Goal: Task Accomplishment & Management: Use online tool/utility

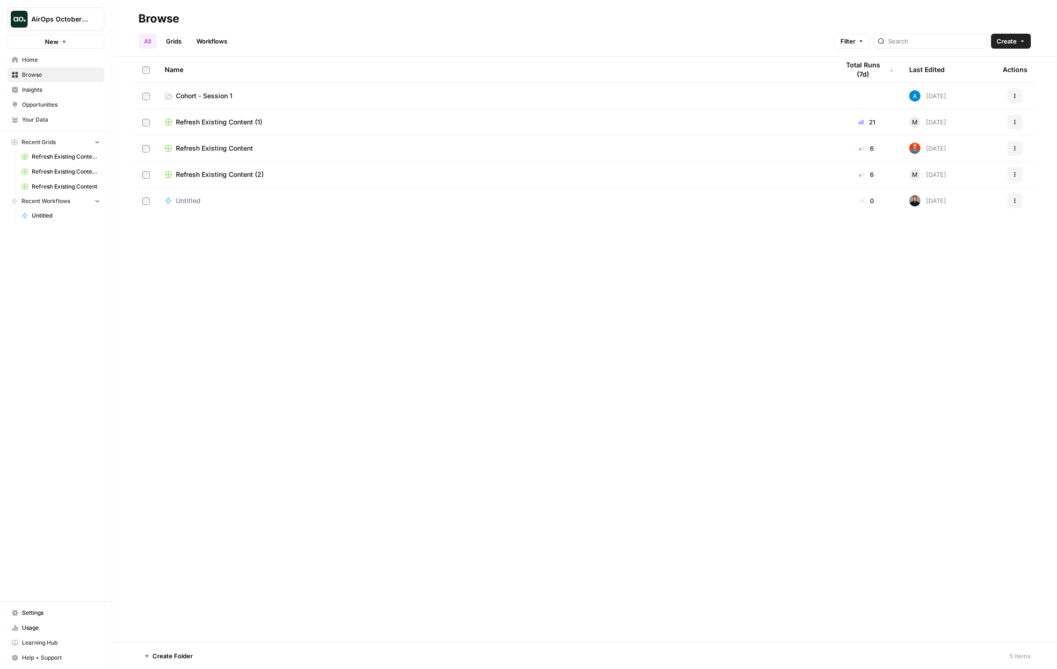
click at [90, 22] on div "AirOps October Cohort" at bounding box center [66, 19] width 70 height 9
click at [331, 31] on div "All Grids Workflows Filter Create" at bounding box center [584, 37] width 893 height 22
click at [203, 95] on span "Cohort - Session 1" at bounding box center [204, 95] width 57 height 9
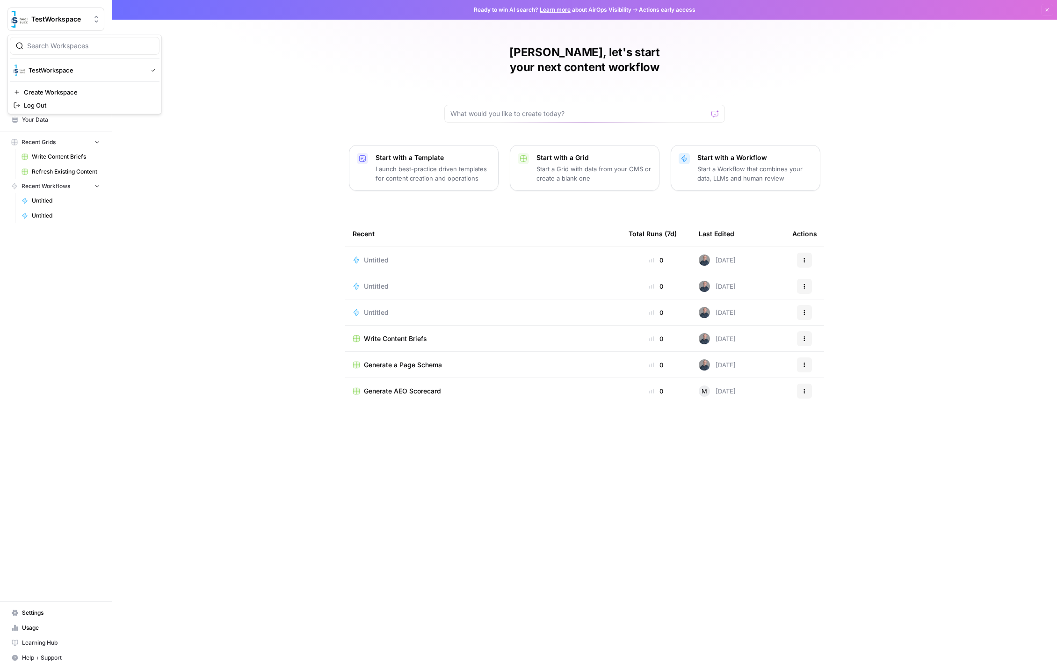
click at [68, 15] on span "TestWorkspace" at bounding box center [59, 19] width 57 height 9
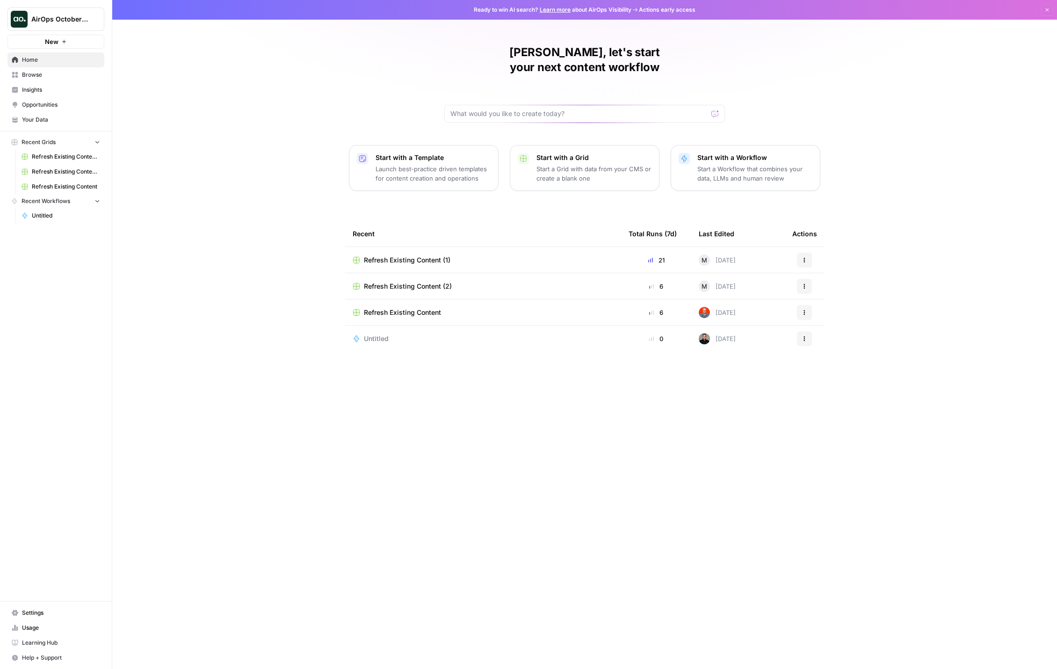
click at [61, 77] on span "Browse" at bounding box center [61, 75] width 78 height 8
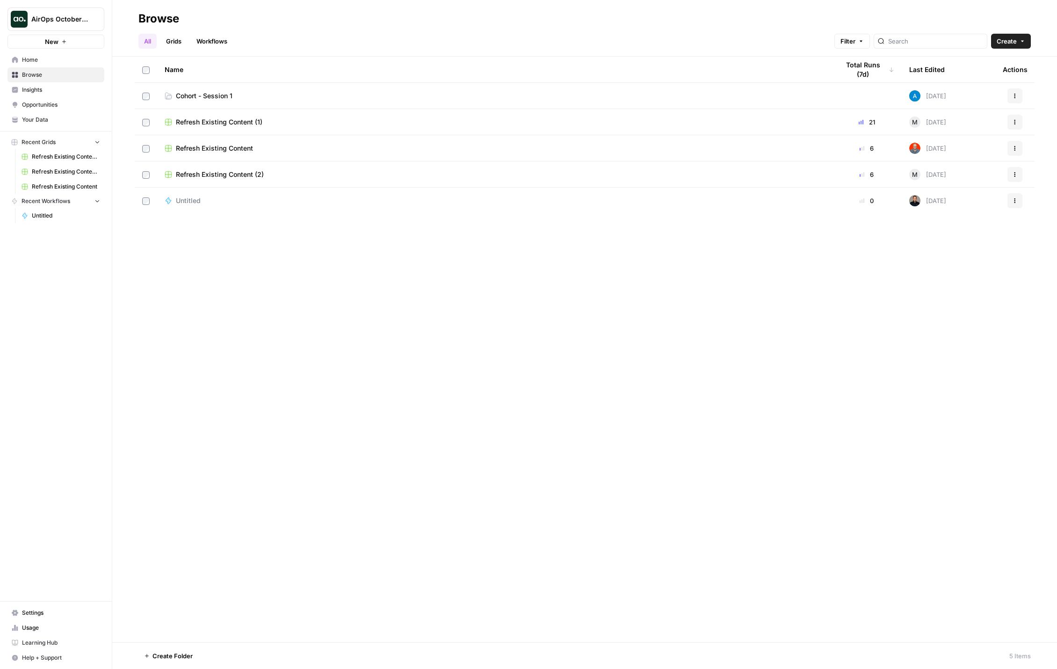
click at [215, 93] on span "Cohort - Session 1" at bounding box center [204, 95] width 57 height 9
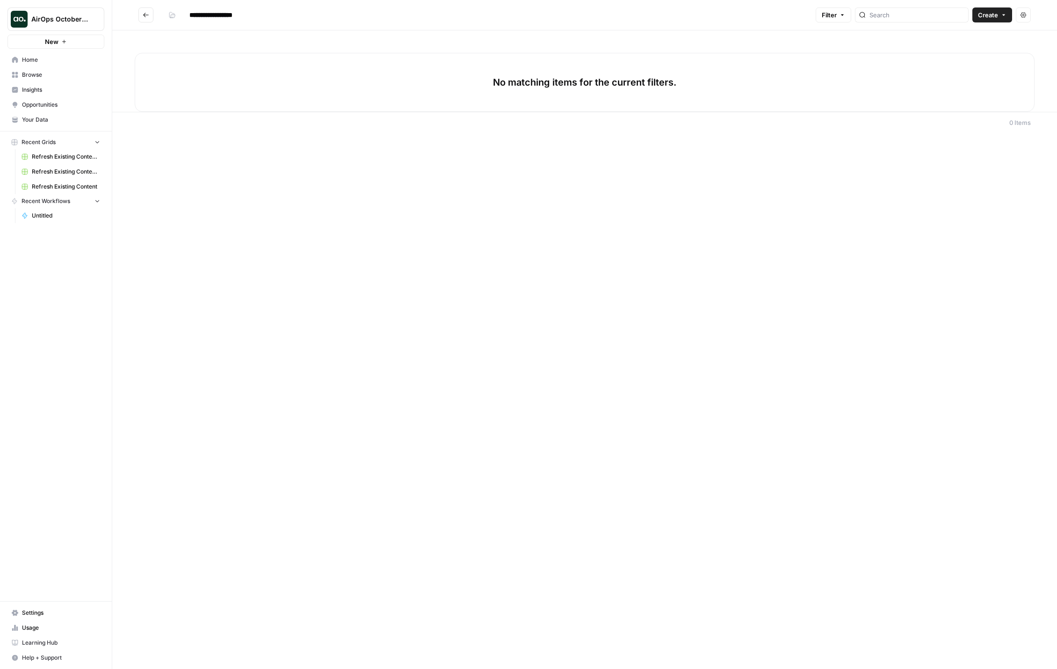
click at [432, 182] on div "**********" at bounding box center [584, 334] width 945 height 669
click at [67, 121] on span "Your Data" at bounding box center [61, 120] width 78 height 8
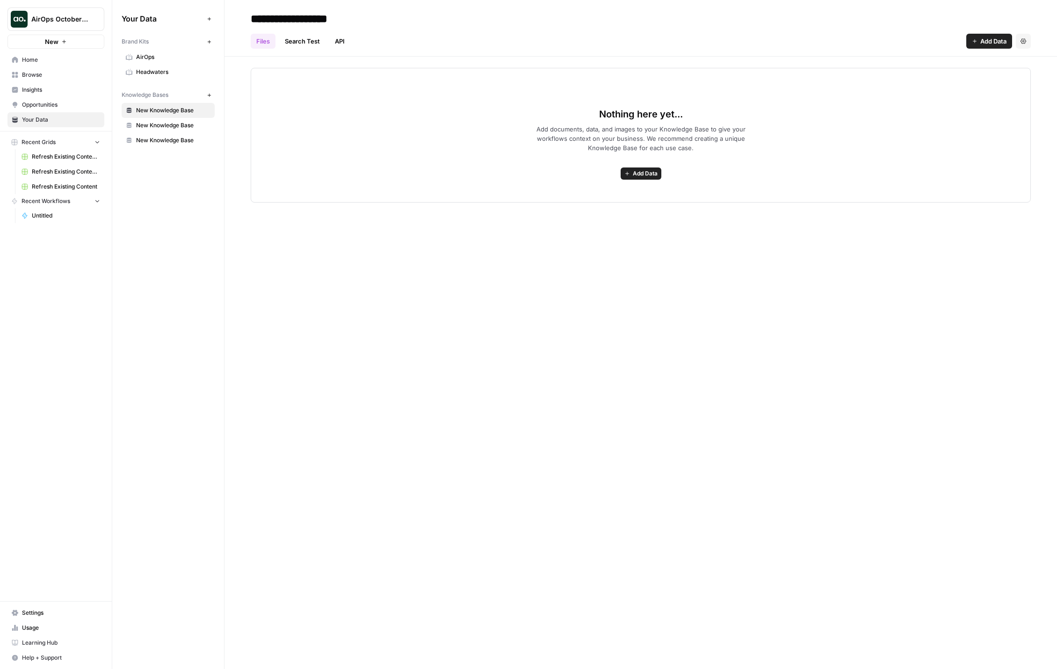
click at [234, 136] on div "Nothing here yet... Add documents, data, and images to your Knowledge Base to g…" at bounding box center [641, 130] width 833 height 146
click at [207, 40] on icon "button" at bounding box center [209, 41] width 5 height 5
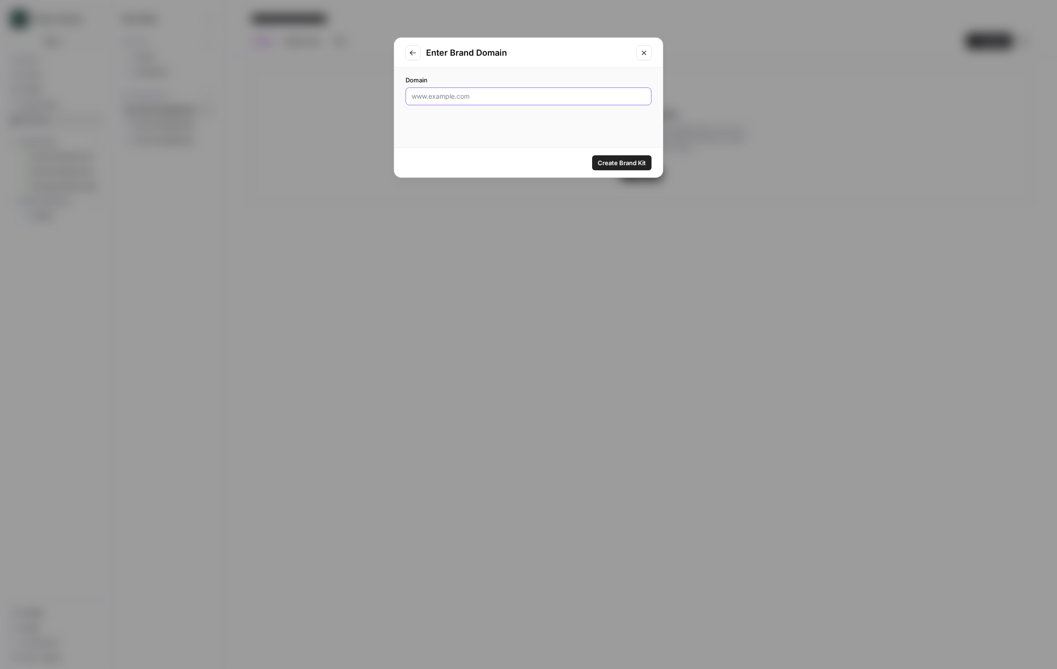
click at [470, 95] on input "Domain" at bounding box center [529, 96] width 234 height 9
paste input "[URL][DOMAIN_NAME]"
type input "[URL][DOMAIN_NAME]"
click at [627, 164] on span "Create Brand Kit" at bounding box center [622, 162] width 48 height 9
click at [538, 52] on h2 "Generating Brand Kit" at bounding box center [528, 52] width 205 height 13
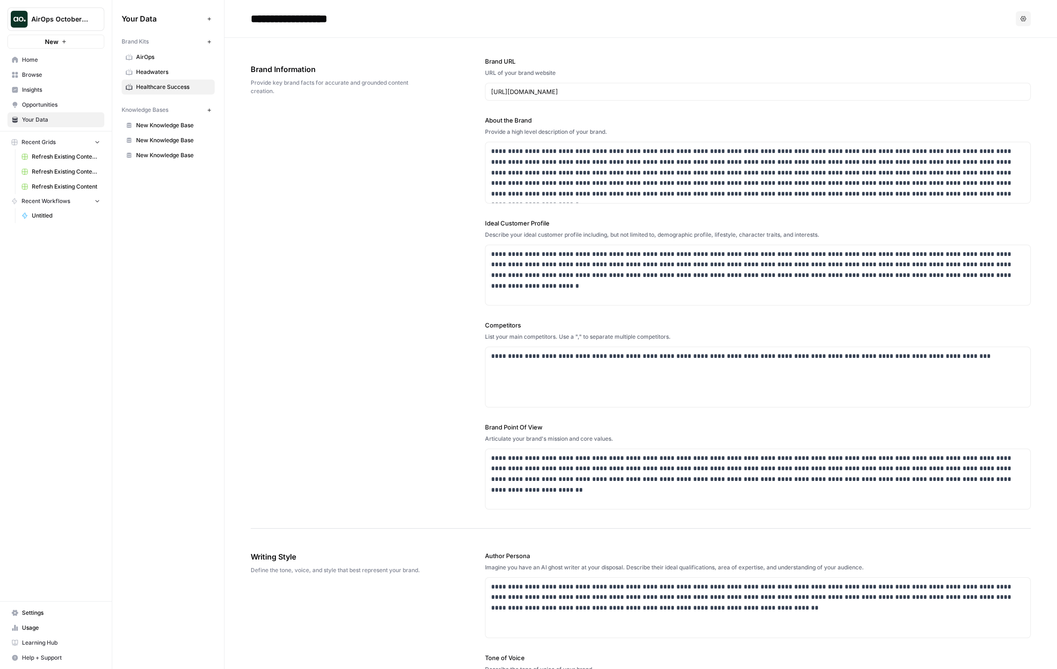
click at [72, 62] on span "Home" at bounding box center [61, 60] width 78 height 8
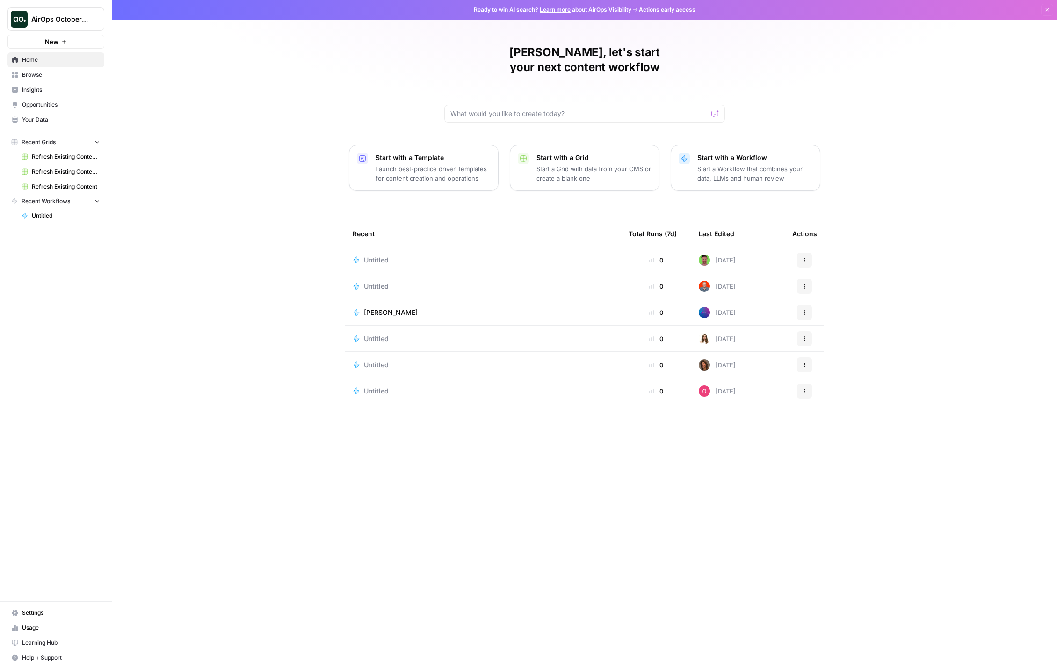
click at [772, 153] on div "Start with a Workflow Start a Workflow that combines your data, LLMs and human …" at bounding box center [755, 168] width 115 height 30
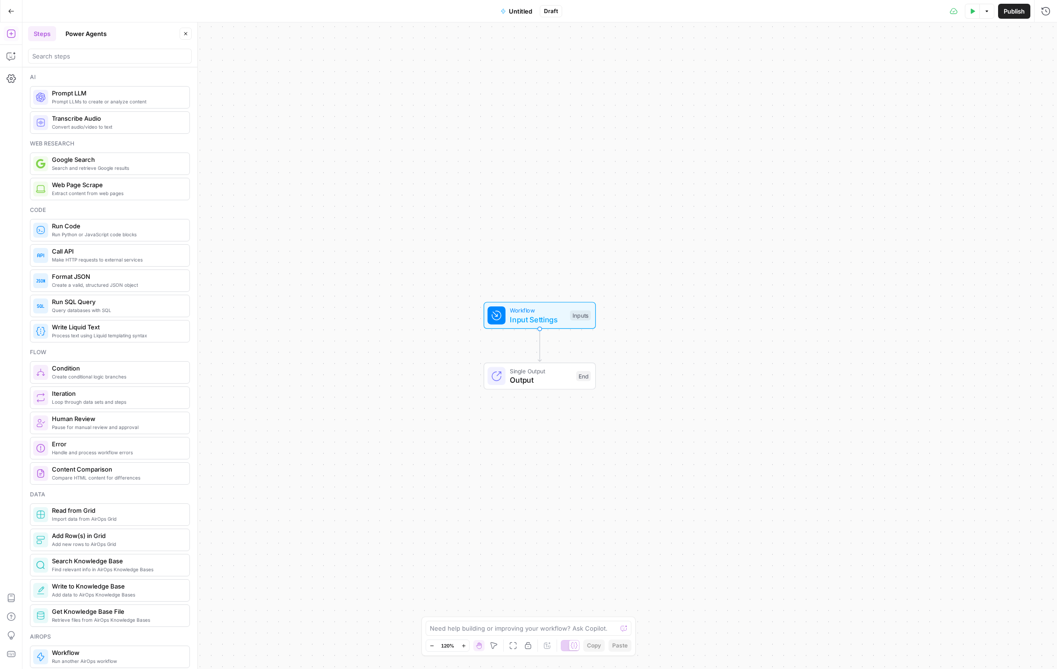
click at [514, 10] on span "Untitled" at bounding box center [520, 11] width 23 height 9
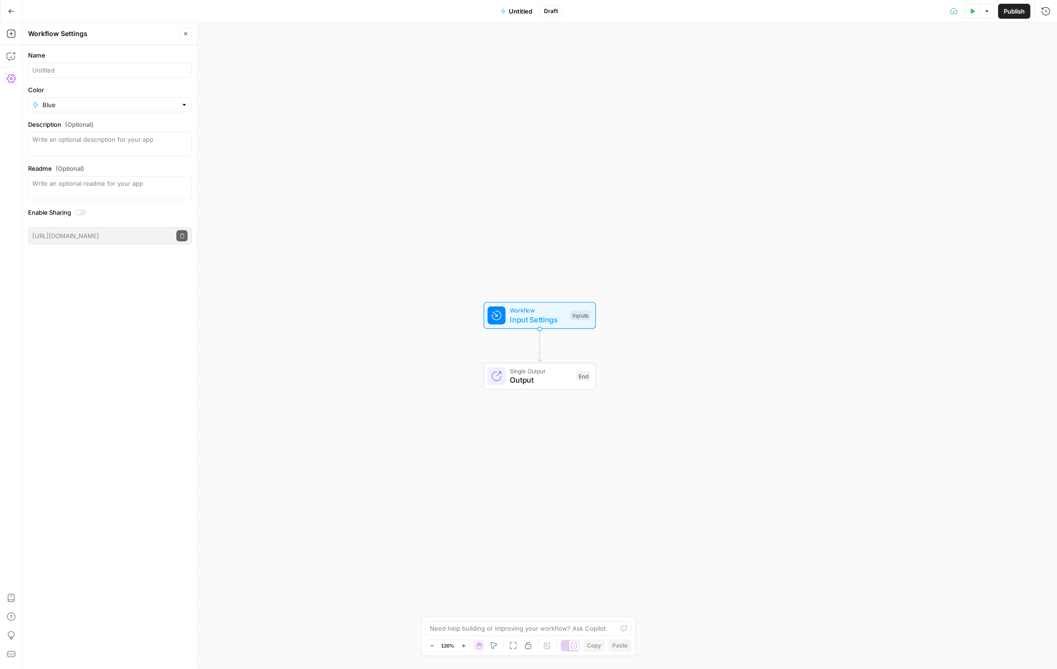
click at [94, 65] on div at bounding box center [110, 70] width 164 height 15
type input "Meta-Description Generator ([PERSON_NAME])"
click at [151, 107] on input "Color" at bounding box center [110, 104] width 135 height 9
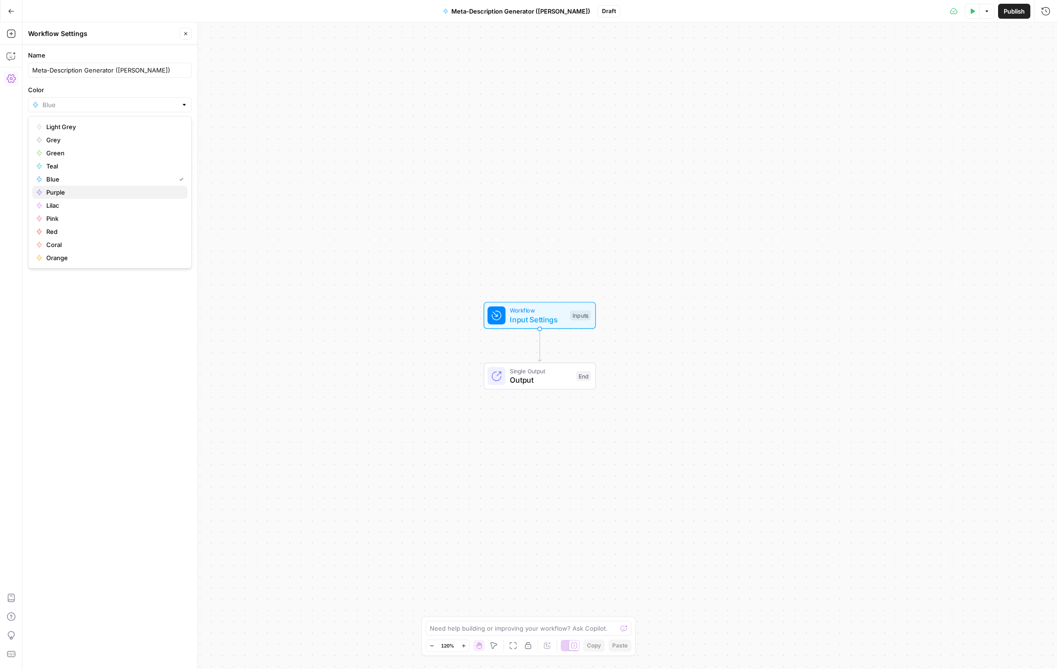
click at [141, 190] on span "Purple" at bounding box center [113, 192] width 134 height 9
type input "Purple"
click at [117, 143] on textarea "Description (Optional)" at bounding box center [109, 144] width 155 height 19
click at [163, 342] on div "Name Meta-Description Generator ([PERSON_NAME]) Color Purple Description (Optio…" at bounding box center [109, 357] width 175 height 624
click at [185, 34] on icon "button" at bounding box center [186, 34] width 6 height 6
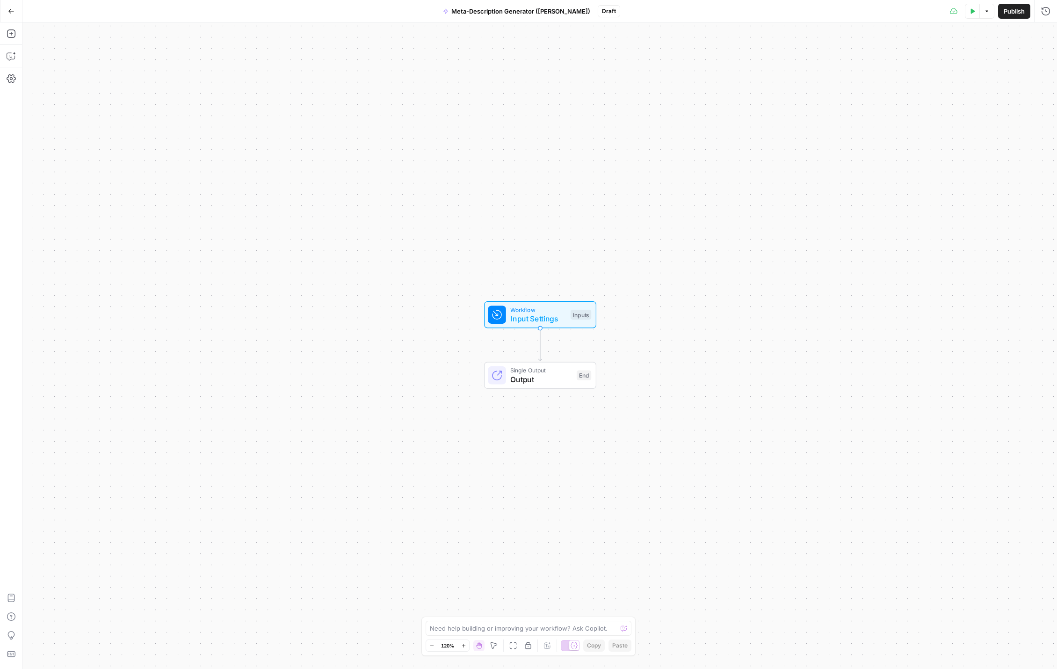
click at [1012, 11] on span "Publish" at bounding box center [1014, 11] width 21 height 9
click at [532, 317] on span "Input Settings" at bounding box center [538, 318] width 56 height 11
click at [972, 63] on icon "button" at bounding box center [971, 64] width 6 height 6
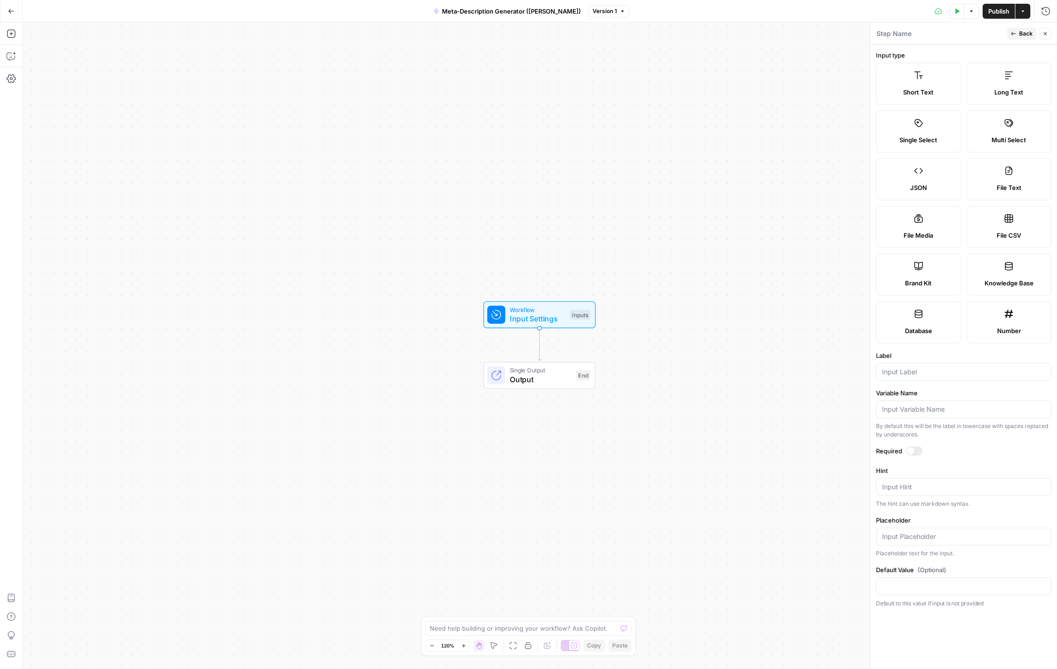
click at [921, 81] on label "Short Text" at bounding box center [918, 84] width 85 height 42
click at [923, 80] on icon at bounding box center [918, 75] width 9 height 9
click at [913, 376] on input "Label" at bounding box center [963, 371] width 163 height 9
type input "Blog URL"
click at [909, 451] on div at bounding box center [910, 450] width 7 height 7
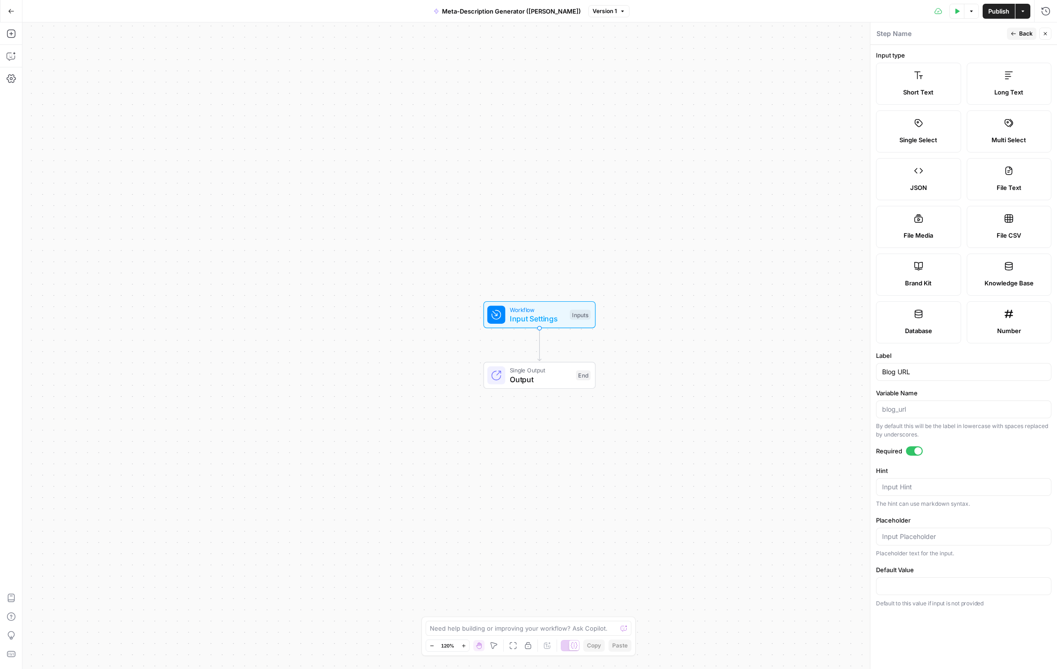
click at [1011, 457] on div "Required" at bounding box center [963, 452] width 175 height 12
click at [1046, 34] on icon "button" at bounding box center [1046, 34] width 6 height 6
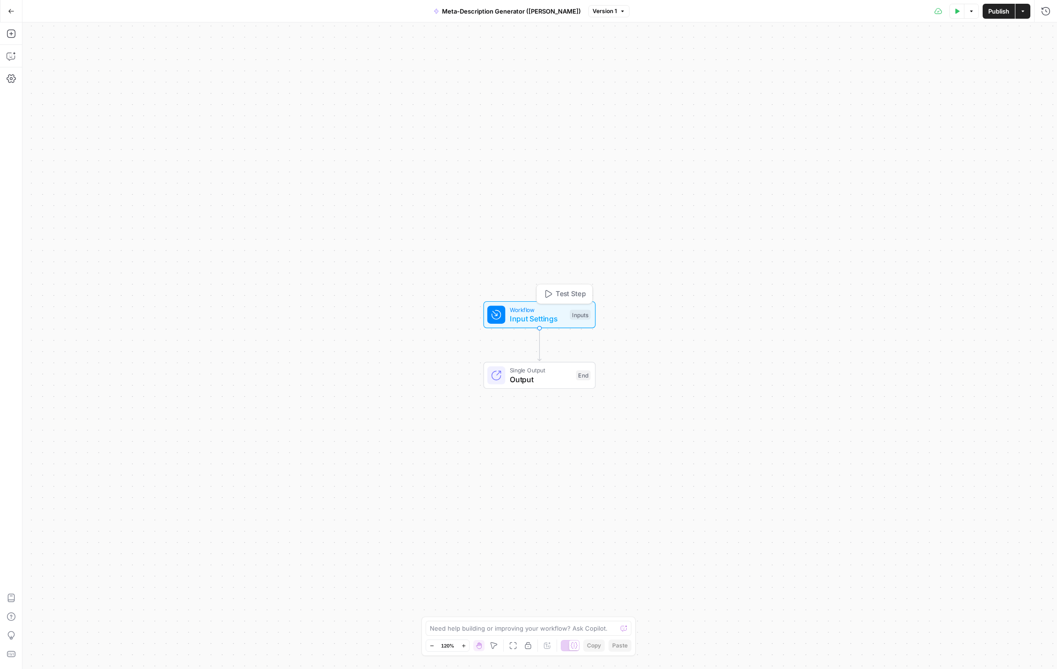
click at [551, 311] on span "Workflow" at bounding box center [538, 309] width 56 height 9
click at [962, 105] on span "Add Field" at bounding box center [951, 104] width 27 height 9
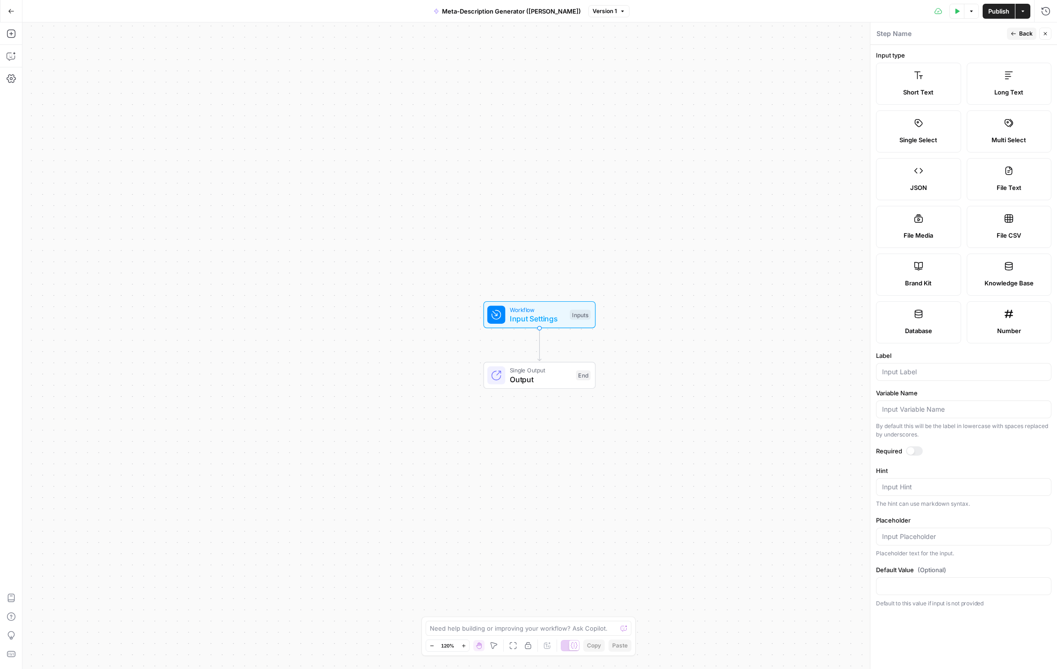
click at [918, 263] on icon at bounding box center [918, 266] width 9 height 9
type input "Brand Kit"
type input "brand_kit"
click at [914, 452] on div at bounding box center [914, 450] width 17 height 9
click at [1047, 33] on icon "button" at bounding box center [1046, 34] width 6 height 6
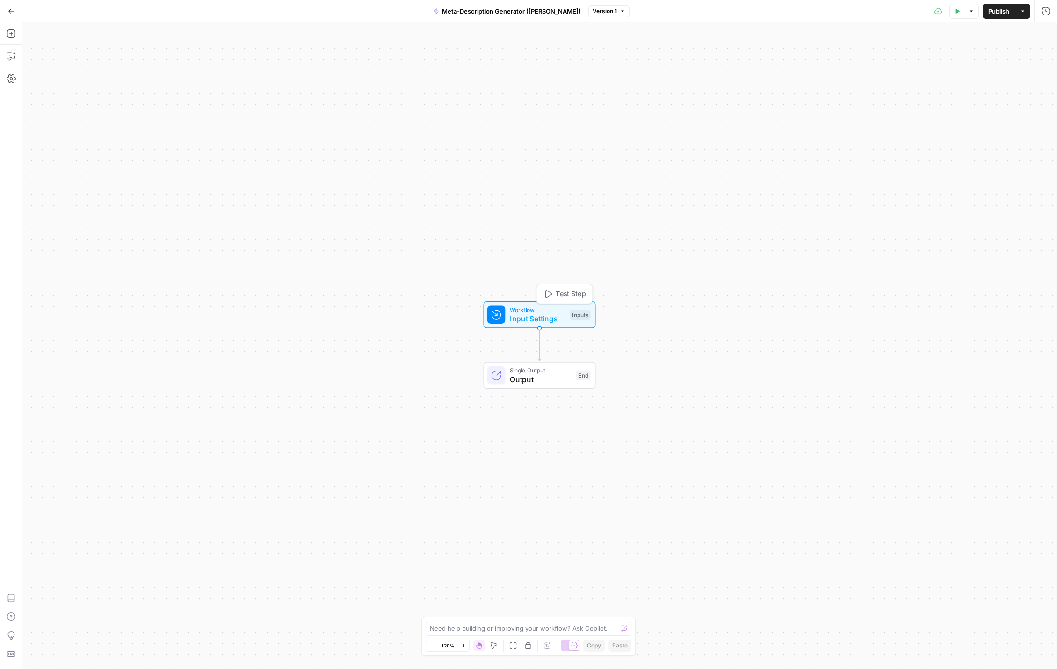
click at [550, 316] on span "Input Settings" at bounding box center [538, 318] width 56 height 11
click at [752, 242] on div "Workflow Input Settings Inputs Test Step Single Output Output End" at bounding box center [539, 345] width 1035 height 647
click at [1045, 34] on icon "button" at bounding box center [1045, 33] width 3 height 3
click at [958, 12] on icon "button" at bounding box center [958, 10] width 4 height 5
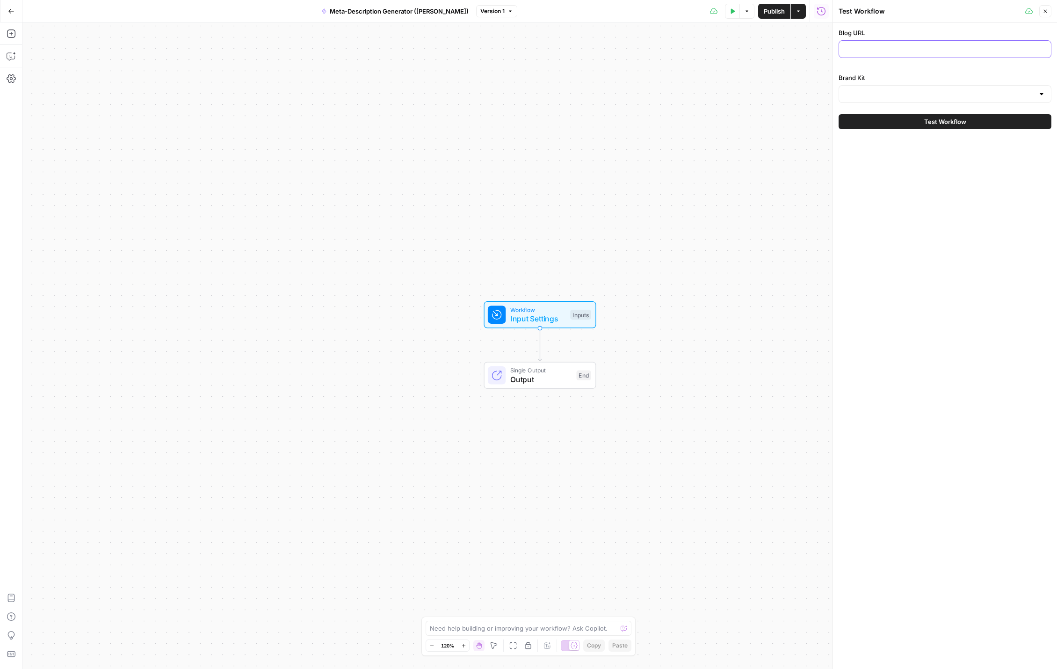
click at [880, 51] on input "Blog URL" at bounding box center [945, 48] width 201 height 9
paste input "[URL][DOMAIN_NAME]"
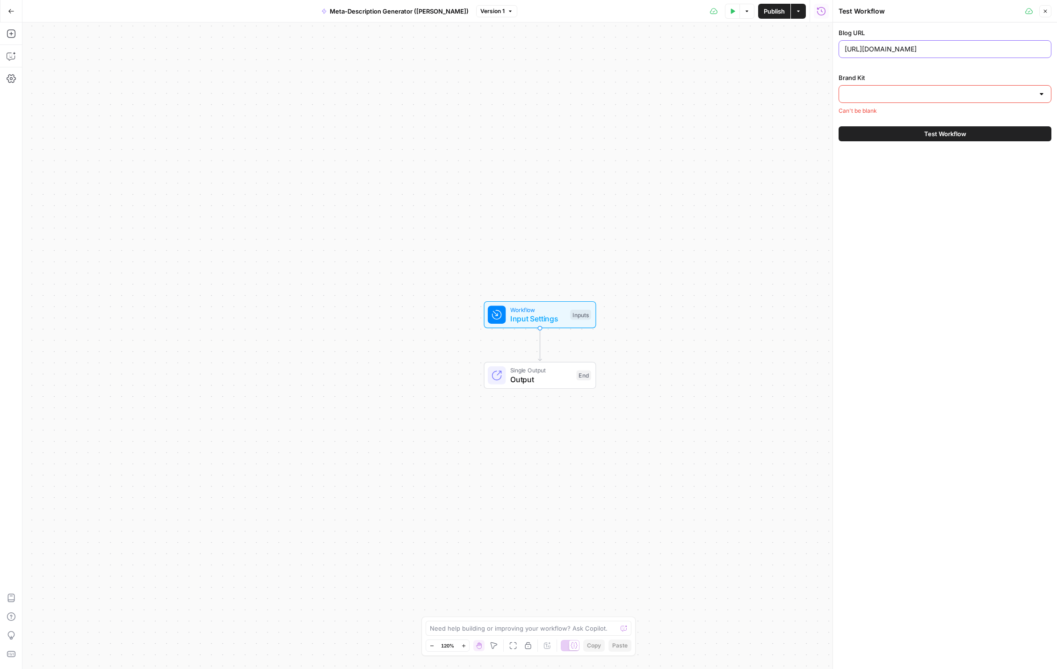
type input "[URL][DOMAIN_NAME]"
click at [942, 92] on input "Brand Kit" at bounding box center [939, 93] width 189 height 9
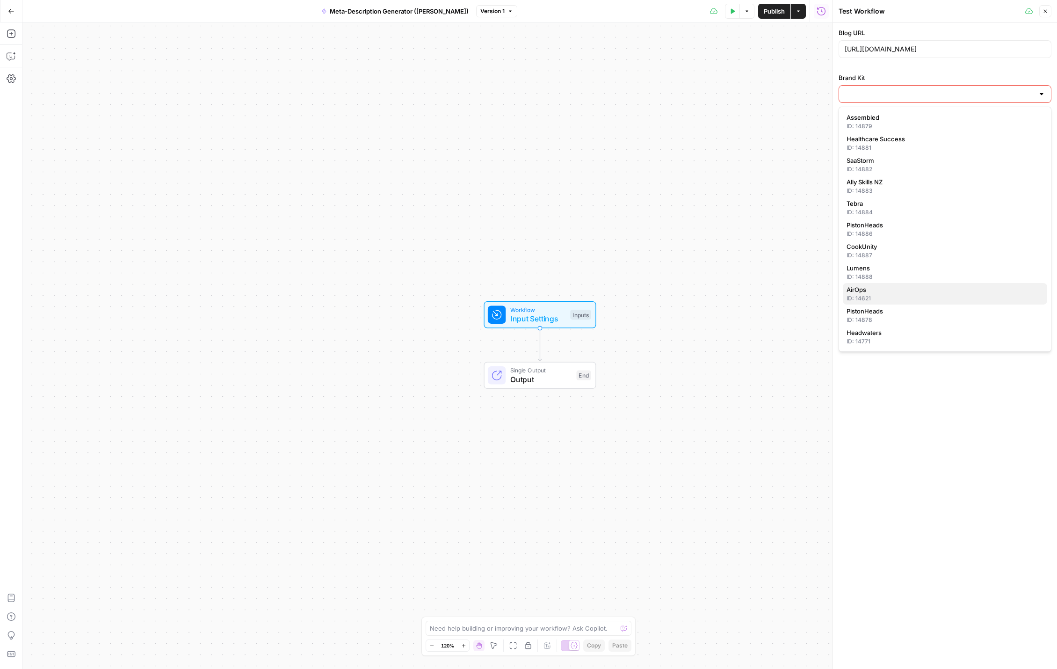
click at [966, 289] on span "AirOps" at bounding box center [943, 289] width 193 height 9
type input "AirOps"
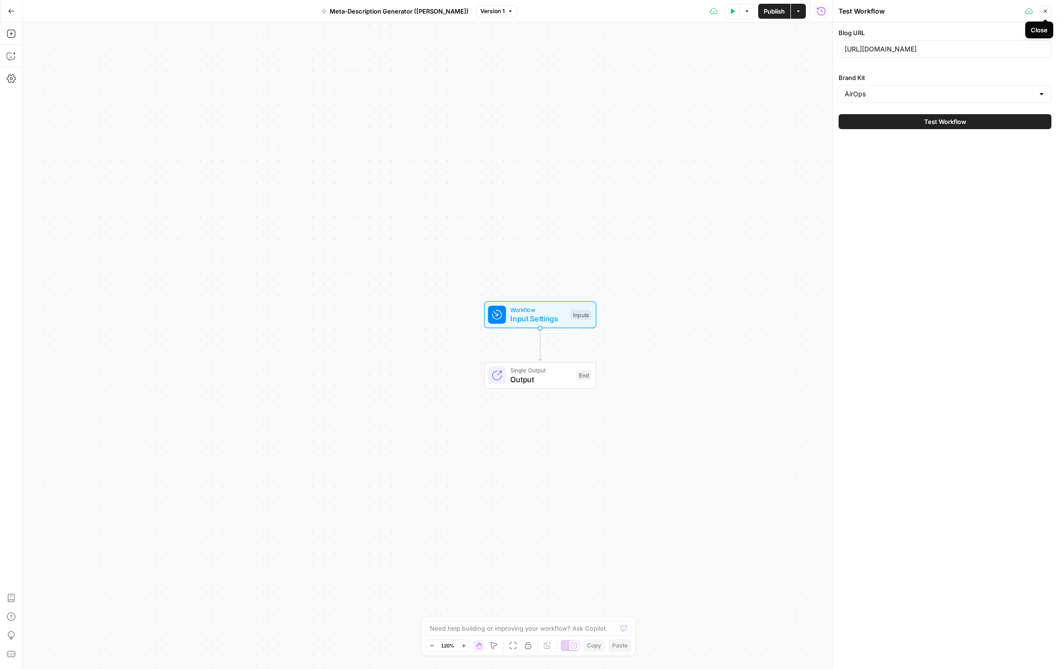
click at [1049, 8] on button "Close" at bounding box center [1045, 11] width 12 height 12
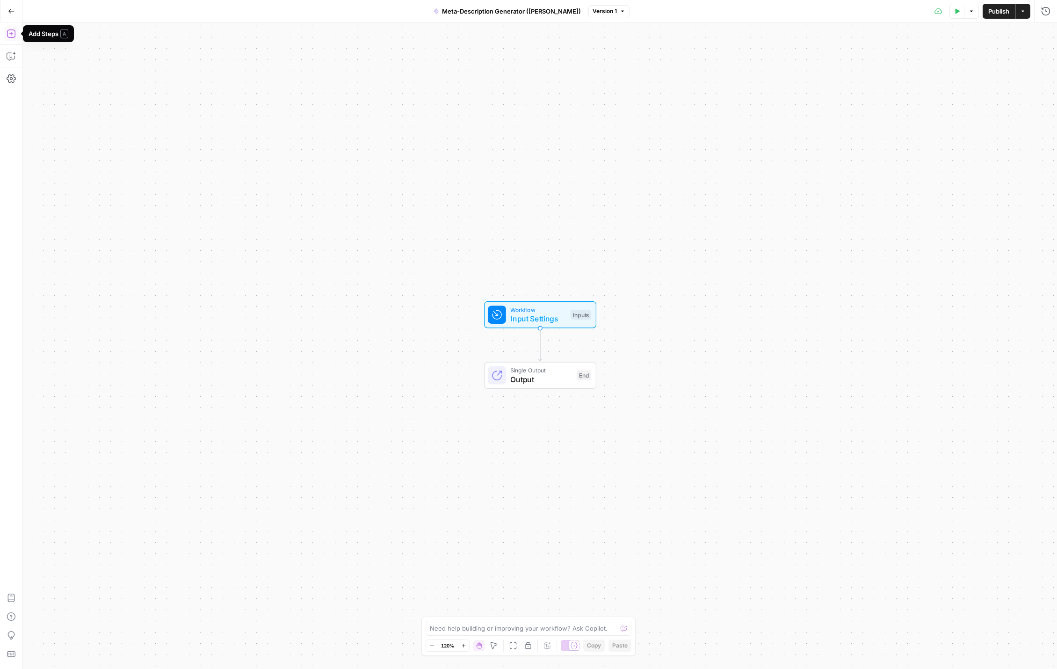
click at [14, 34] on icon "button" at bounding box center [11, 33] width 9 height 9
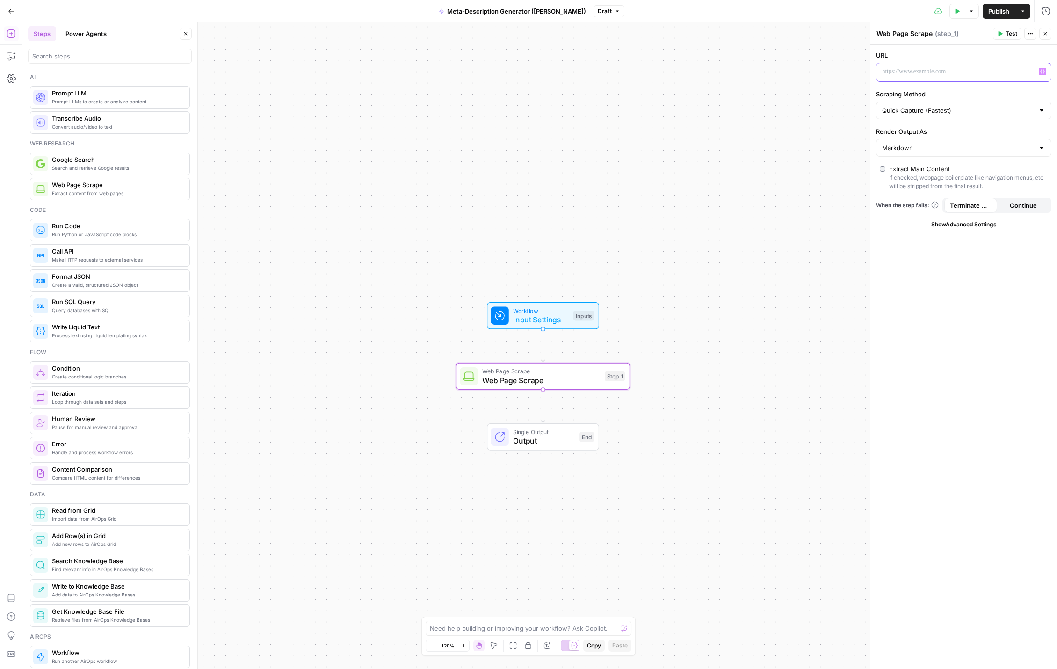
click at [968, 72] on p at bounding box center [956, 71] width 148 height 9
click at [1041, 70] on icon "button" at bounding box center [1042, 71] width 5 height 5
click at [578, 109] on button "Select variable Blog URL" at bounding box center [604, 107] width 117 height 15
click at [1012, 114] on input "Scraping Method" at bounding box center [958, 110] width 152 height 9
type input "Quick Capture (Fastest)"
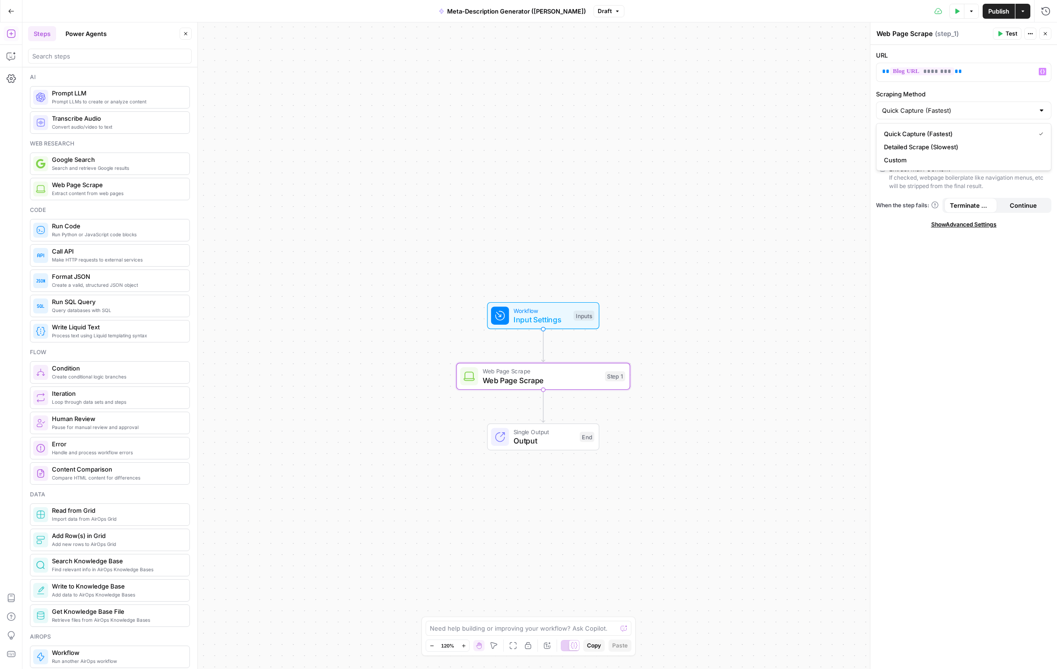
click at [891, 232] on div "URL ** ******** ** Variables Menu Scraping Method Quick Capture (Fastest) Rende…" at bounding box center [964, 357] width 187 height 624
click at [1048, 32] on button "Close" at bounding box center [1045, 34] width 12 height 12
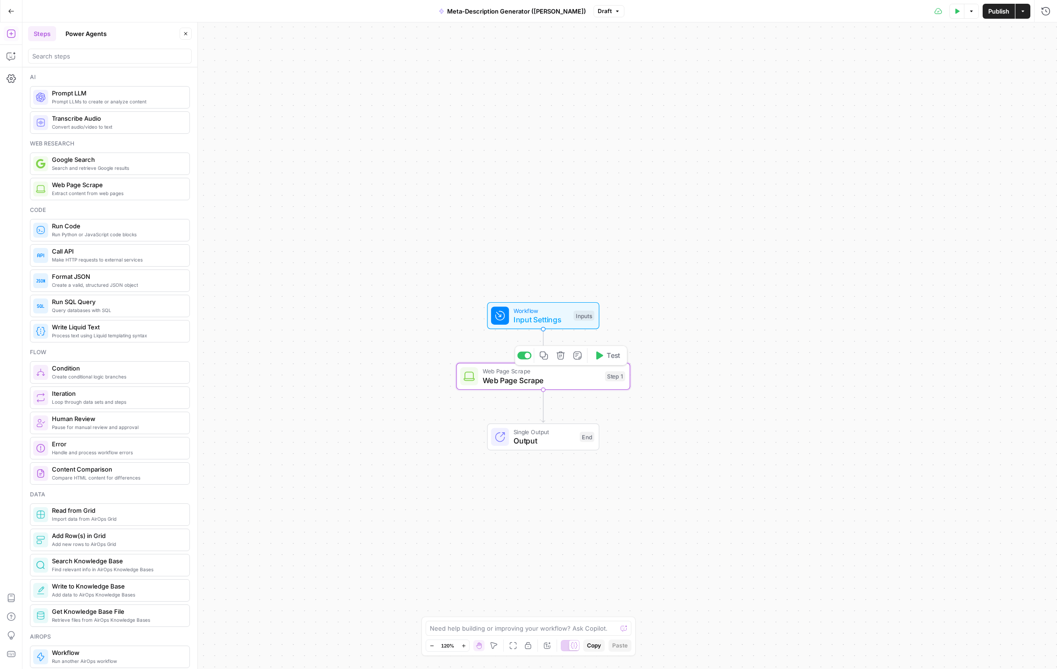
click at [567, 378] on span "Web Page Scrape" at bounding box center [542, 380] width 118 height 11
click at [609, 359] on span "Test" at bounding box center [614, 355] width 14 height 10
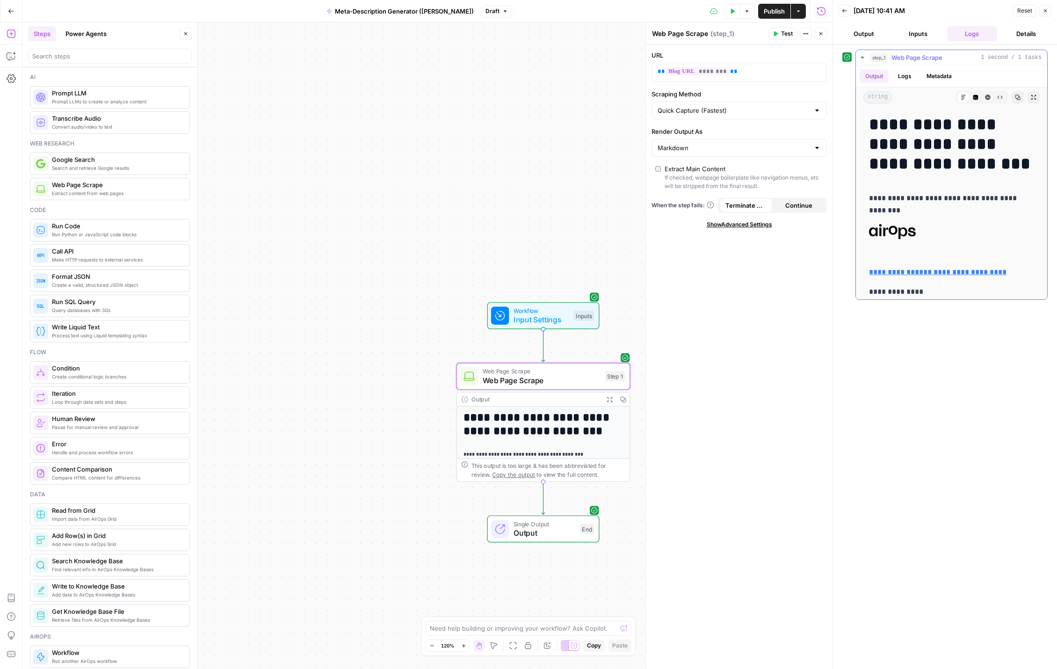
click at [949, 296] on p "**********" at bounding box center [951, 292] width 165 height 12
click at [1033, 97] on icon "button" at bounding box center [1034, 97] width 6 height 6
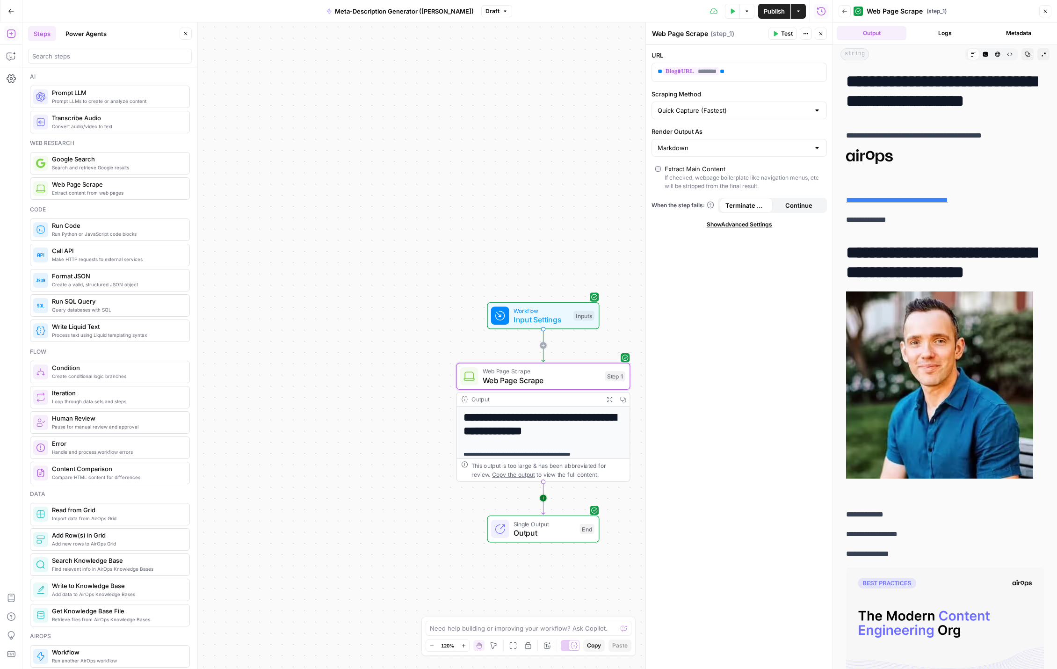
scroll to position [1, 0]
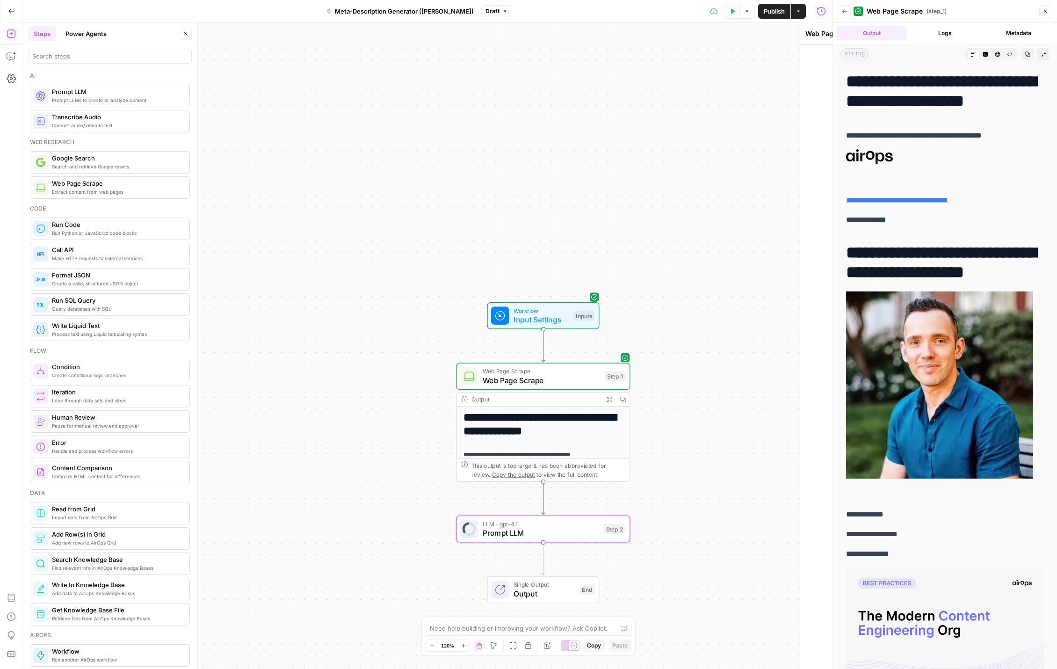
type textarea "Prompt LLM"
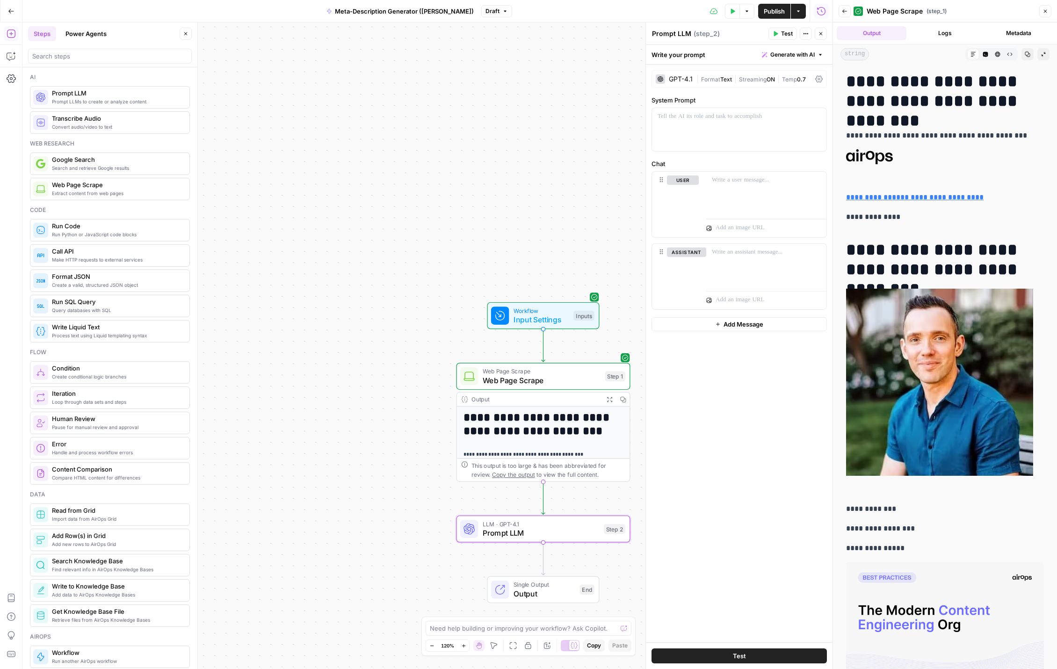
click at [674, 79] on div "GPT-4.1" at bounding box center [681, 79] width 24 height 7
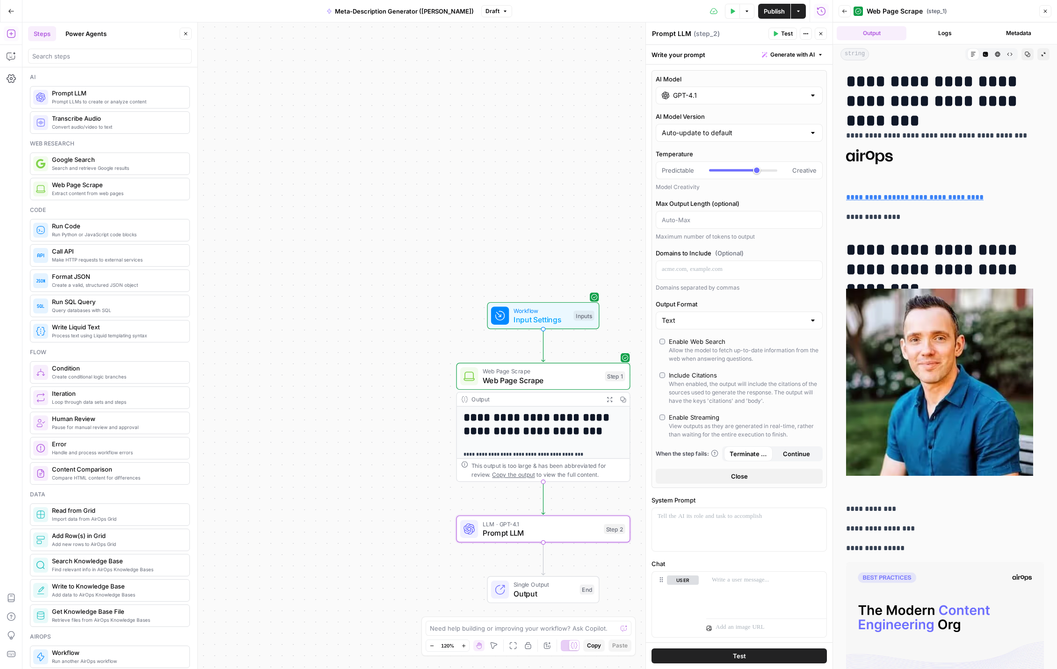
click at [744, 98] on input "GPT-4.1" at bounding box center [739, 95] width 132 height 9
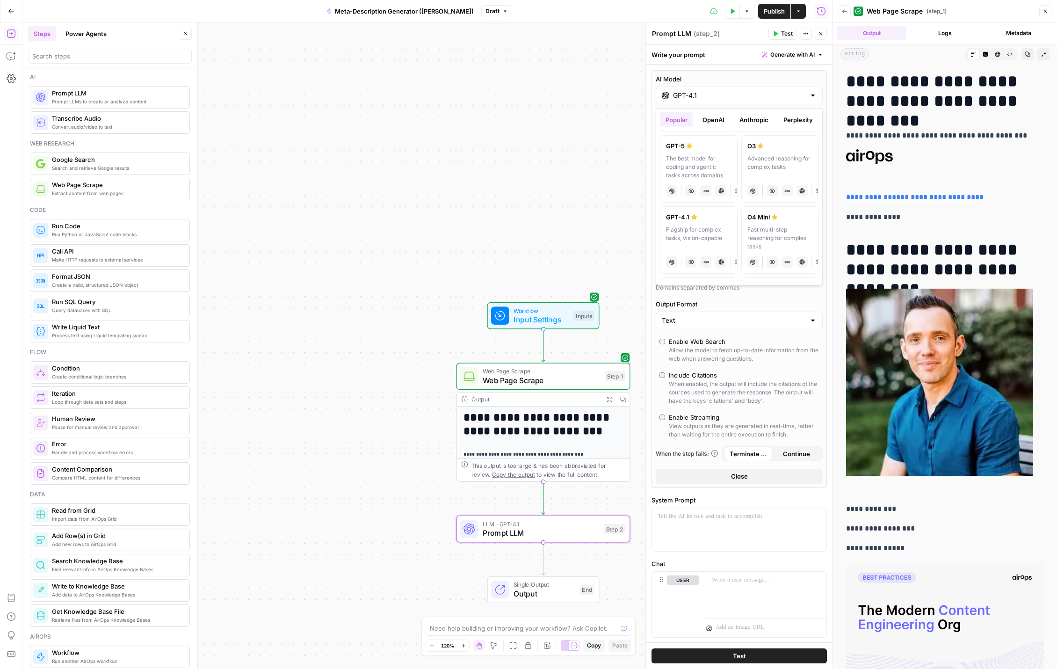
click at [627, 165] on div "**********" at bounding box center [427, 345] width 810 height 647
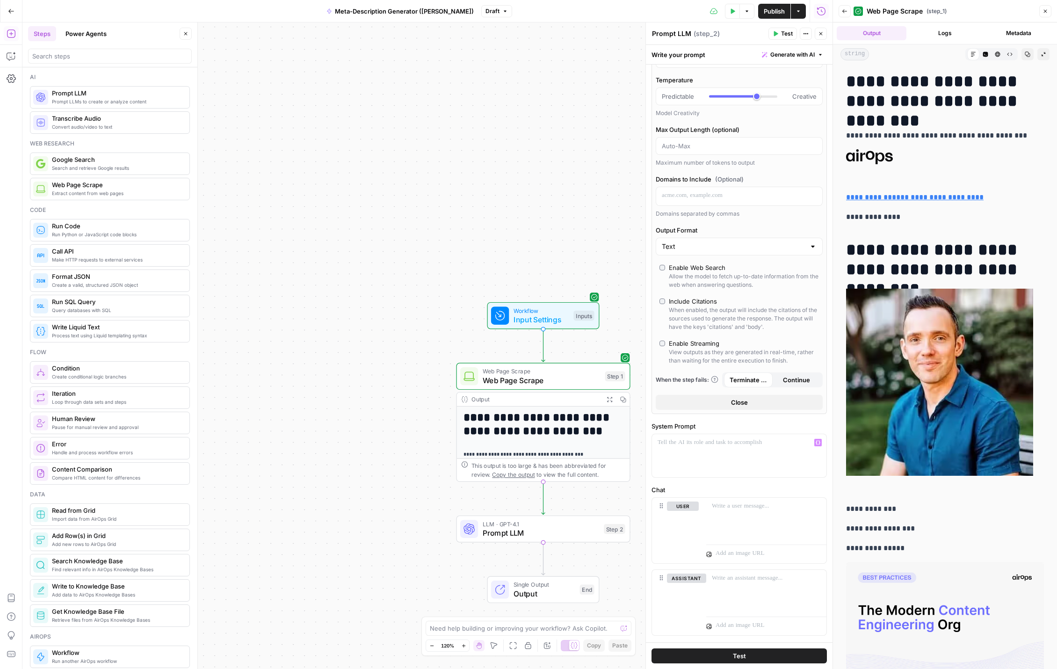
scroll to position [94, 0]
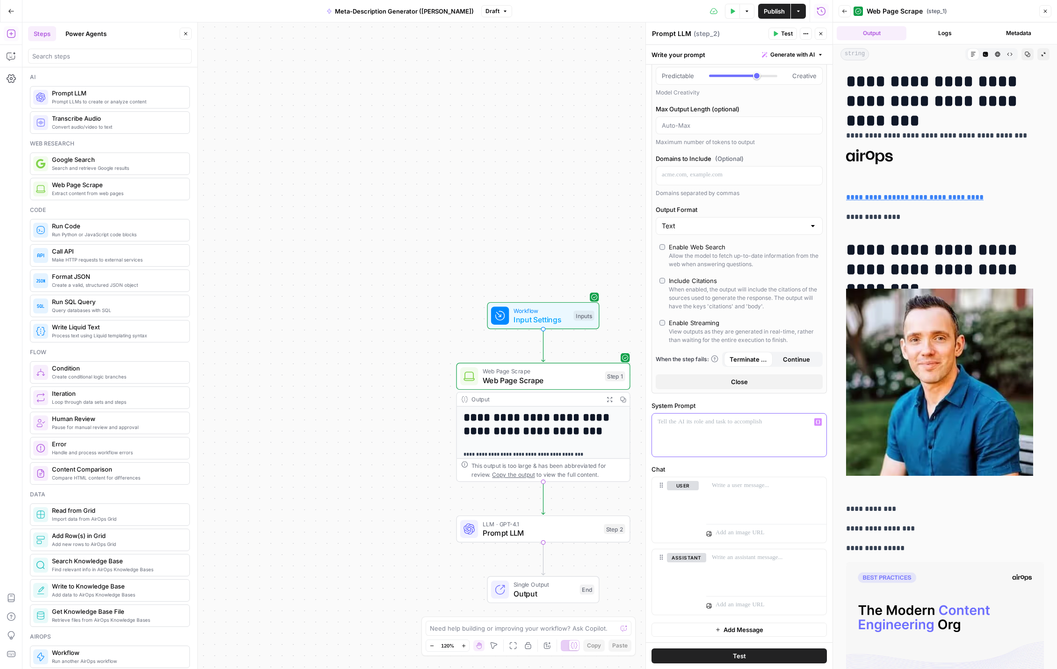
click at [707, 427] on div at bounding box center [739, 435] width 174 height 43
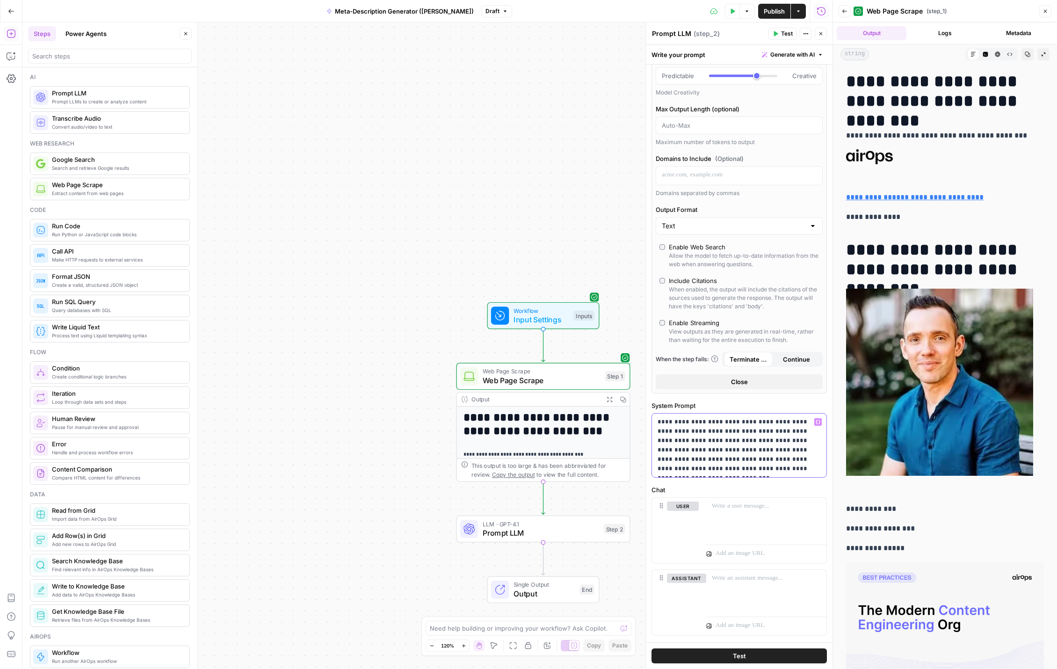
click at [738, 470] on p "**********" at bounding box center [739, 445] width 163 height 56
click at [720, 520] on div at bounding box center [766, 519] width 120 height 43
drag, startPoint x: 746, startPoint y: 451, endPoint x: 723, endPoint y: 451, distance: 23.4
click at [723, 451] on p "**********" at bounding box center [739, 445] width 163 height 56
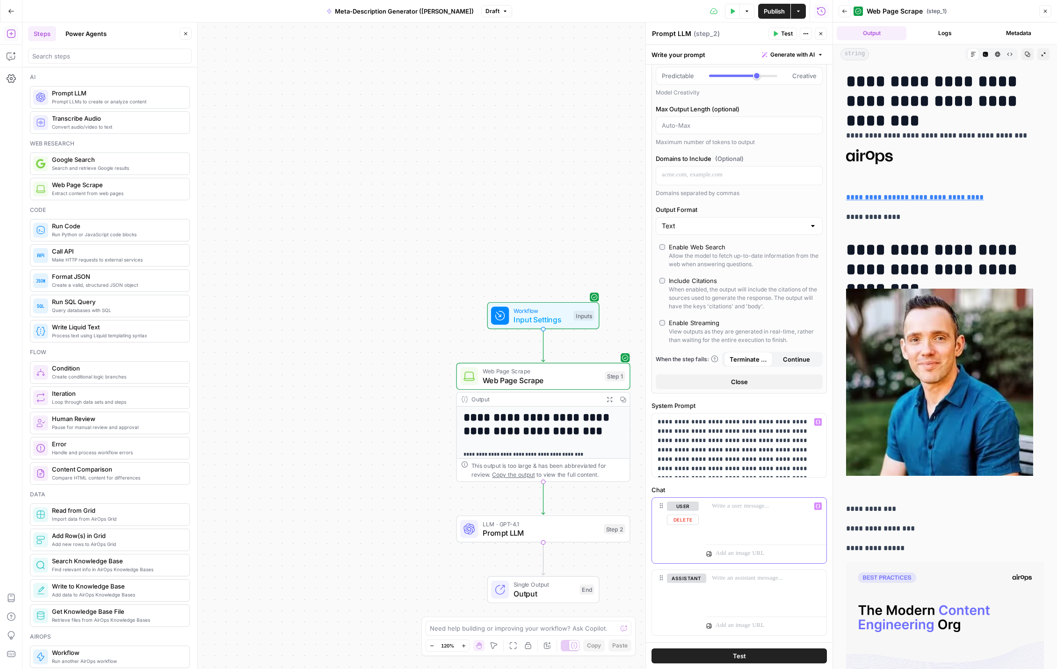
click at [761, 508] on p at bounding box center [766, 506] width 109 height 9
click at [767, 518] on p "**********" at bounding box center [766, 511] width 109 height 19
click at [820, 507] on icon "button" at bounding box center [818, 506] width 5 height 5
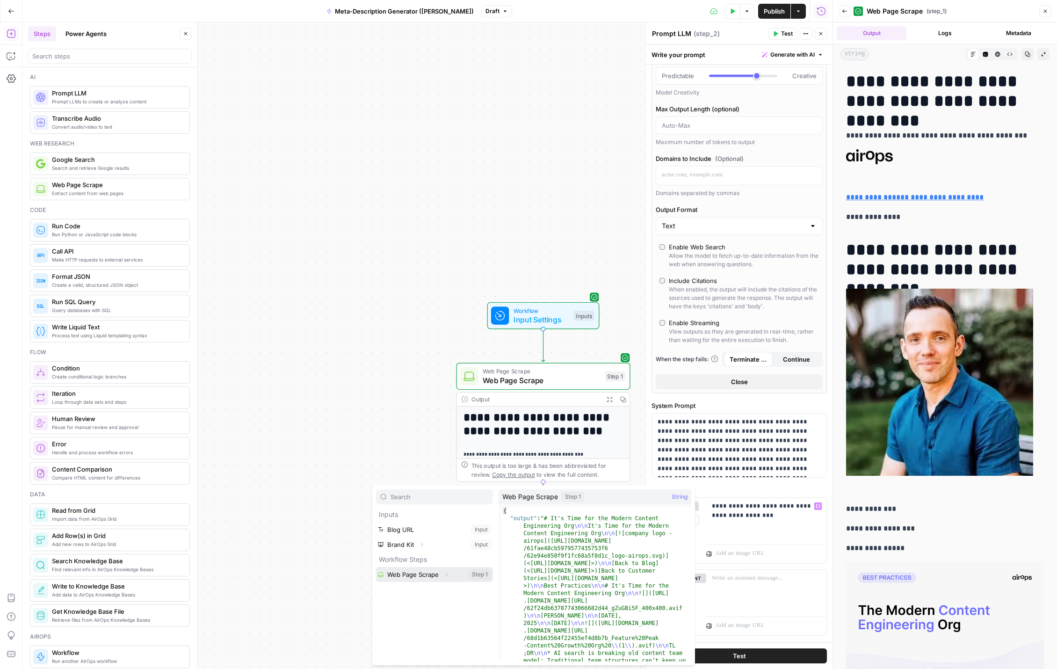
click at [398, 578] on button "Select variable Web Page Scrape" at bounding box center [434, 574] width 117 height 15
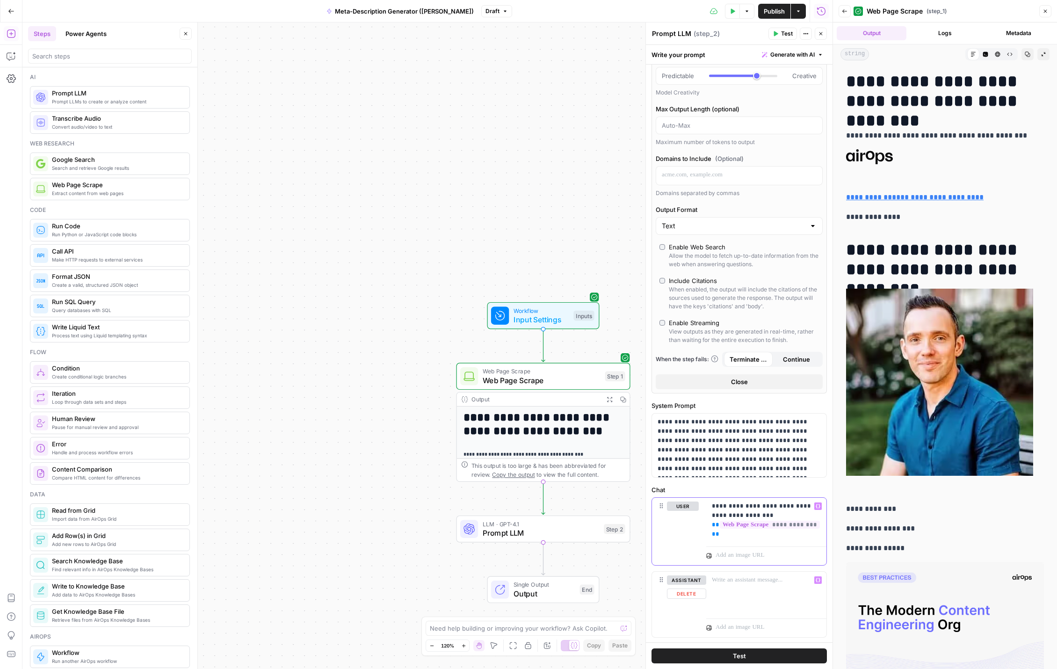
scroll to position [116, 0]
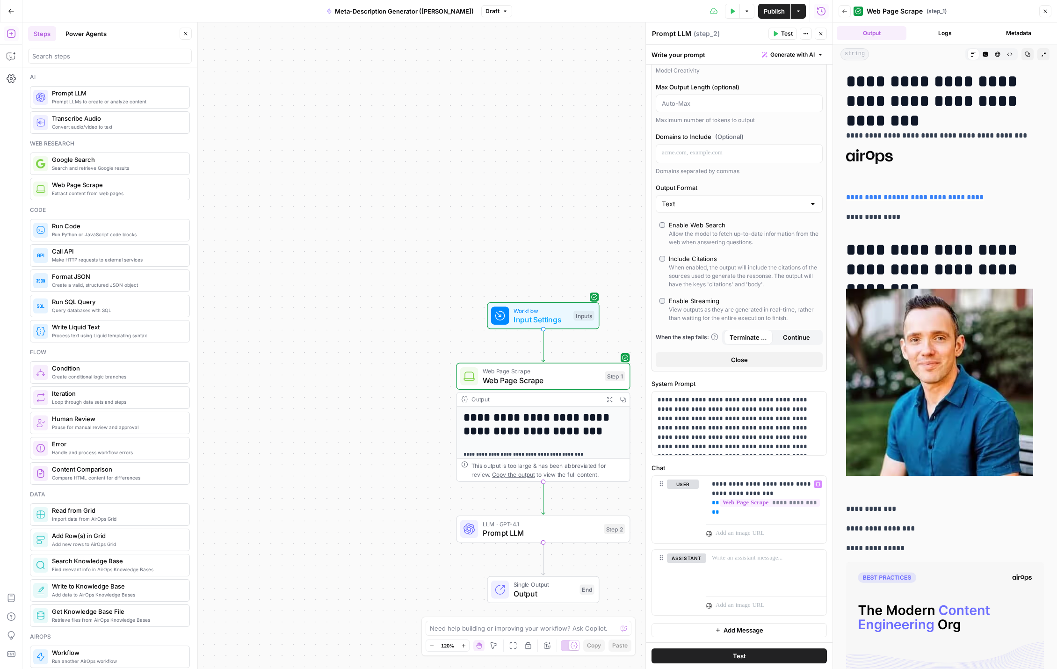
click at [682, 30] on textarea "Prompt LLM" at bounding box center [671, 33] width 39 height 9
click at [679, 31] on textarea "Prompt LLM" at bounding box center [671, 33] width 39 height 9
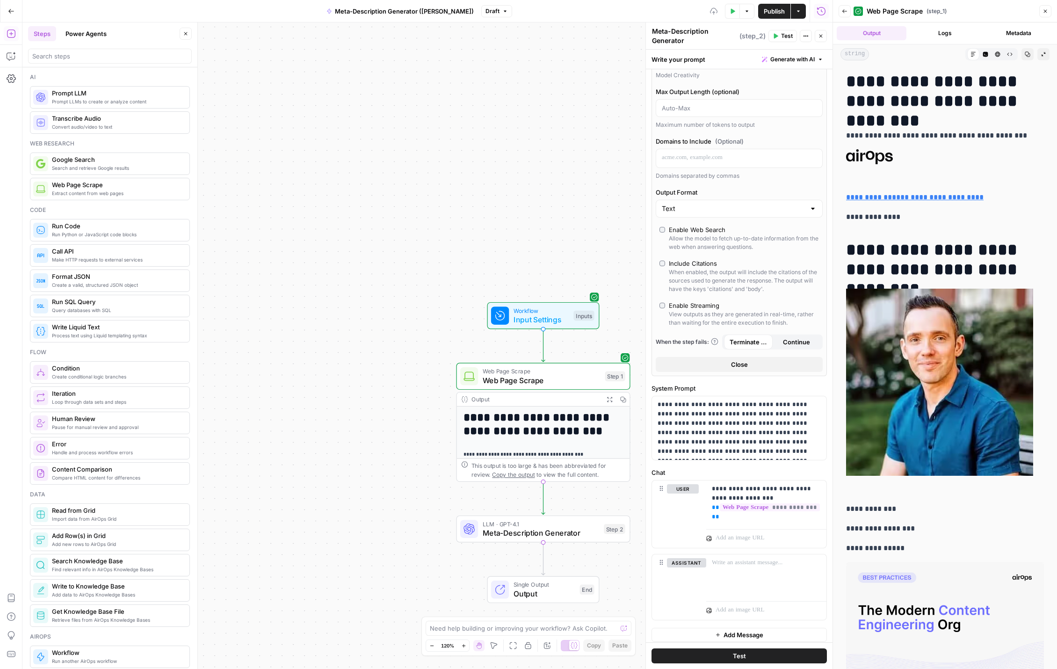
type textarea "Meta-Description Generator"
click at [745, 118] on div "Max Output Length (optional) Maximum number of tokens to output" at bounding box center [739, 108] width 167 height 42
click at [770, 451] on p "**********" at bounding box center [739, 428] width 163 height 56
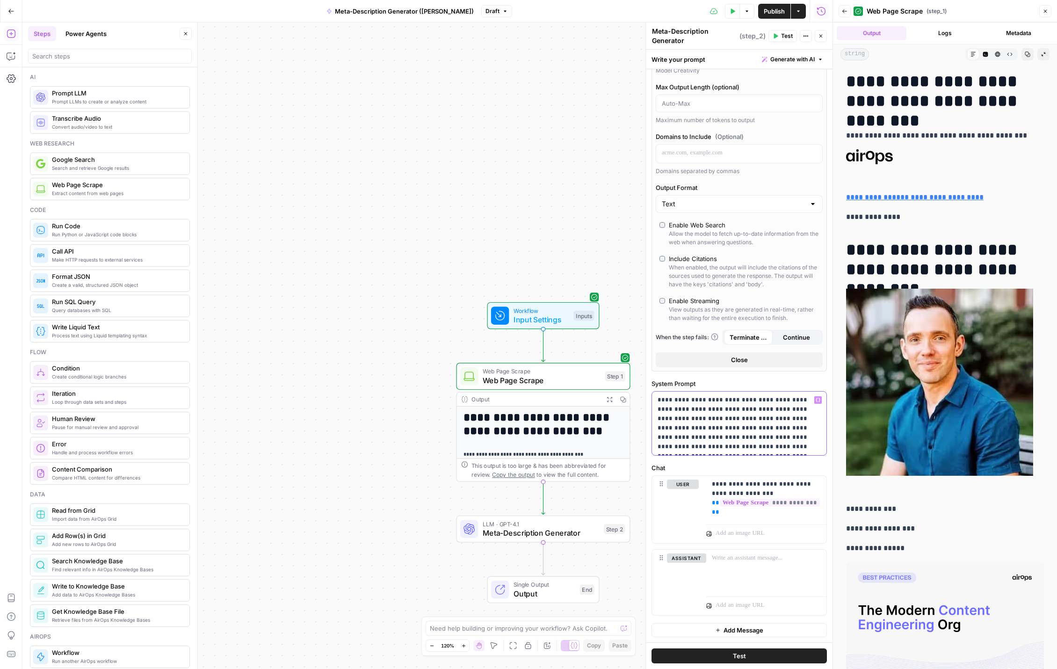
click at [772, 438] on p "**********" at bounding box center [739, 423] width 163 height 56
click at [754, 657] on button "Test" at bounding box center [739, 655] width 175 height 15
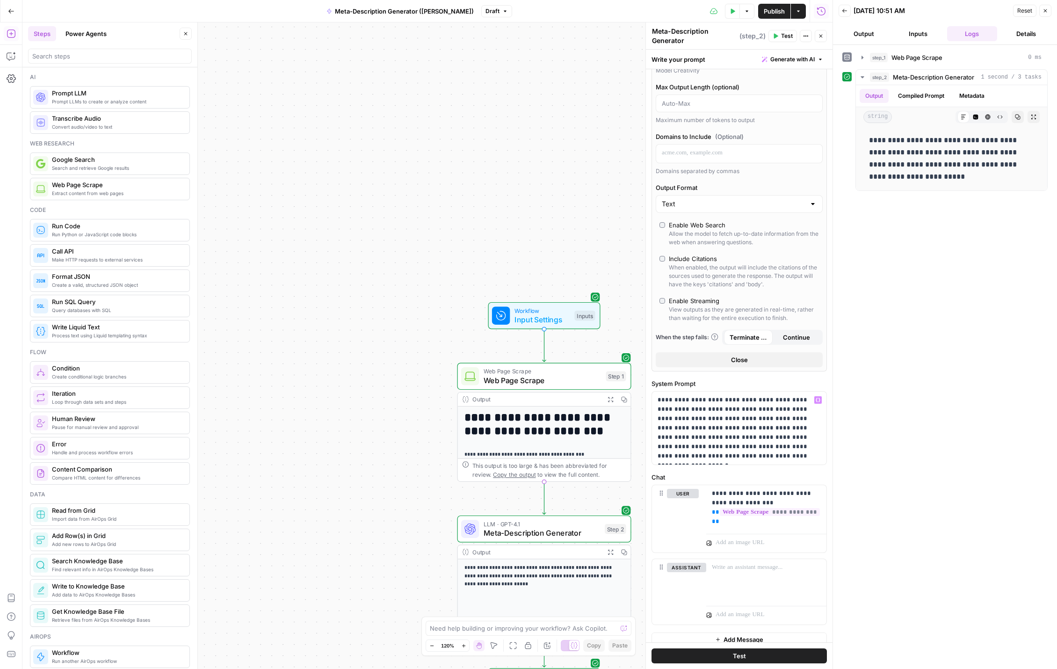
scroll to position [131, 0]
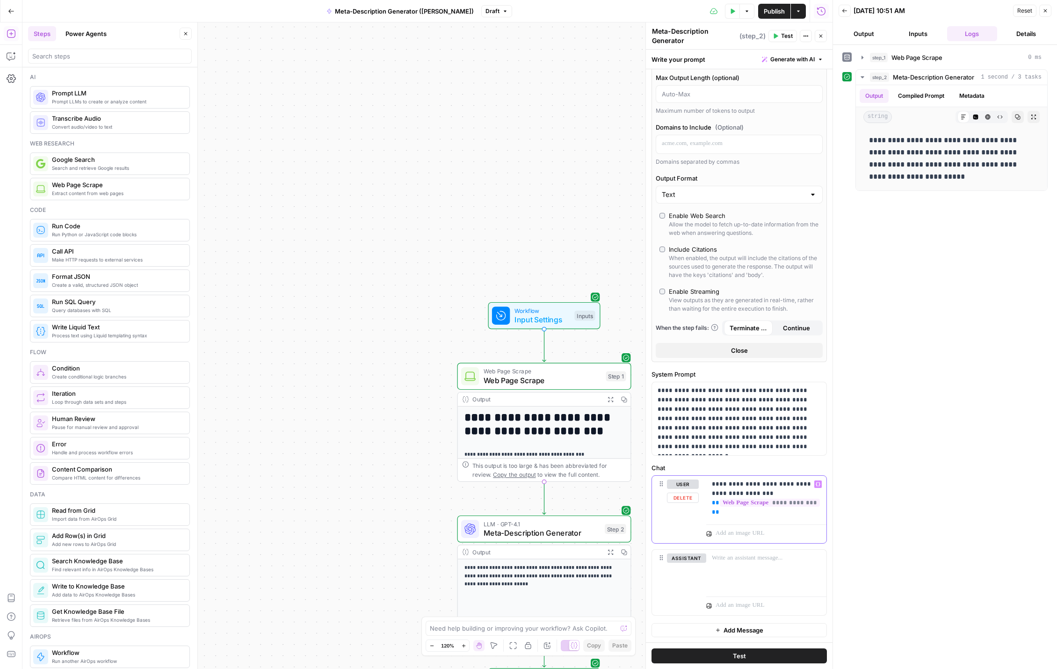
click at [768, 516] on p "**********" at bounding box center [766, 498] width 109 height 37
click at [728, 515] on p "**********" at bounding box center [766, 498] width 109 height 37
click at [807, 544] on p "**********" at bounding box center [766, 512] width 109 height 65
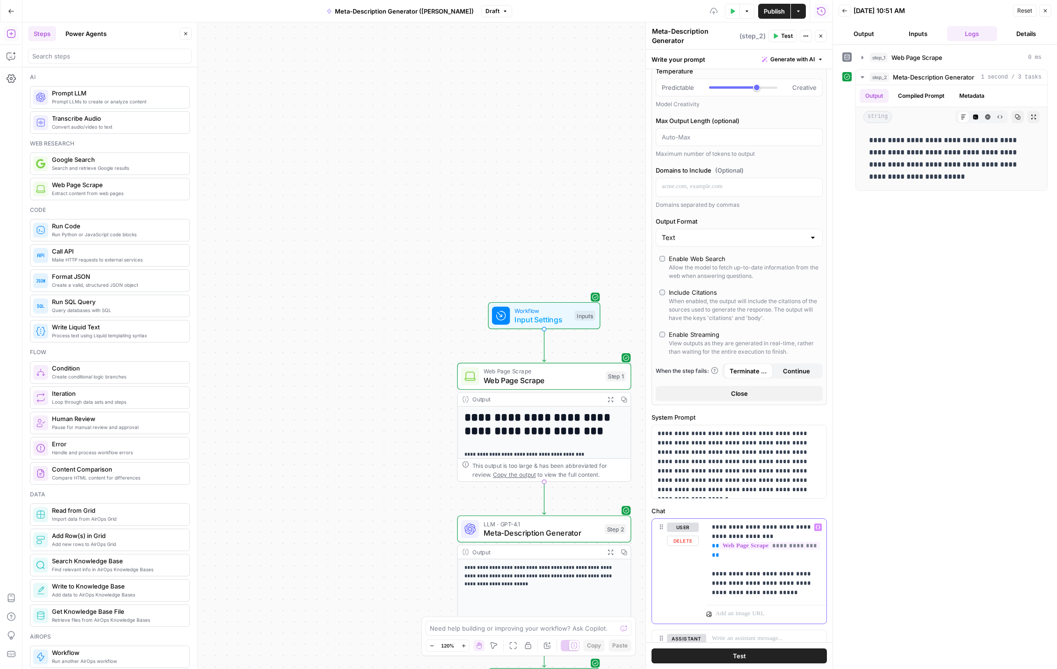
scroll to position [174, 0]
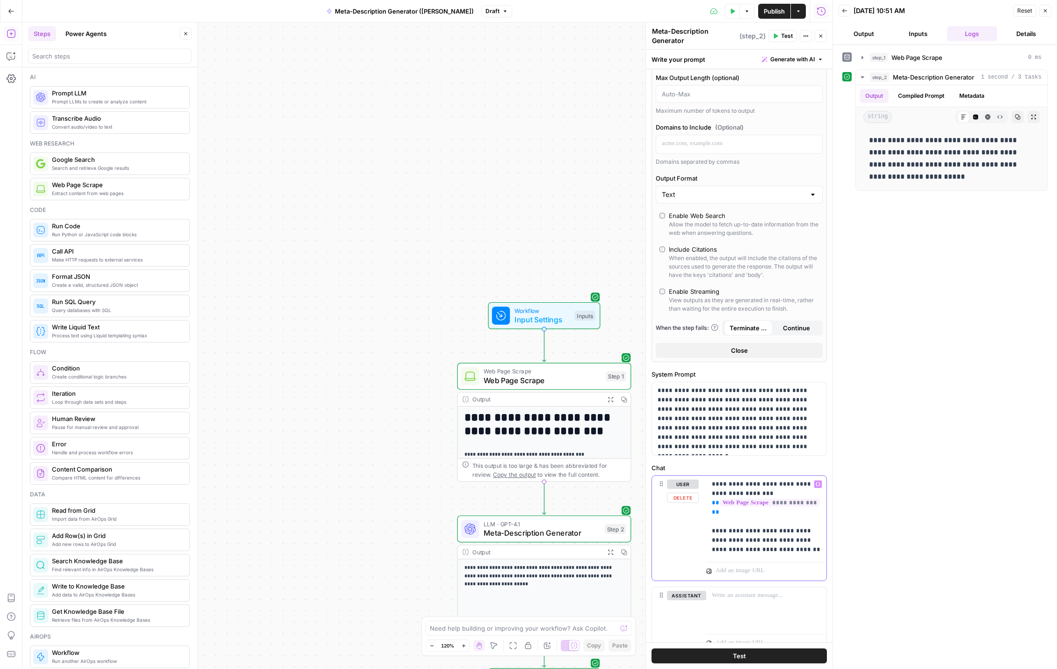
click at [792, 552] on p "**********" at bounding box center [766, 517] width 109 height 75
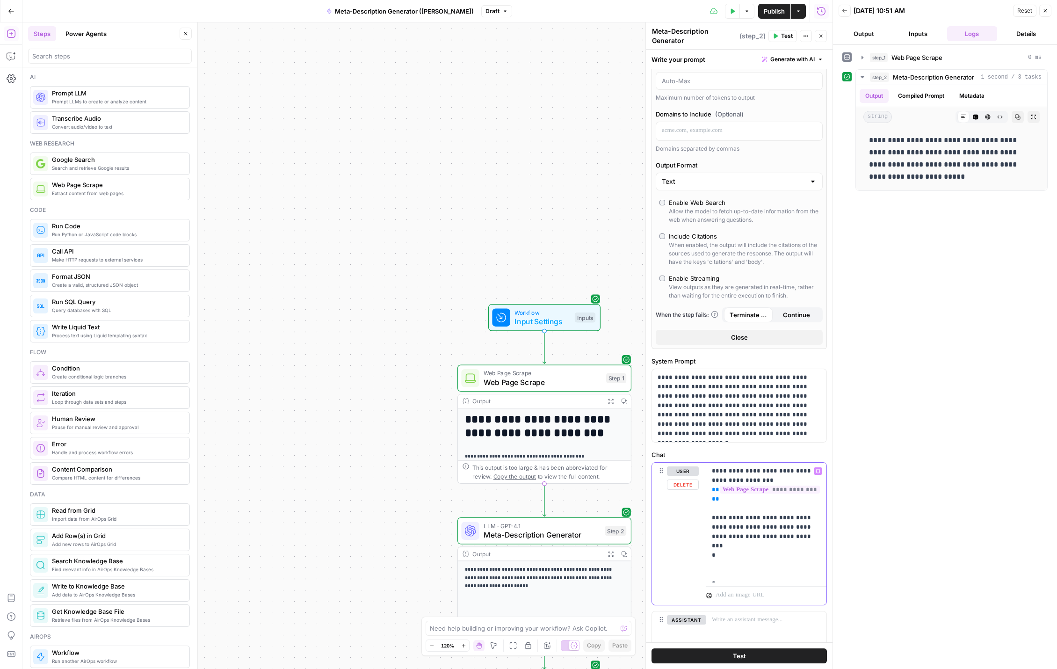
click at [721, 555] on p "**********" at bounding box center [766, 522] width 109 height 112
drag, startPoint x: 799, startPoint y: 553, endPoint x: 720, endPoint y: 558, distance: 79.7
click at [720, 558] on p "**********" at bounding box center [766, 522] width 109 height 112
click at [801, 553] on p "**********" at bounding box center [766, 522] width 109 height 112
click at [802, 563] on p "**********" at bounding box center [766, 541] width 109 height 150
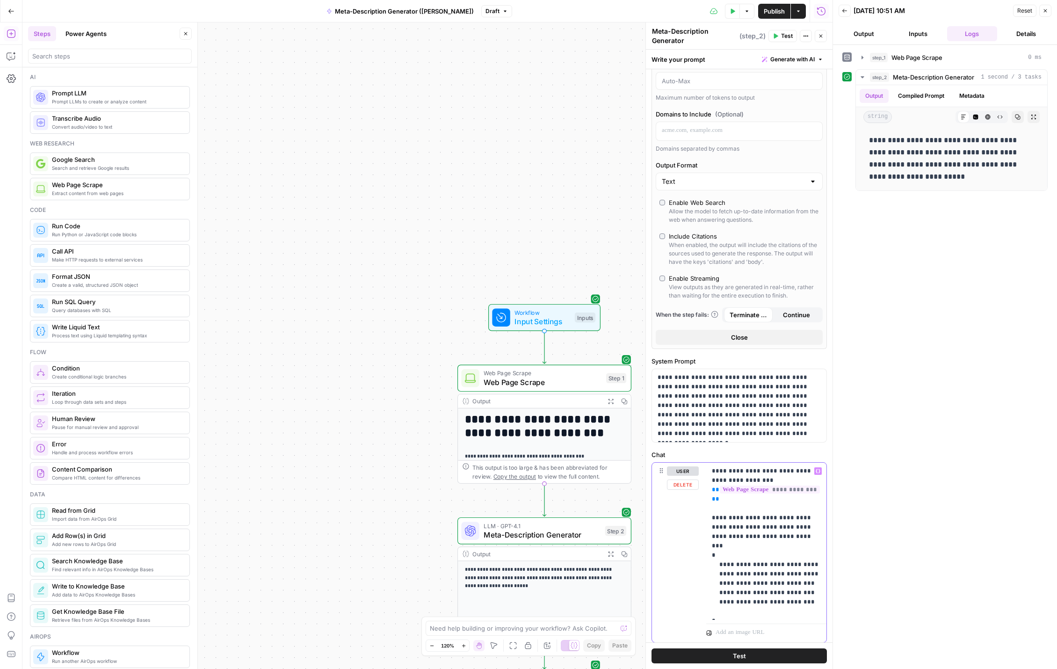
click at [800, 574] on p "**********" at bounding box center [766, 541] width 109 height 150
click at [798, 584] on p "**********" at bounding box center [766, 541] width 109 height 150
click at [773, 564] on p "**********" at bounding box center [766, 541] width 109 height 150
click at [774, 574] on p "**********" at bounding box center [766, 541] width 109 height 150
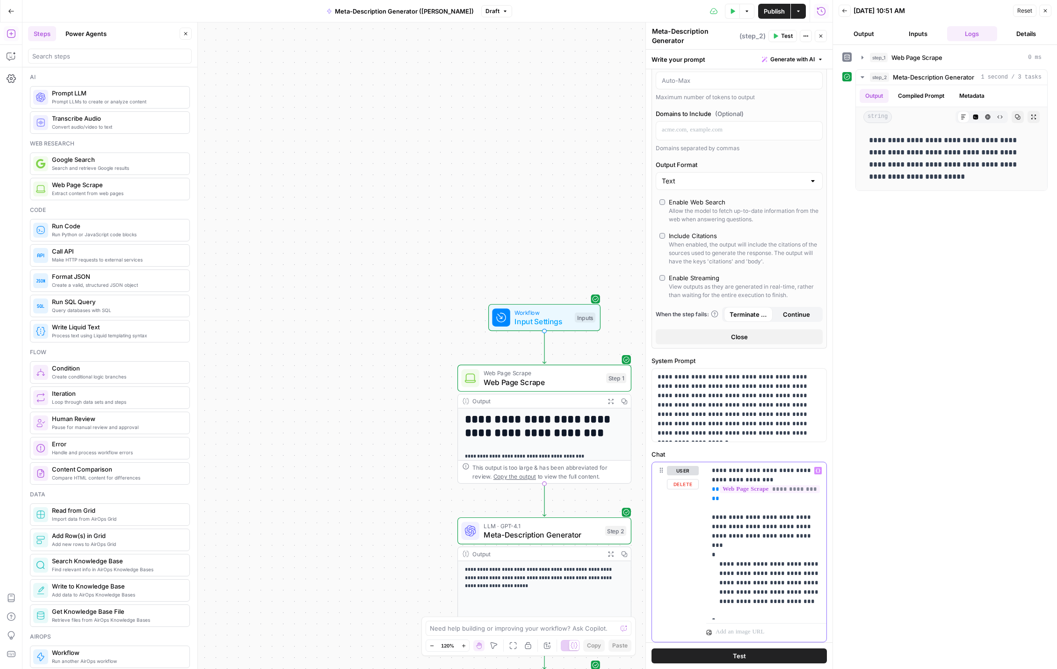
click at [774, 584] on p "**********" at bounding box center [766, 541] width 109 height 150
click at [774, 593] on p "**********" at bounding box center [766, 541] width 109 height 150
click at [775, 592] on p "**********" at bounding box center [766, 541] width 109 height 150
click at [777, 591] on p "**********" at bounding box center [766, 541] width 109 height 150
click at [744, 655] on span "Test" at bounding box center [739, 655] width 13 height 9
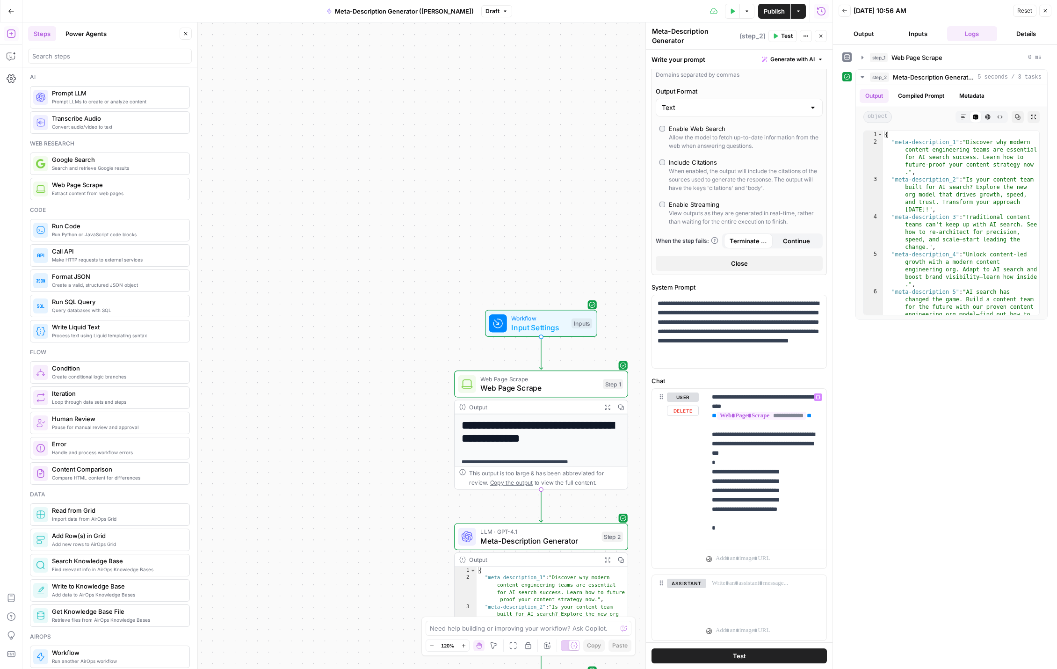
scroll to position [286, 0]
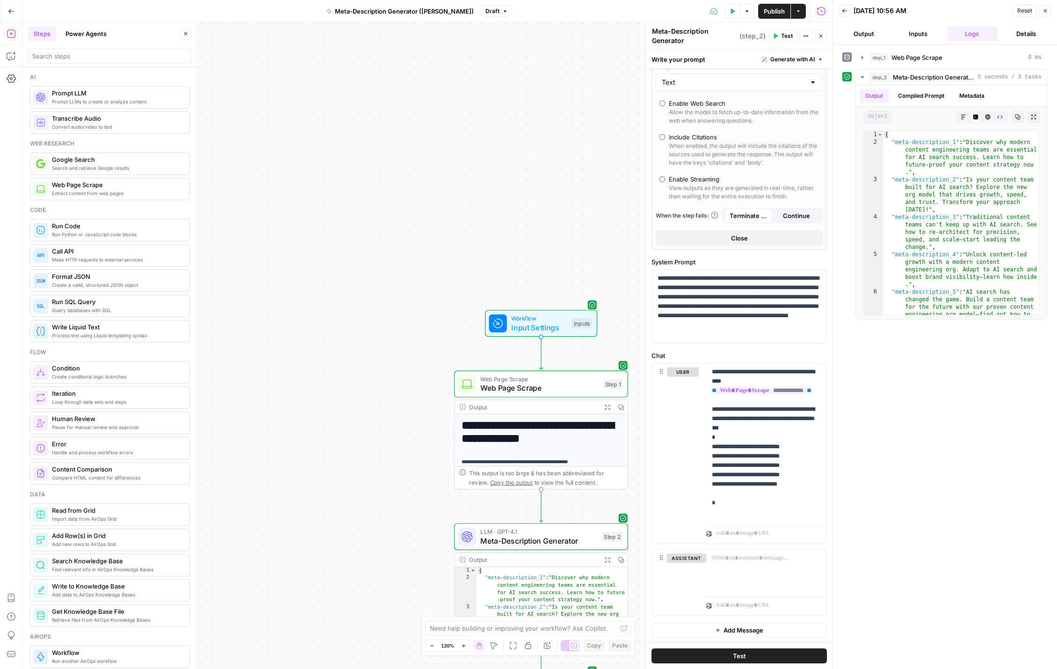
click at [569, 559] on div "Output" at bounding box center [533, 559] width 128 height 9
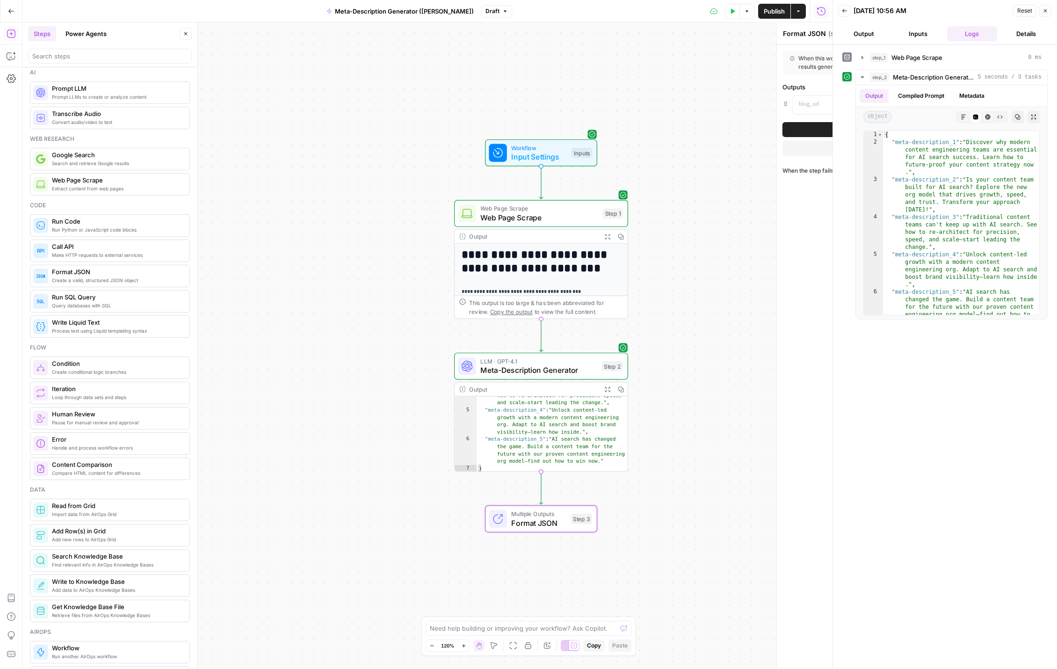
scroll to position [3, 0]
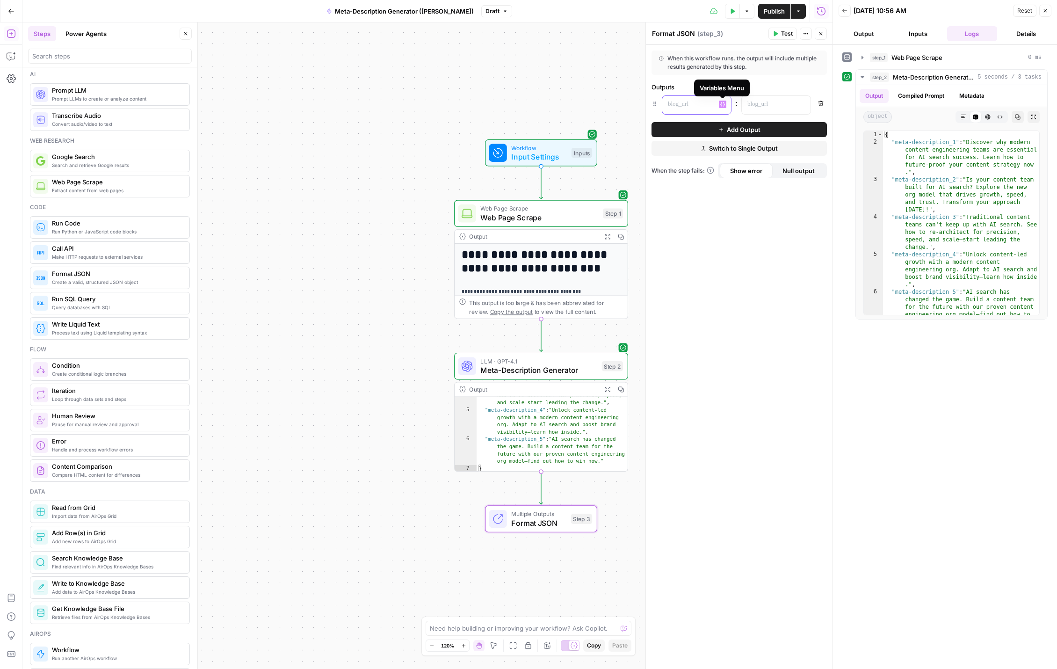
click at [723, 104] on icon "button" at bounding box center [722, 104] width 5 height 5
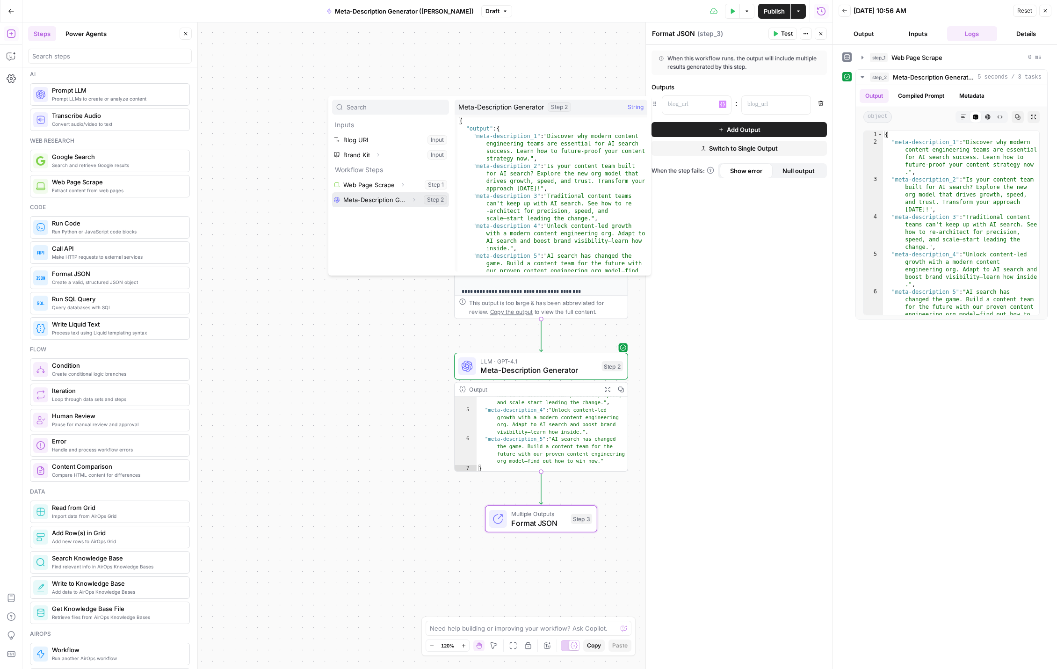
click at [378, 202] on button "Select variable Meta-Description Generator" at bounding box center [390, 199] width 117 height 15
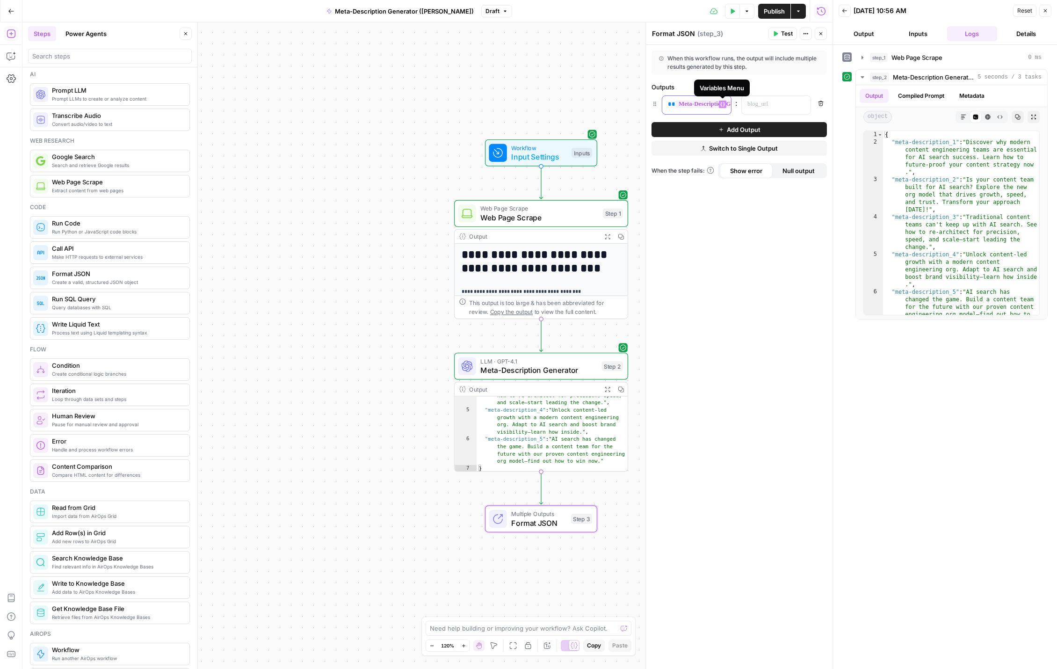
click at [724, 104] on icon "button" at bounding box center [722, 104] width 5 height 4
click at [703, 103] on span "**********" at bounding box center [740, 104] width 129 height 8
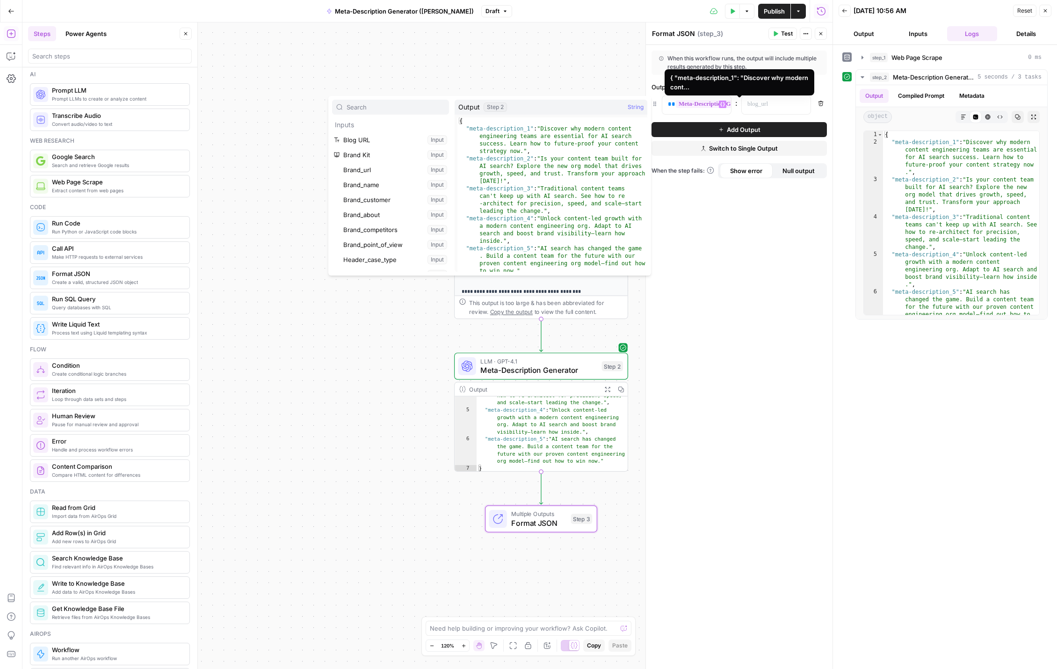
scroll to position [220, 0]
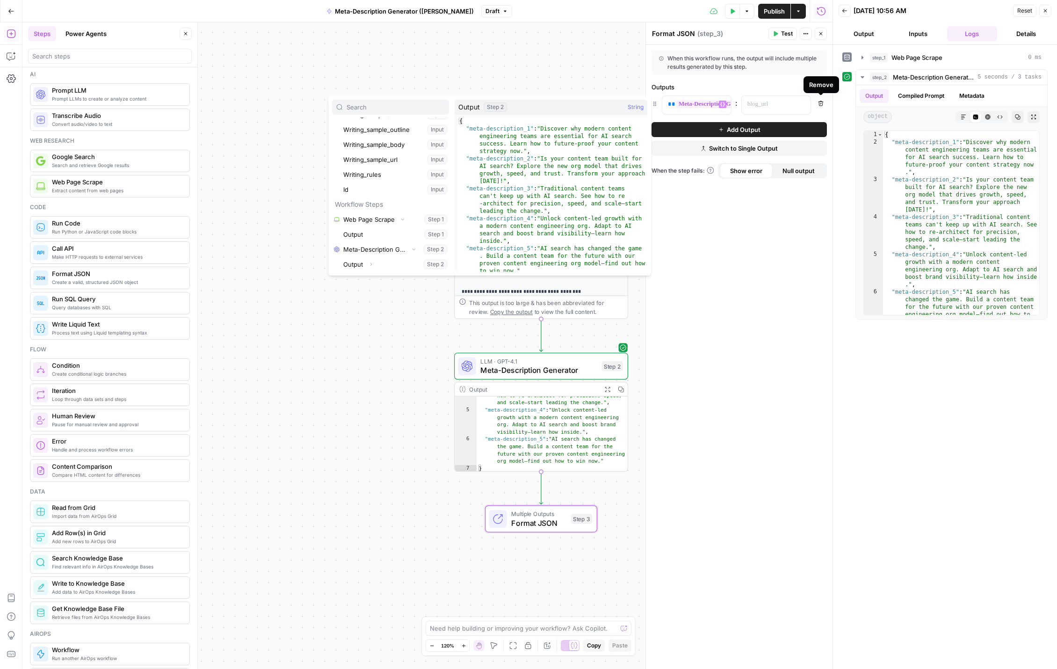
click at [823, 102] on icon "button" at bounding box center [821, 104] width 6 height 6
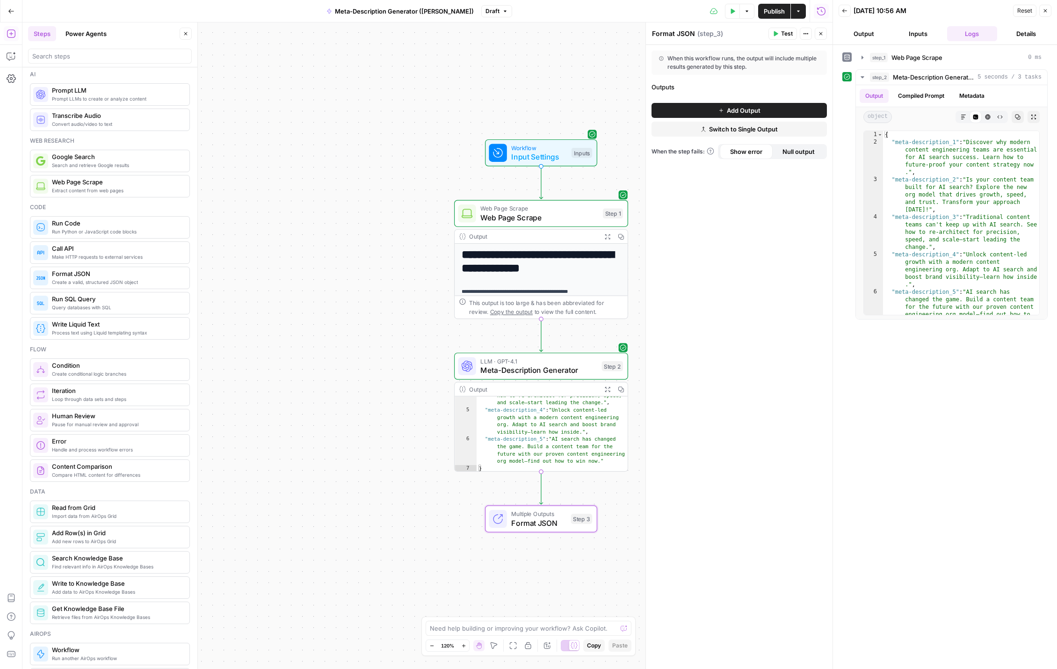
click at [732, 107] on span "Add Output" at bounding box center [744, 110] width 34 height 9
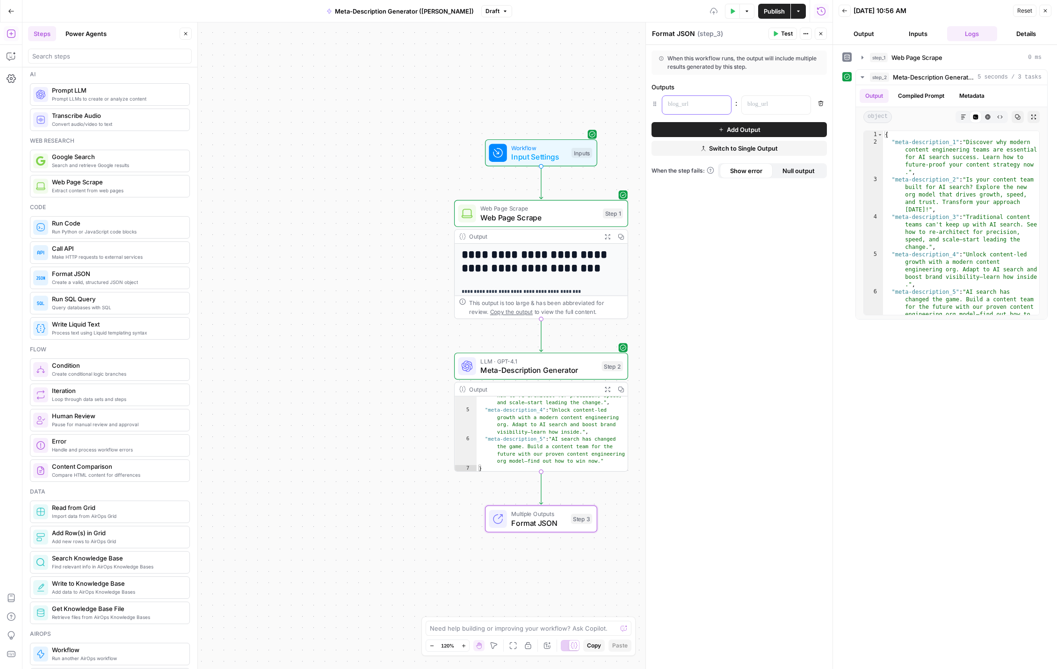
click at [694, 104] on p at bounding box center [689, 104] width 43 height 9
click at [782, 106] on p at bounding box center [769, 104] width 43 height 9
click at [804, 104] on icon "button" at bounding box center [802, 104] width 5 height 5
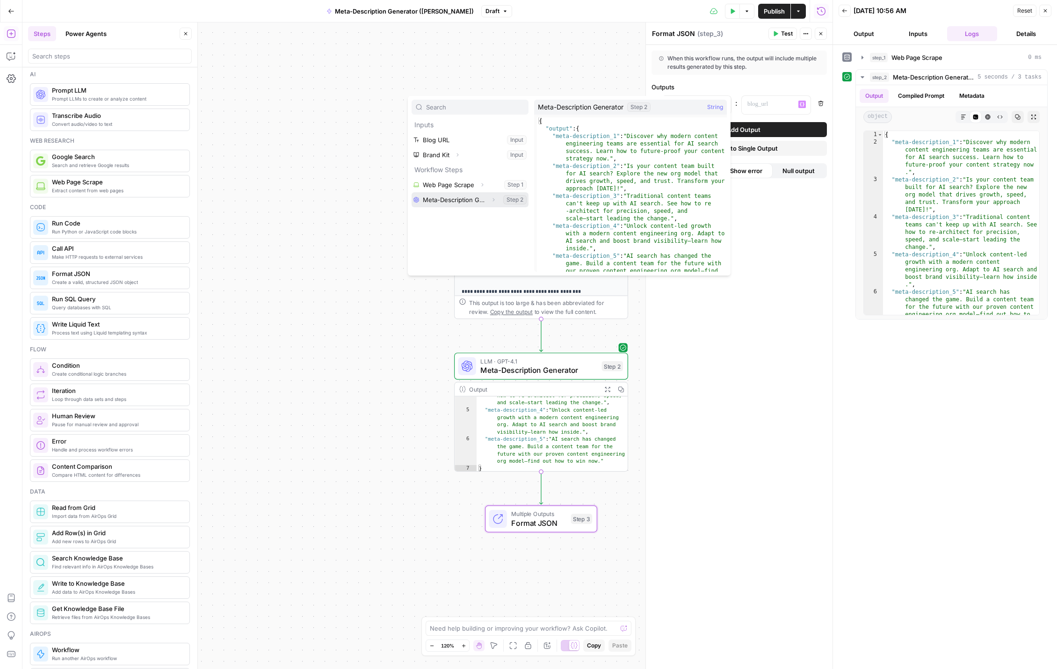
click at [442, 203] on button "Select variable Meta-Description Generator" at bounding box center [470, 199] width 117 height 15
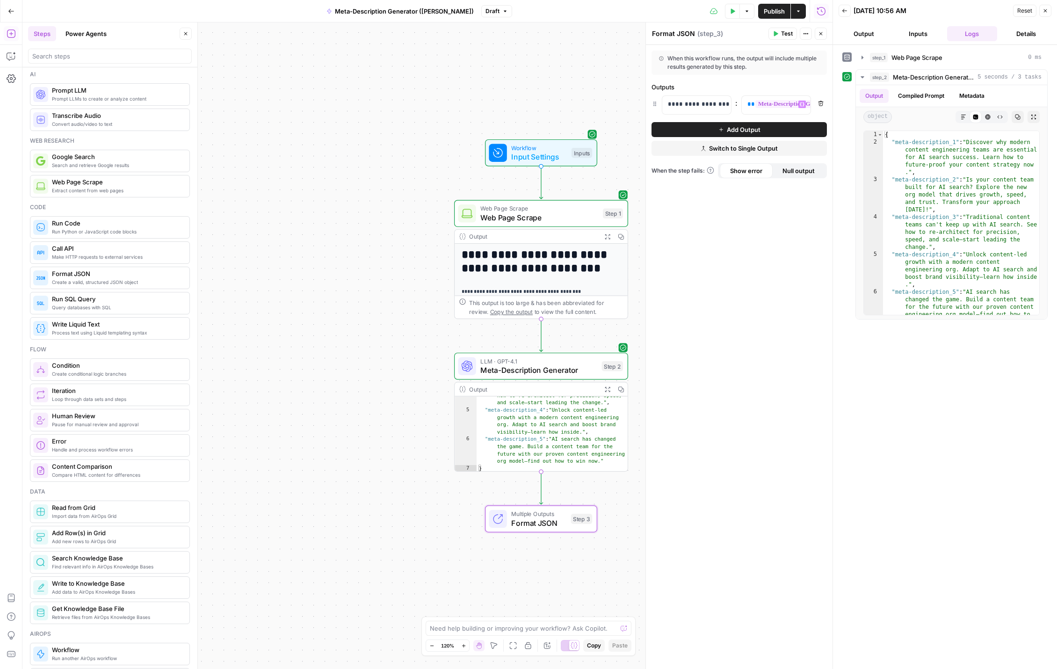
click at [752, 127] on span "Add Output" at bounding box center [744, 129] width 34 height 9
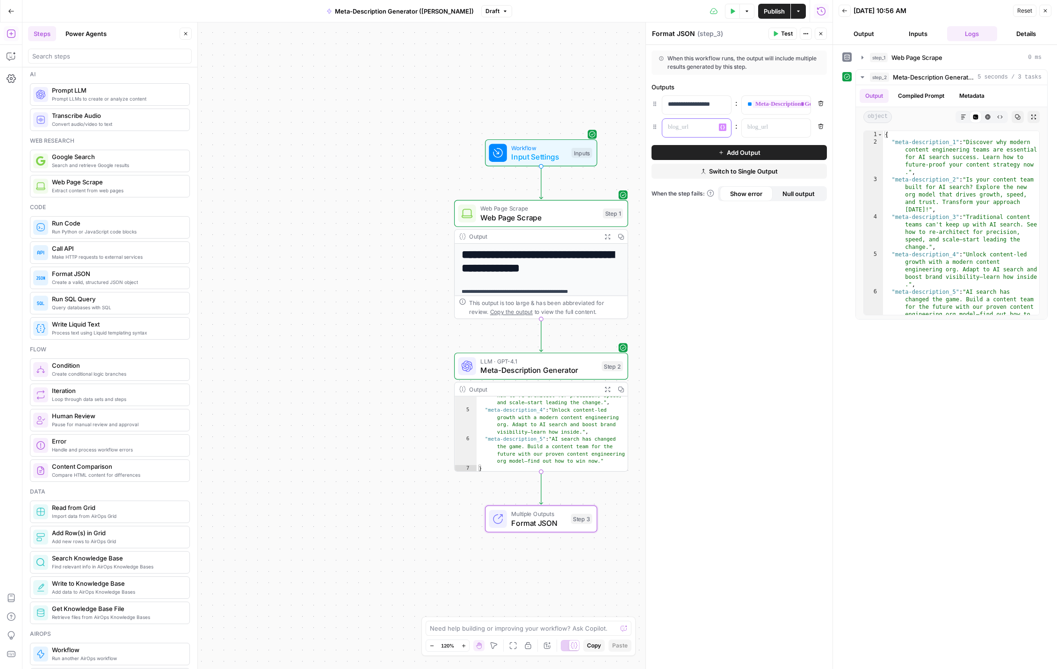
click at [696, 128] on p at bounding box center [689, 127] width 43 height 9
click at [697, 103] on p "**********" at bounding box center [689, 104] width 43 height 9
click at [688, 104] on p "**********" at bounding box center [689, 104] width 43 height 9
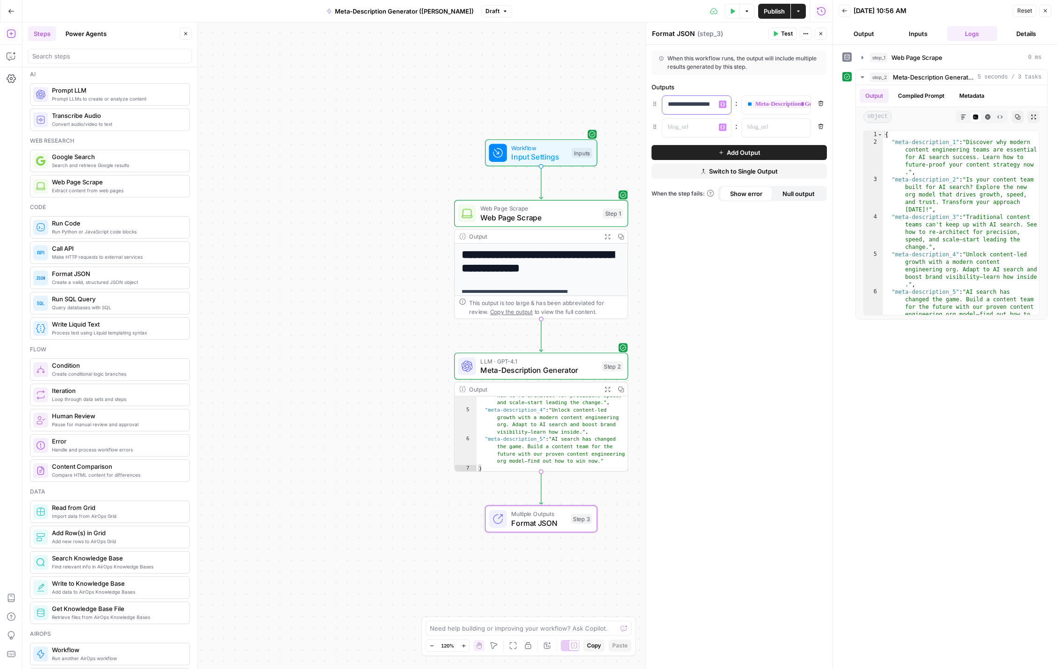
drag, startPoint x: 669, startPoint y: 104, endPoint x: 814, endPoint y: 113, distance: 145.8
click at [814, 113] on div "**********" at bounding box center [739, 104] width 175 height 19
copy p "**********"
click at [690, 129] on p at bounding box center [689, 127] width 43 height 9
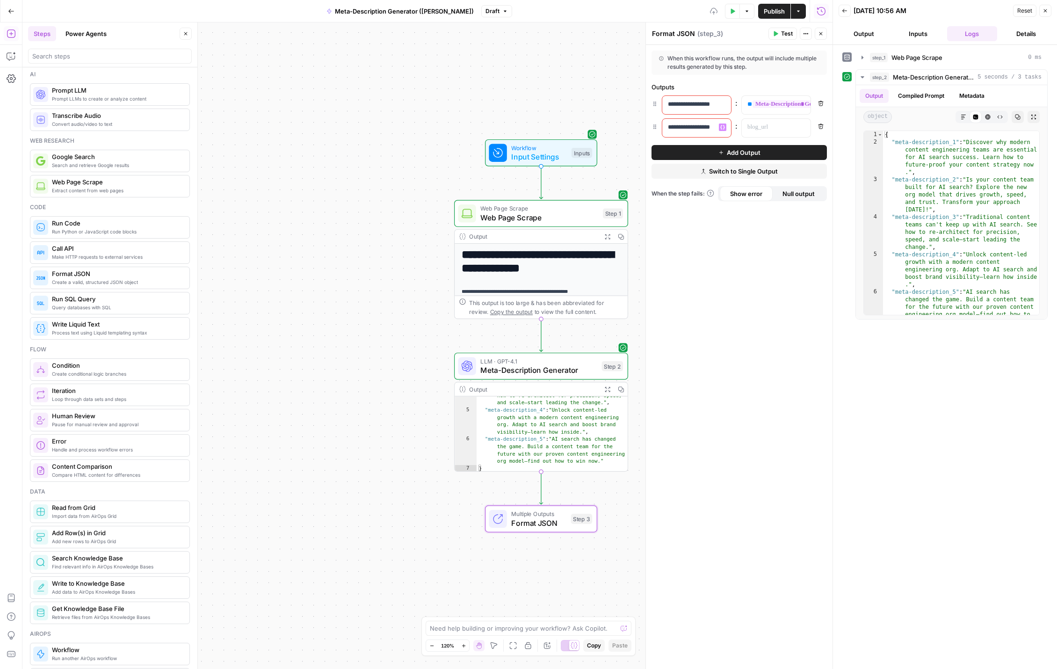
click at [708, 128] on p "**********" at bounding box center [689, 127] width 43 height 9
click at [799, 128] on button "Variables Menu" at bounding box center [802, 127] width 7 height 7
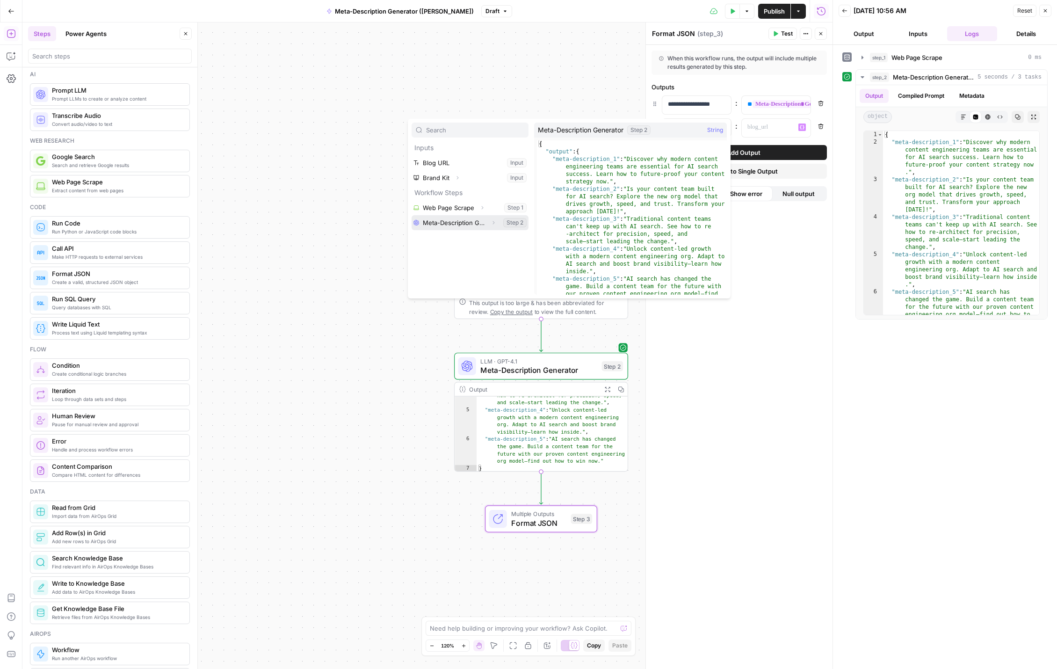
click at [429, 221] on button "Select variable Meta-Description Generator" at bounding box center [470, 222] width 117 height 15
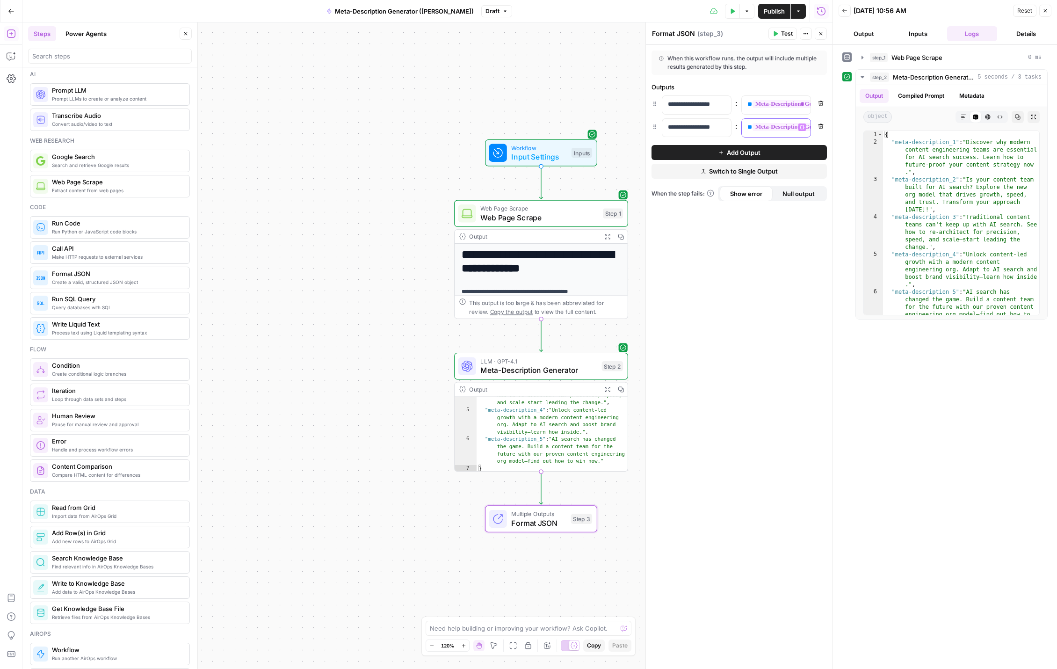
click at [802, 127] on icon "button" at bounding box center [802, 127] width 5 height 5
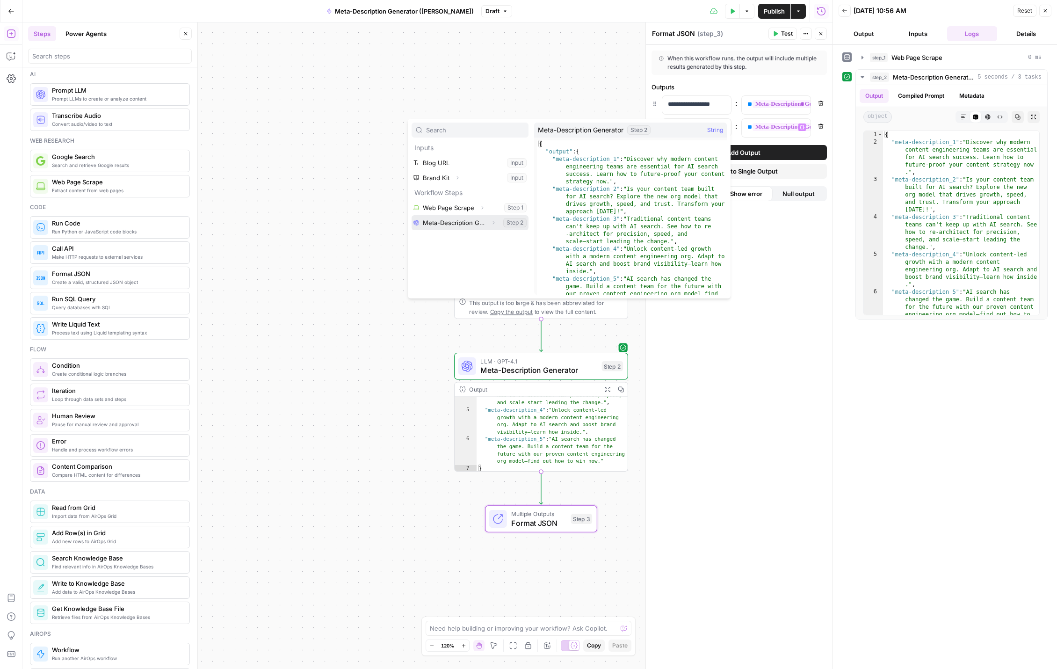
click at [494, 221] on icon "button" at bounding box center [494, 223] width 6 height 6
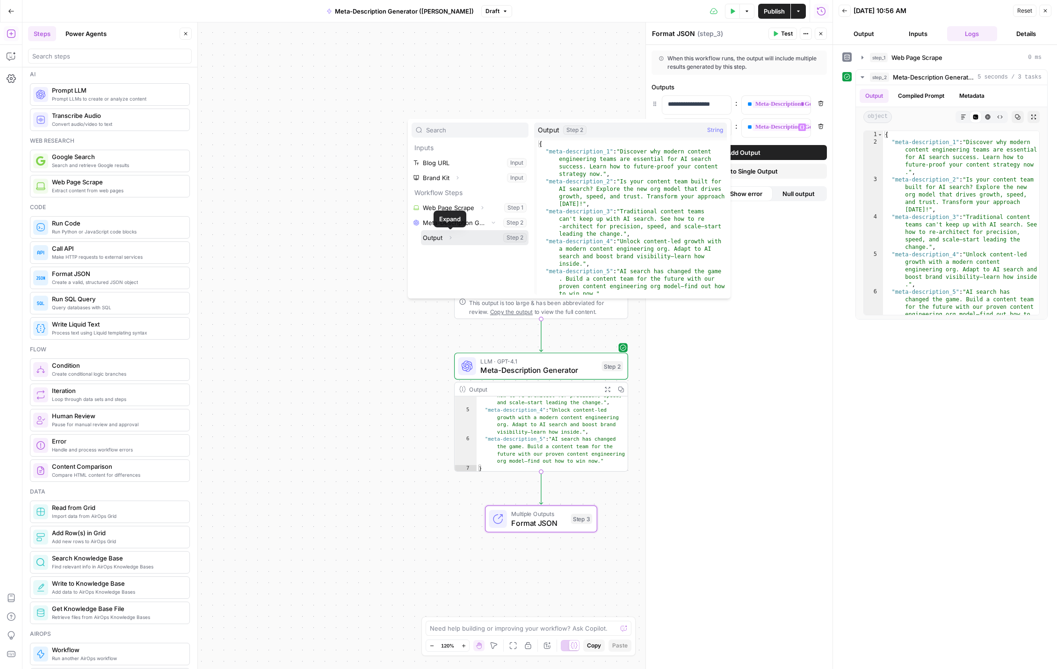
click at [452, 238] on icon "button" at bounding box center [451, 238] width 6 height 6
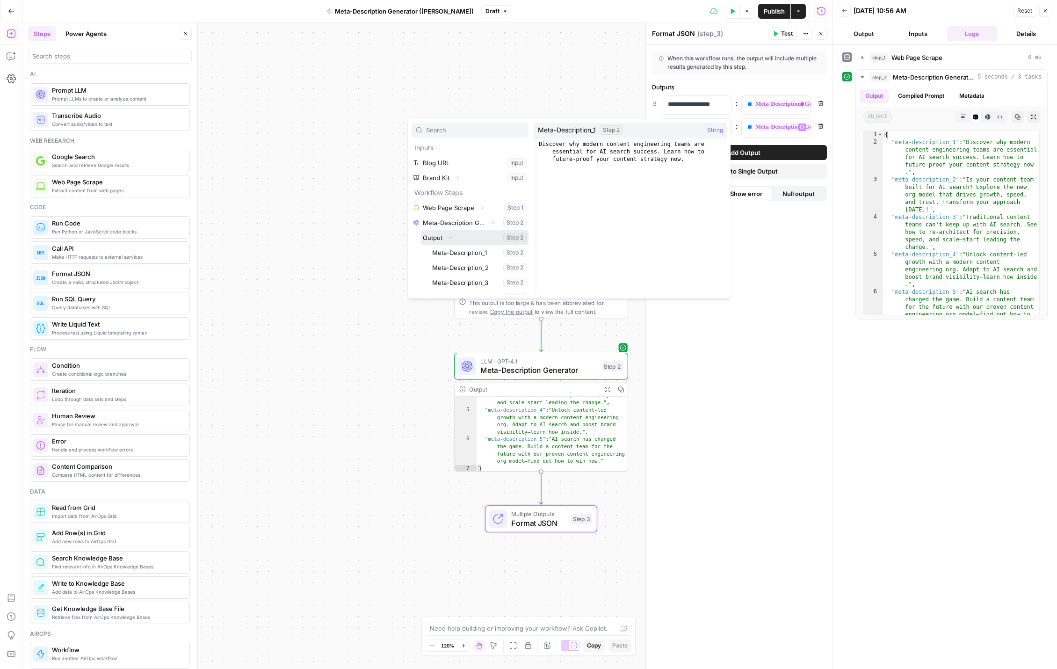
scroll to position [25, 0]
click at [801, 104] on icon "button" at bounding box center [802, 104] width 5 height 5
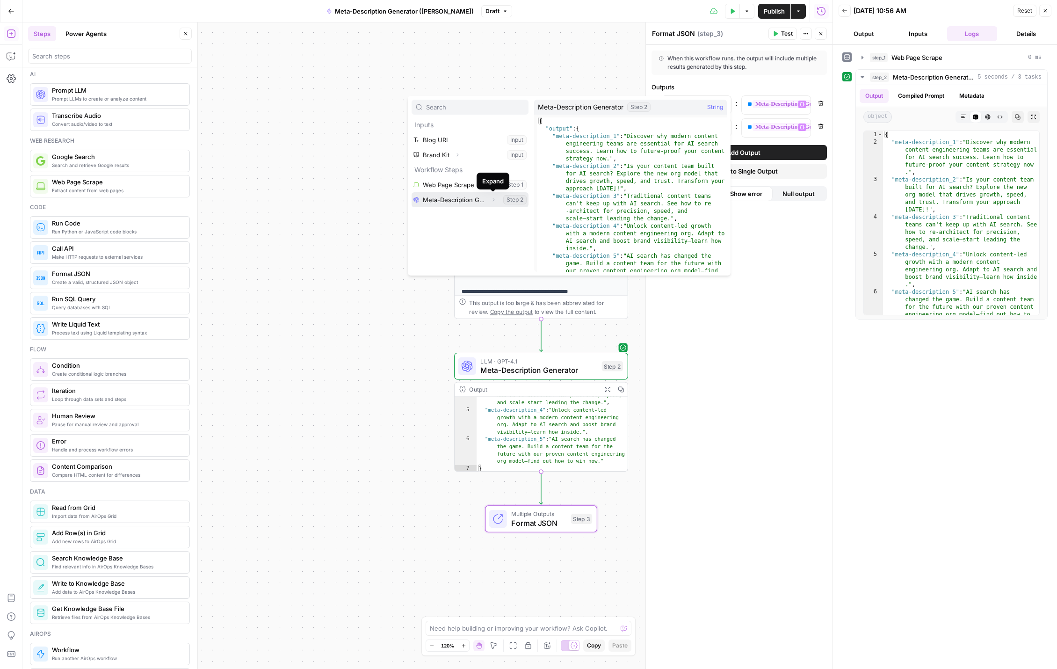
click at [494, 198] on icon "button" at bounding box center [494, 200] width 6 height 6
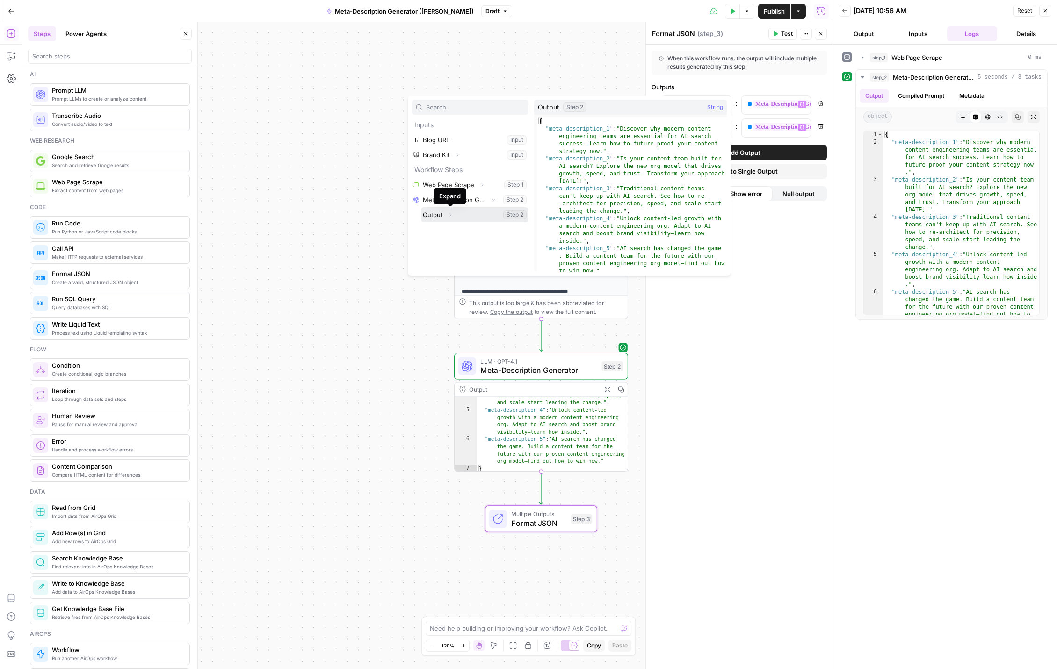
click at [449, 215] on icon "button" at bounding box center [451, 215] width 6 height 6
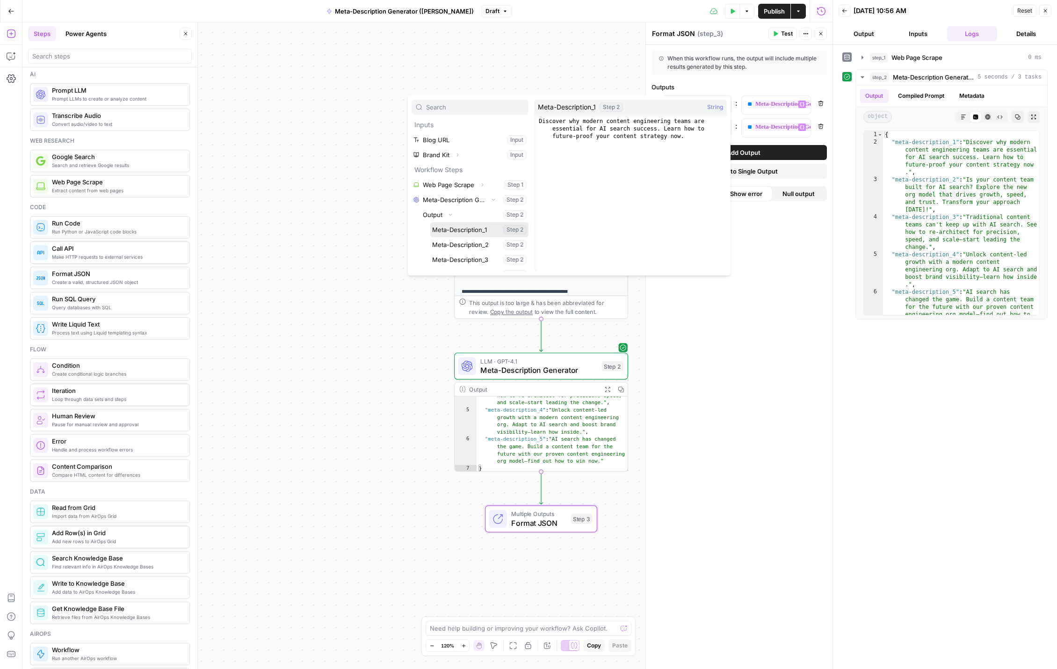
click at [460, 230] on button "Select variable Meta-Description_1" at bounding box center [479, 229] width 98 height 15
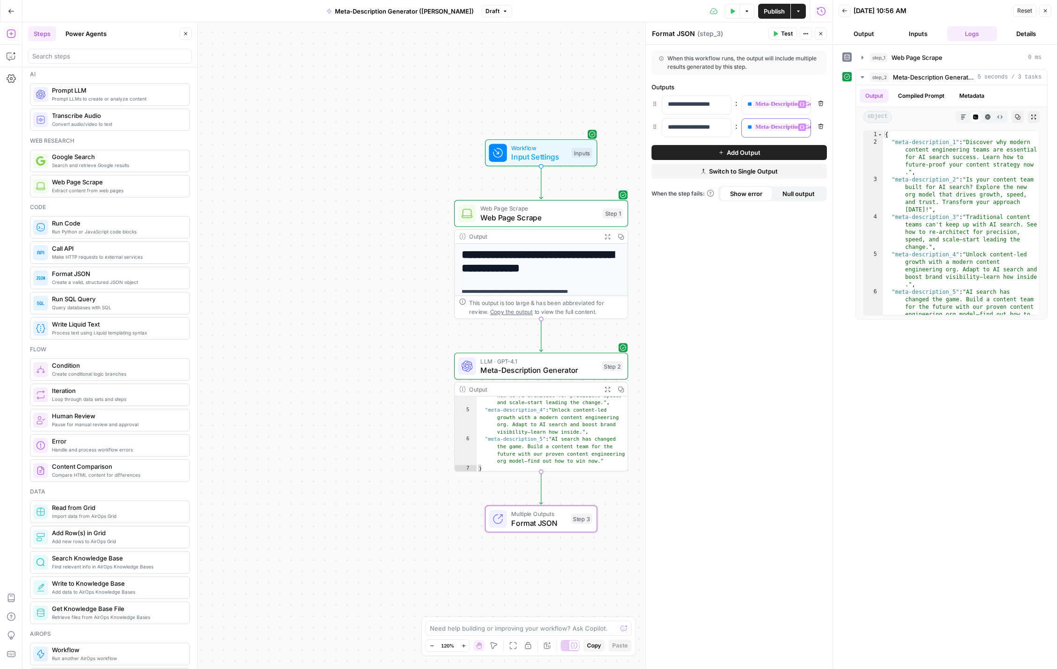
click at [805, 126] on button "Variables Menu" at bounding box center [802, 127] width 7 height 7
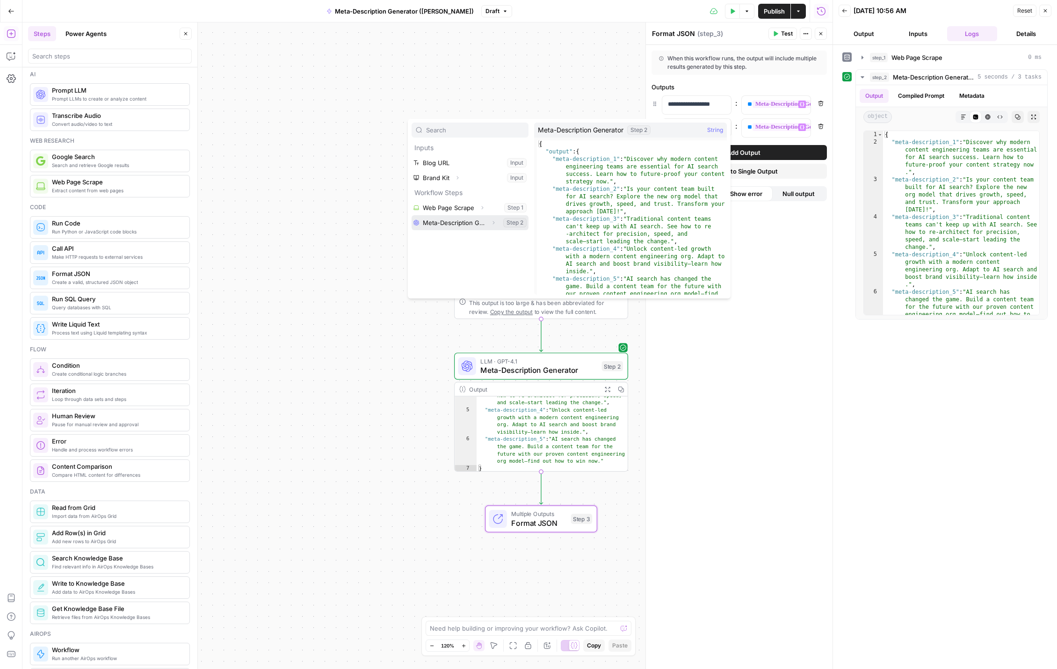
click at [493, 223] on icon "button" at bounding box center [494, 223] width 6 height 6
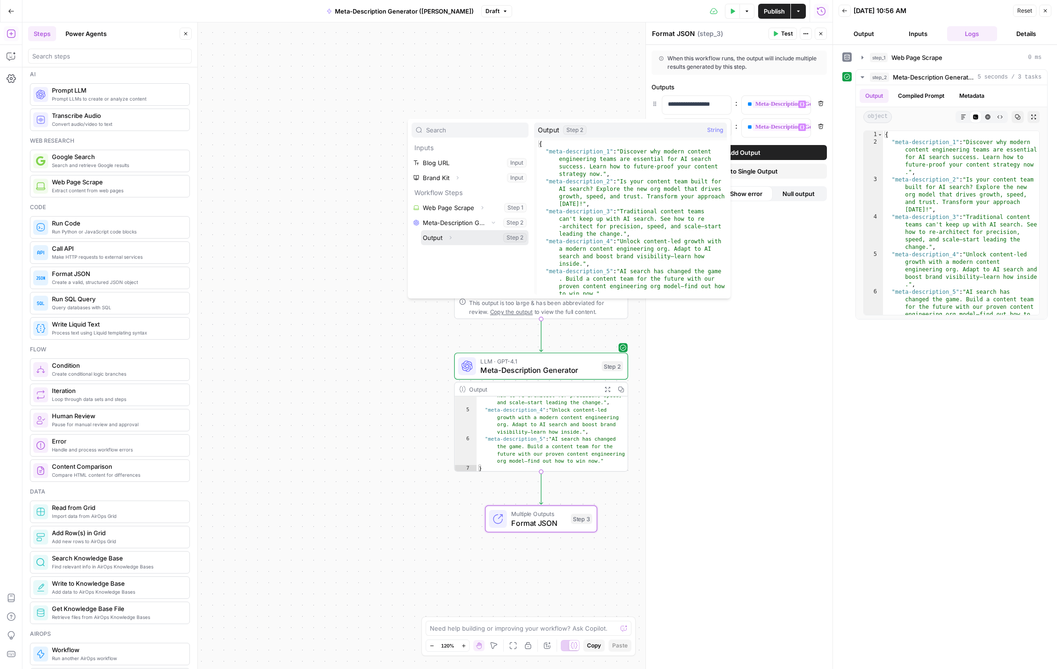
click at [451, 238] on icon "button" at bounding box center [451, 237] width 2 height 3
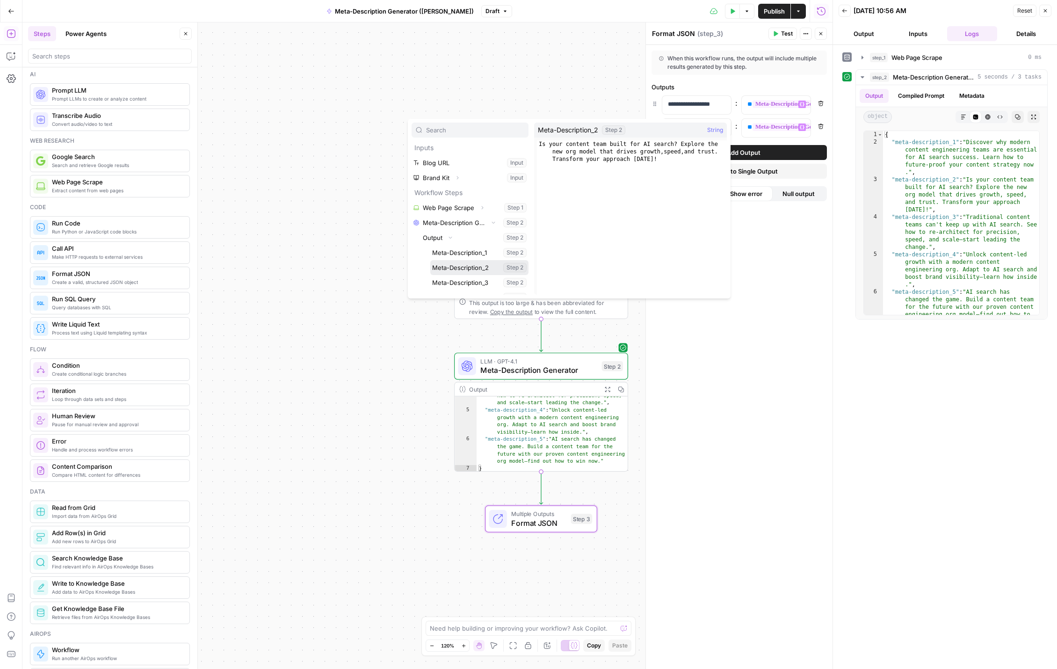
click at [476, 266] on button "Select variable Meta-Description_2" at bounding box center [479, 267] width 98 height 15
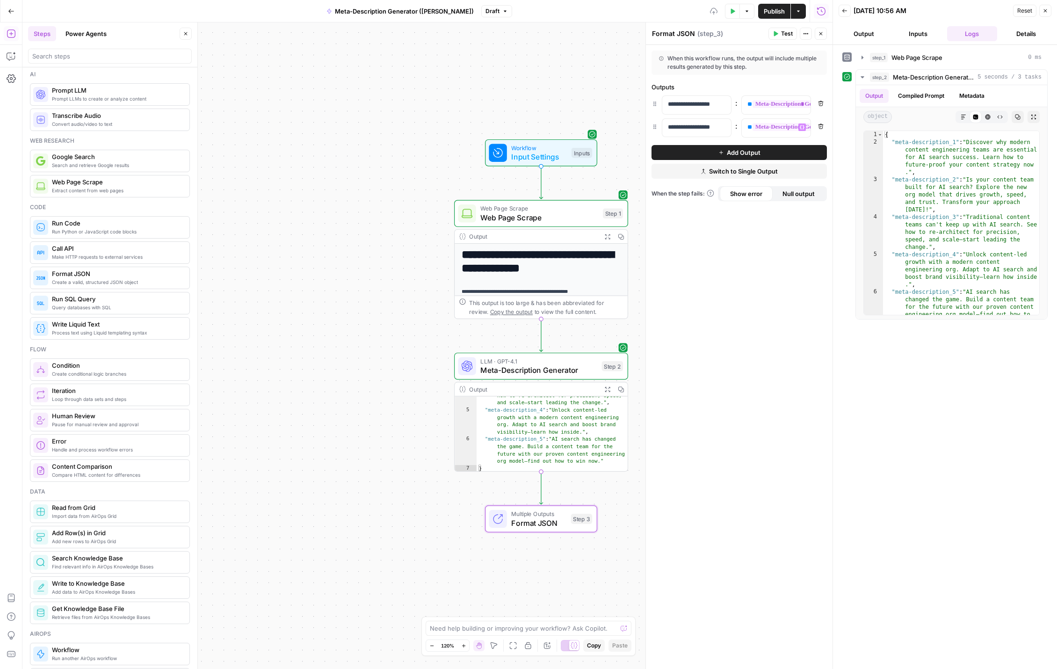
click at [740, 152] on span "Add Output" at bounding box center [744, 152] width 34 height 9
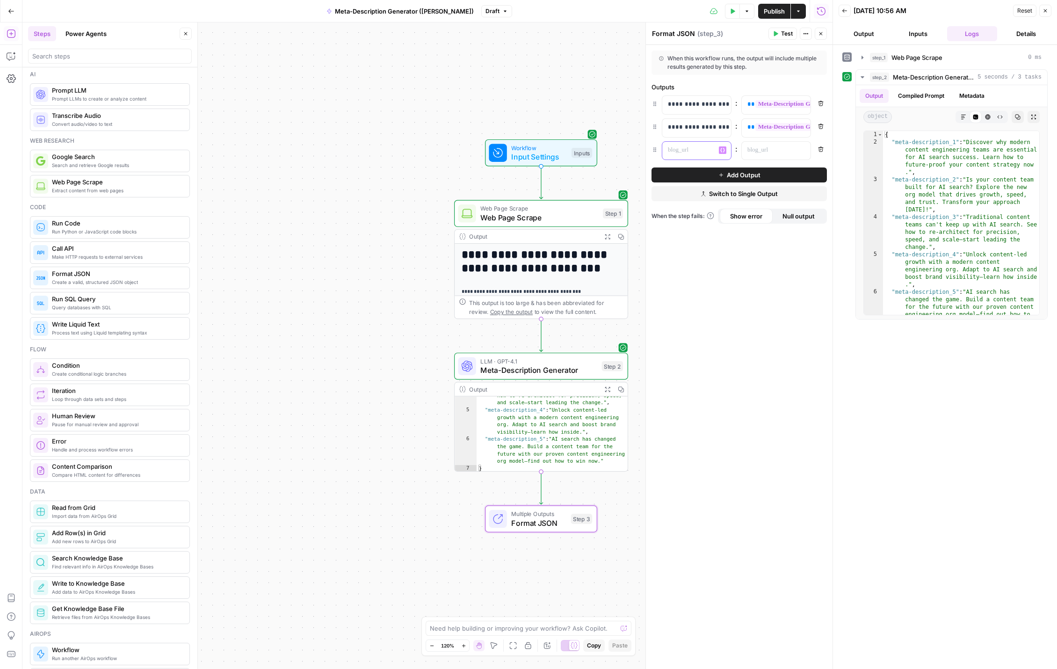
click at [682, 148] on p at bounding box center [689, 149] width 43 height 9
click at [801, 149] on icon "button" at bounding box center [802, 150] width 5 height 5
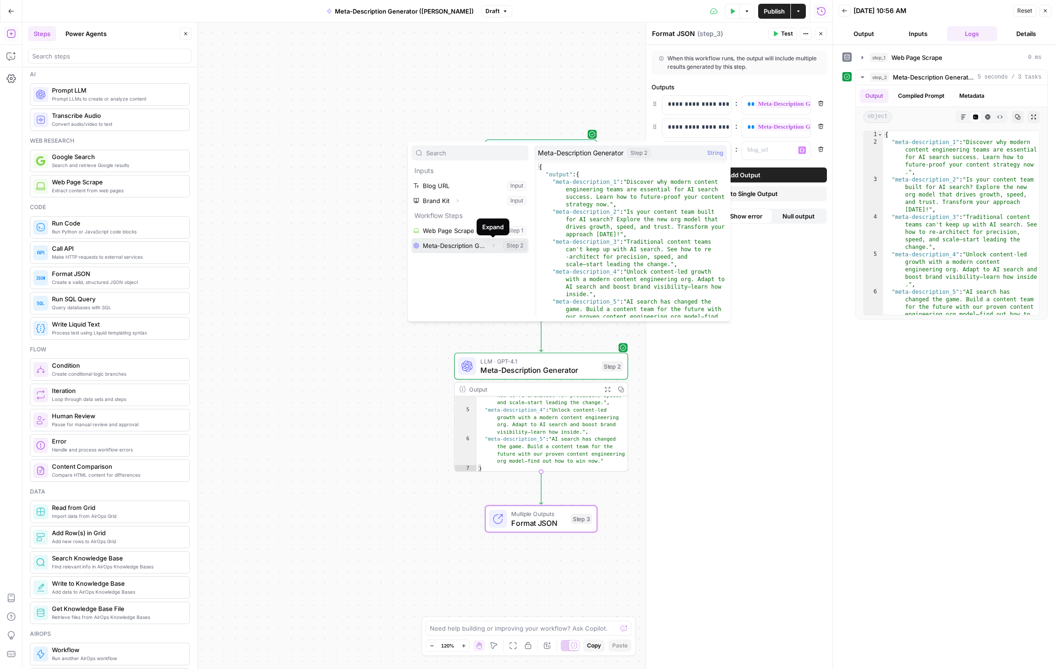
click at [494, 247] on icon "button" at bounding box center [494, 246] width 6 height 6
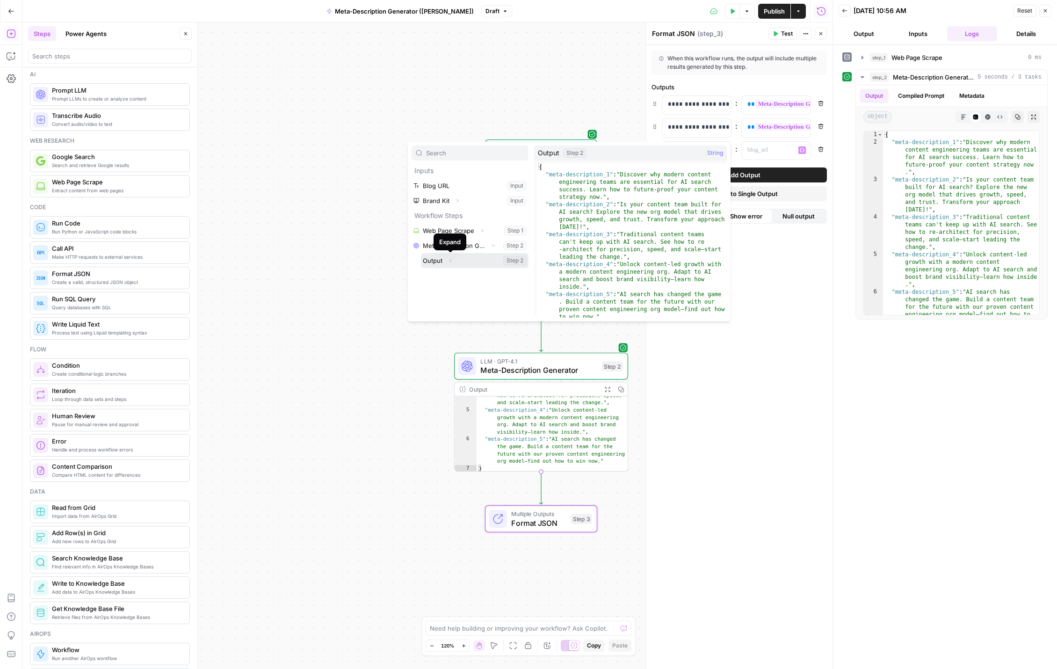
click at [451, 260] on icon "button" at bounding box center [451, 261] width 6 height 6
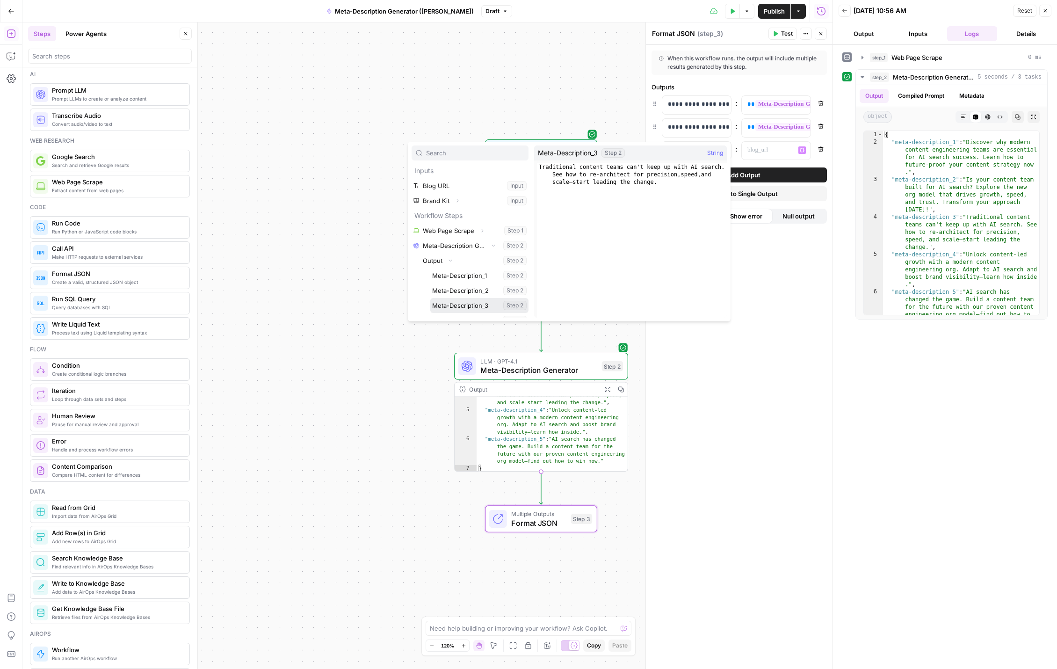
click at [469, 302] on button "Select variable Meta-Description_3" at bounding box center [479, 305] width 98 height 15
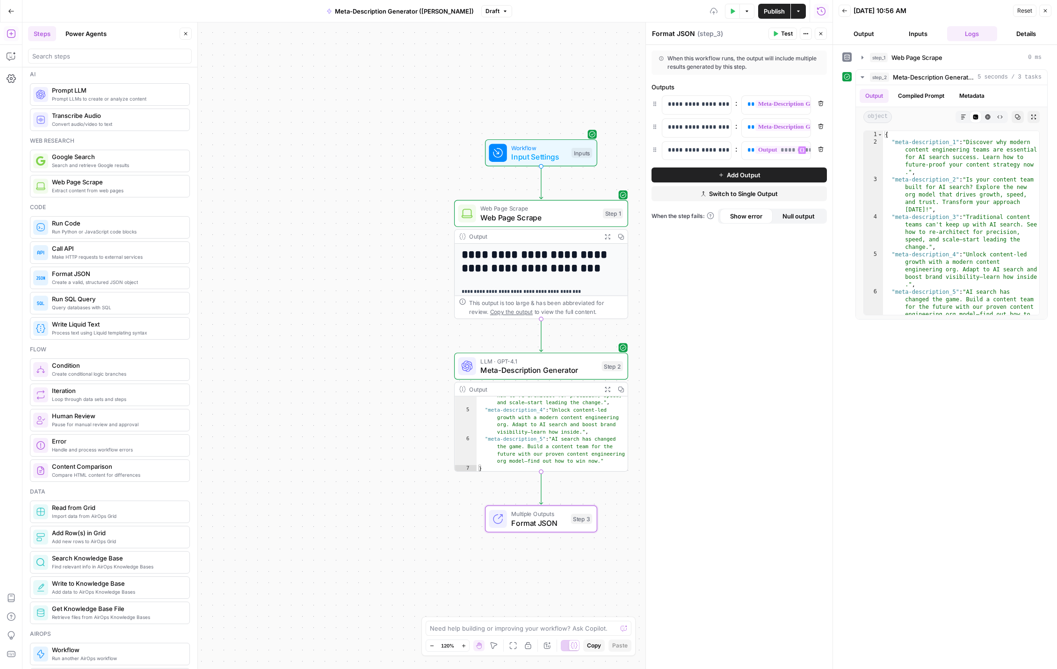
click at [763, 174] on button "Add Output" at bounding box center [739, 174] width 175 height 15
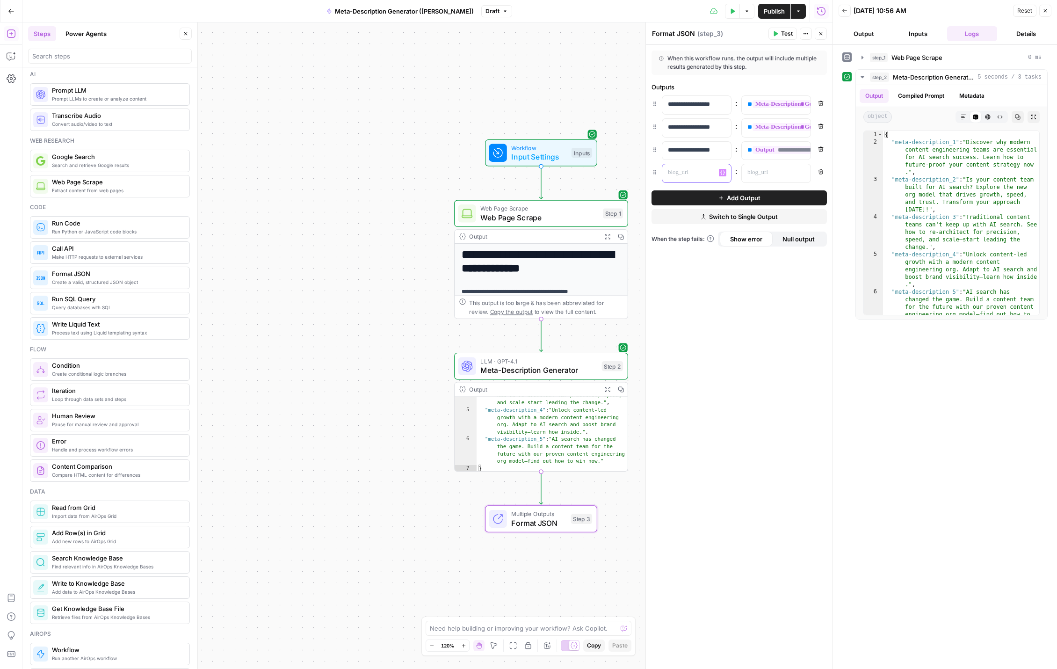
click at [691, 171] on p at bounding box center [689, 172] width 43 height 9
click at [803, 174] on icon "button" at bounding box center [802, 172] width 5 height 5
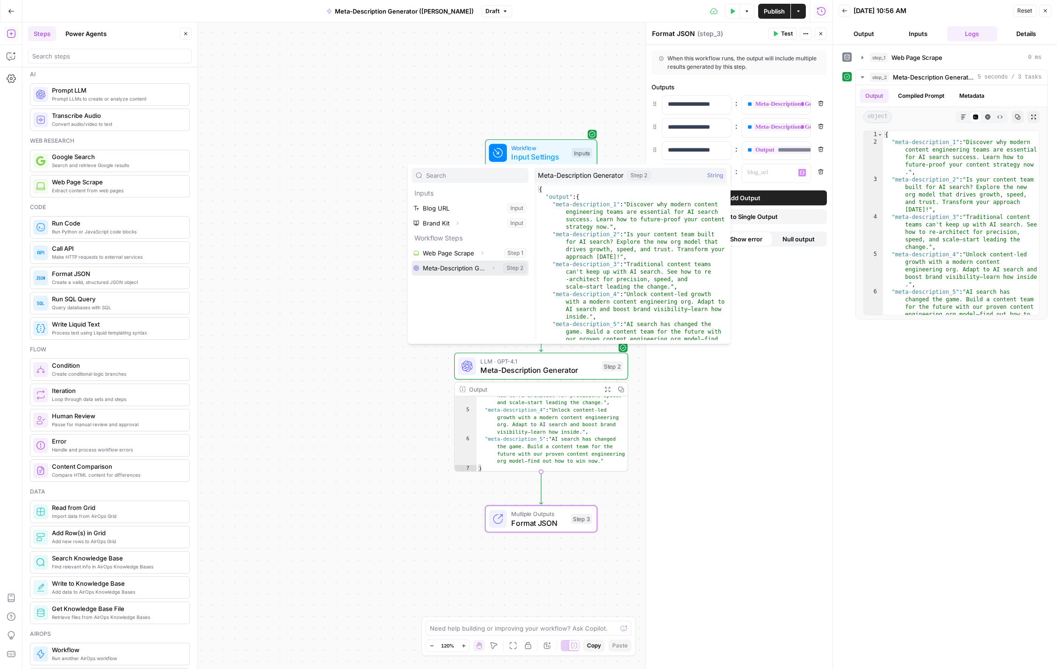
click at [494, 269] on icon "button" at bounding box center [494, 268] width 2 height 3
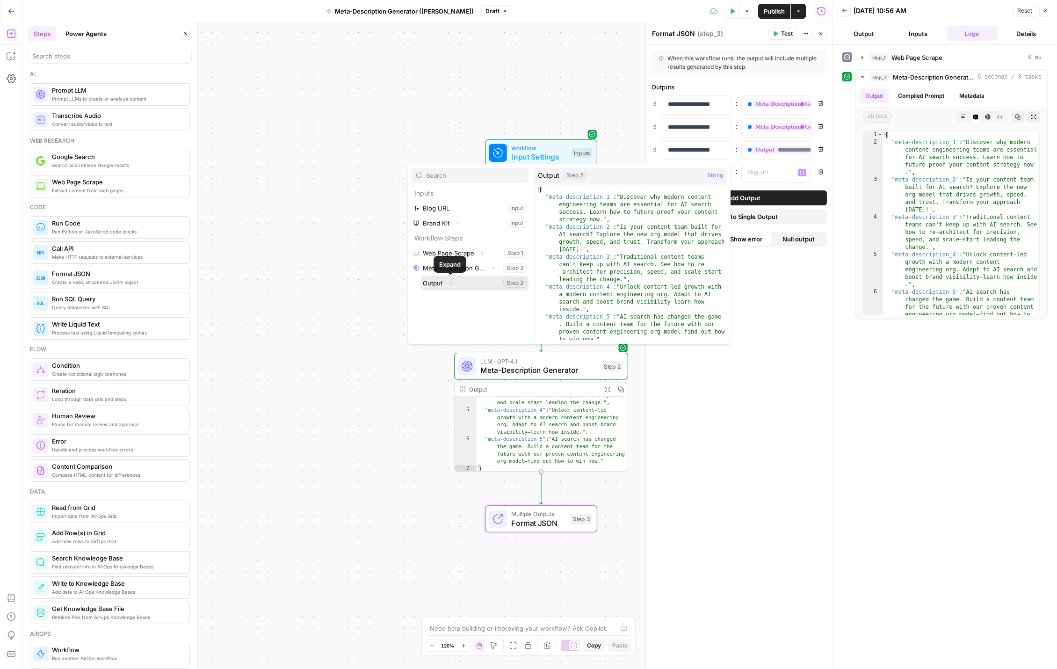
click at [449, 283] on icon "button" at bounding box center [451, 283] width 6 height 6
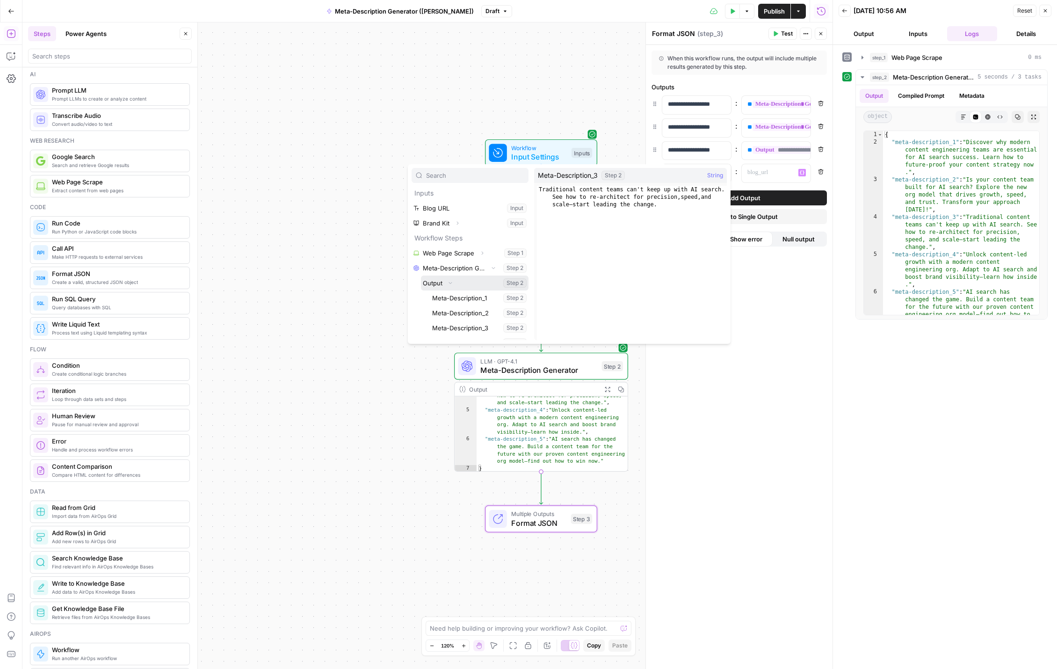
scroll to position [25, 0]
click at [476, 317] on button "Select variable Meta-Description_4" at bounding box center [479, 317] width 98 height 15
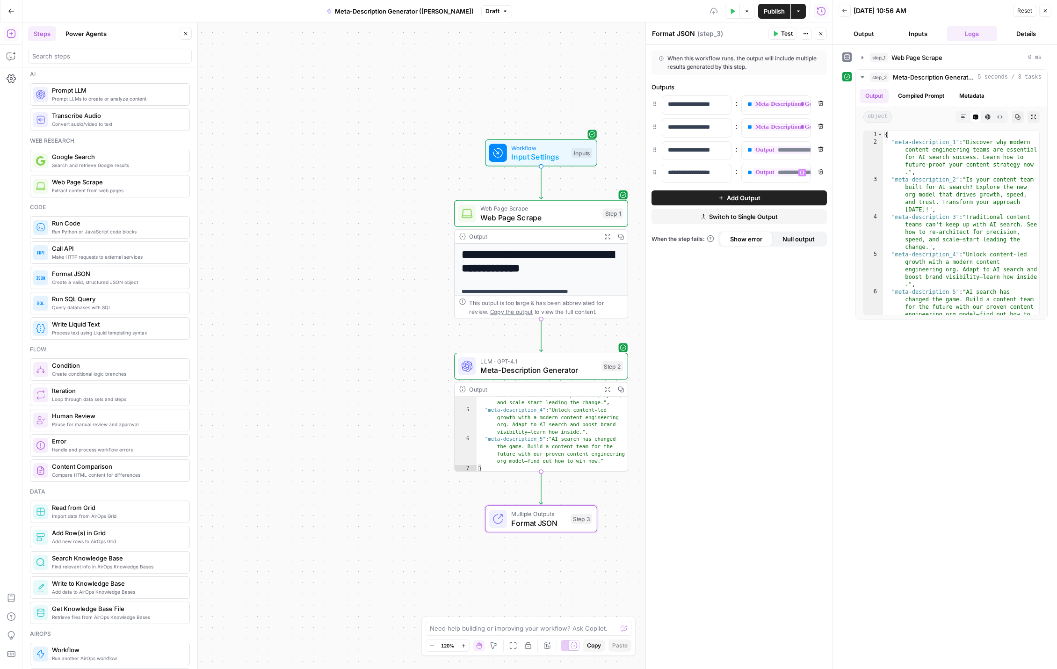
click at [746, 199] on span "Add Output" at bounding box center [744, 197] width 34 height 9
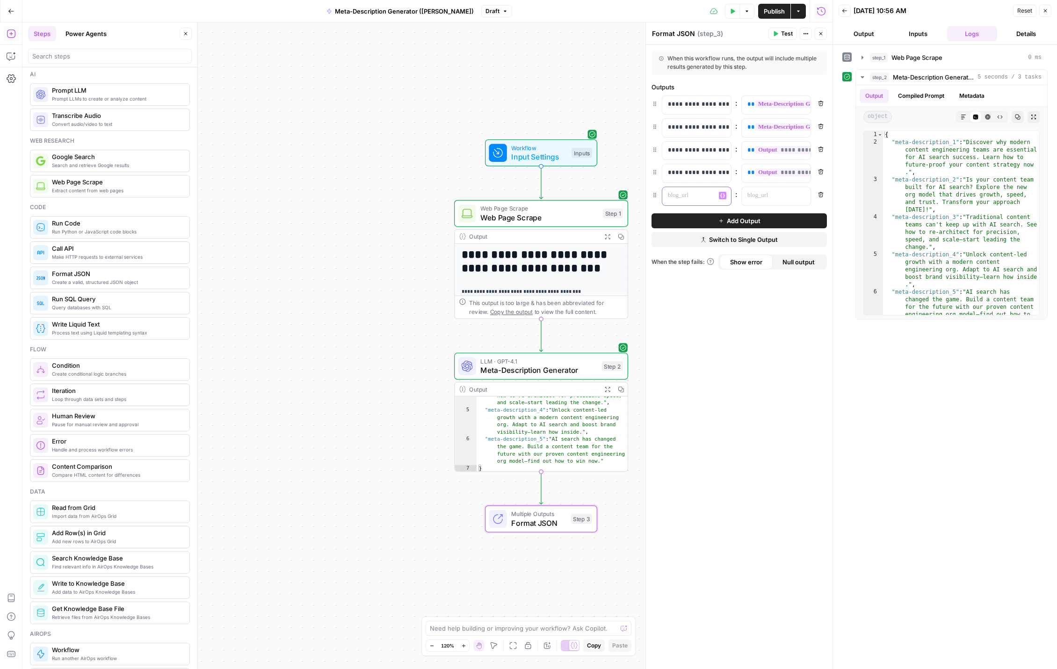
click at [673, 197] on p at bounding box center [689, 195] width 43 height 9
click at [805, 196] on button "Variables Menu" at bounding box center [802, 195] width 7 height 7
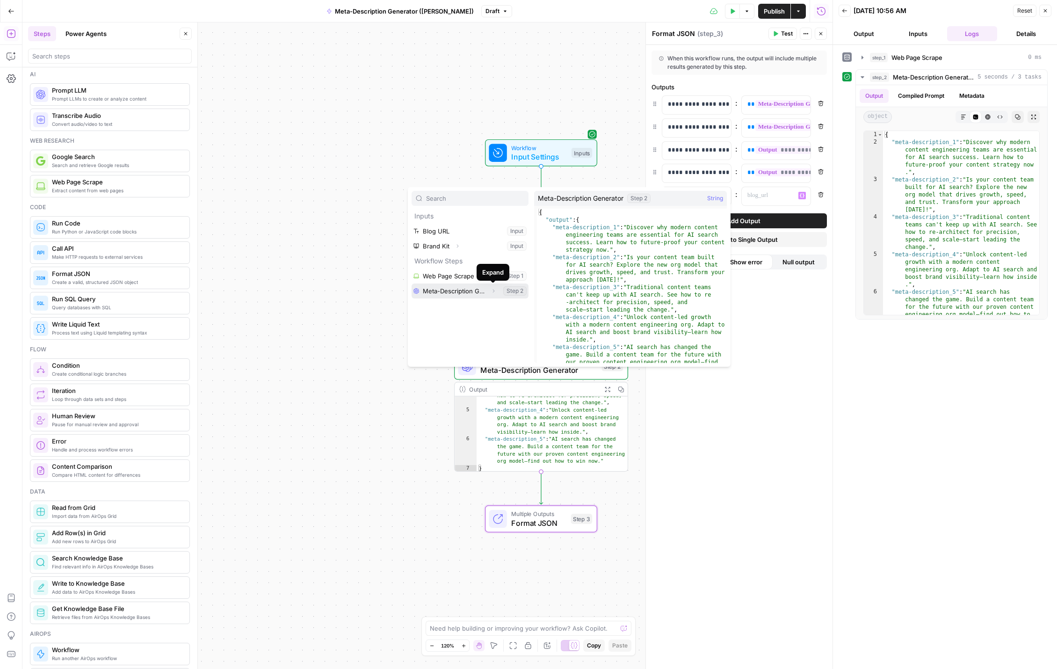
click at [493, 291] on icon "button" at bounding box center [494, 291] width 6 height 6
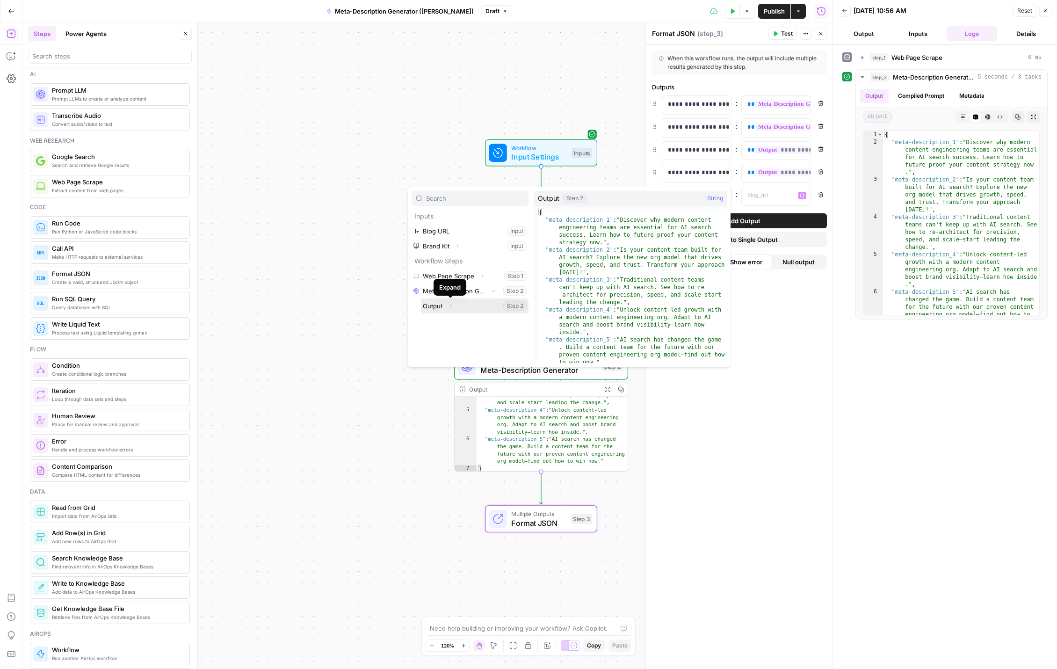
click at [450, 305] on icon "button" at bounding box center [451, 306] width 6 height 6
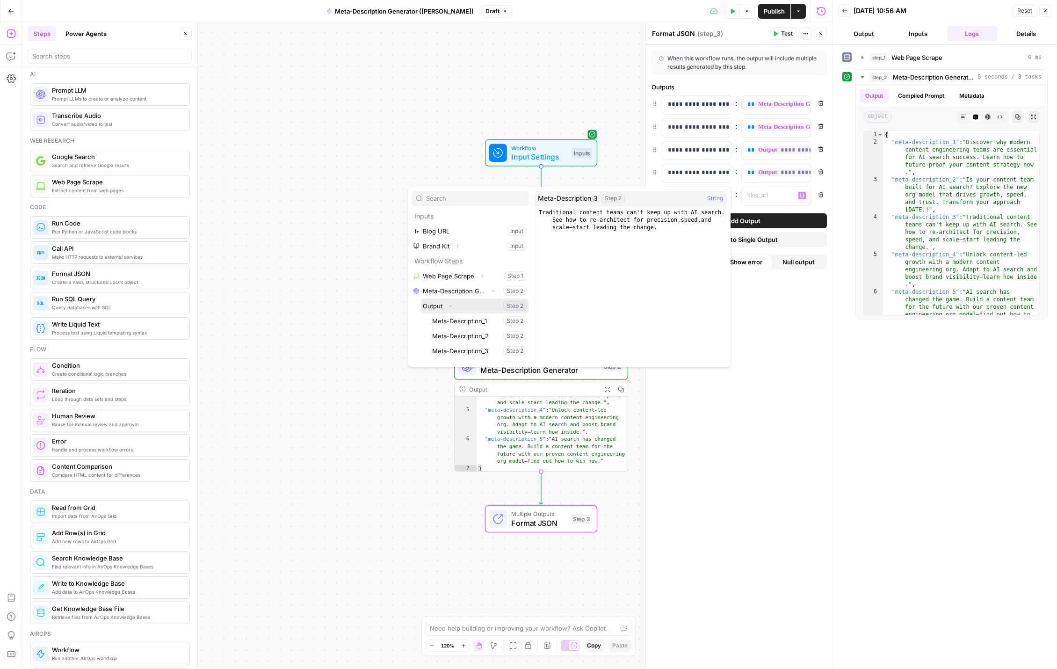
scroll to position [25, 0]
click at [470, 354] on button "Select variable Meta-Description_5" at bounding box center [479, 355] width 98 height 15
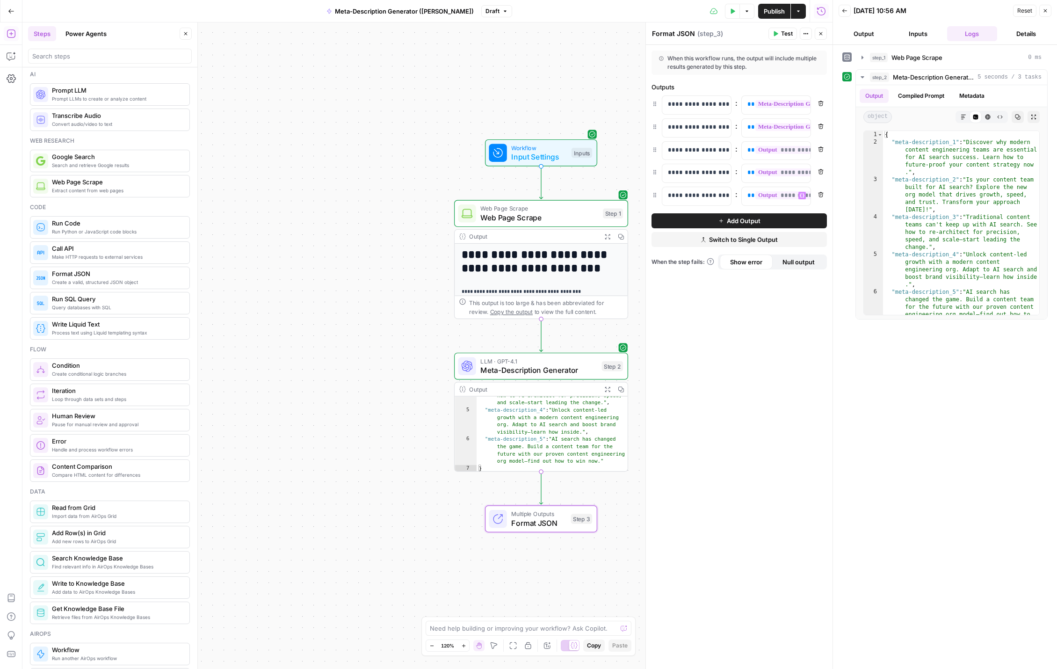
click at [745, 322] on div "**********" at bounding box center [739, 357] width 187 height 624
click at [780, 32] on button "Test" at bounding box center [783, 34] width 29 height 12
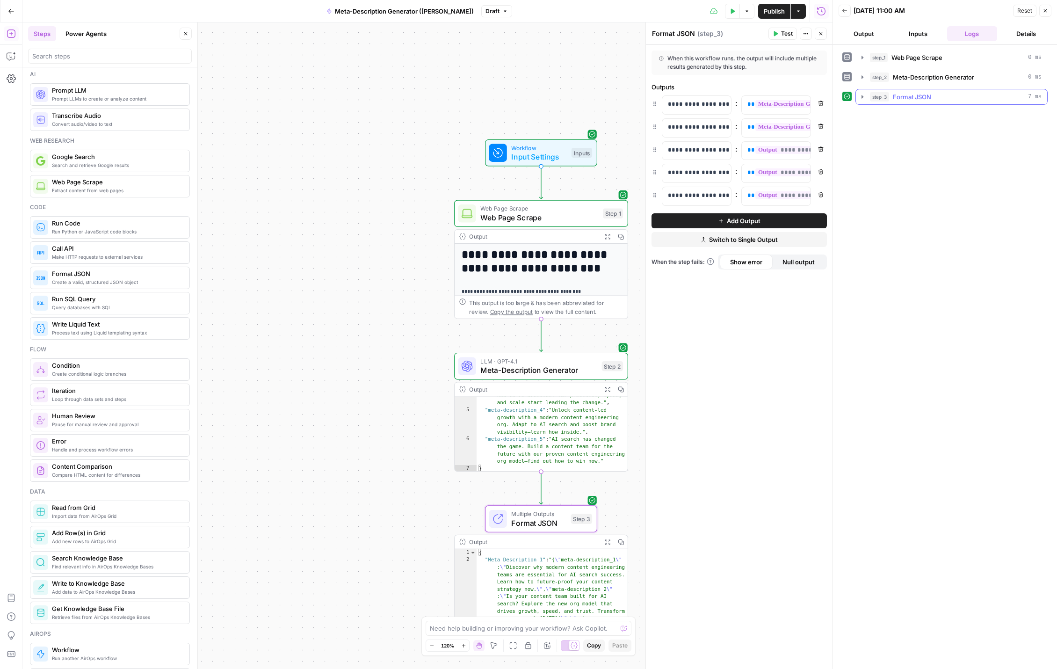
click at [862, 98] on icon "button" at bounding box center [863, 96] width 2 height 3
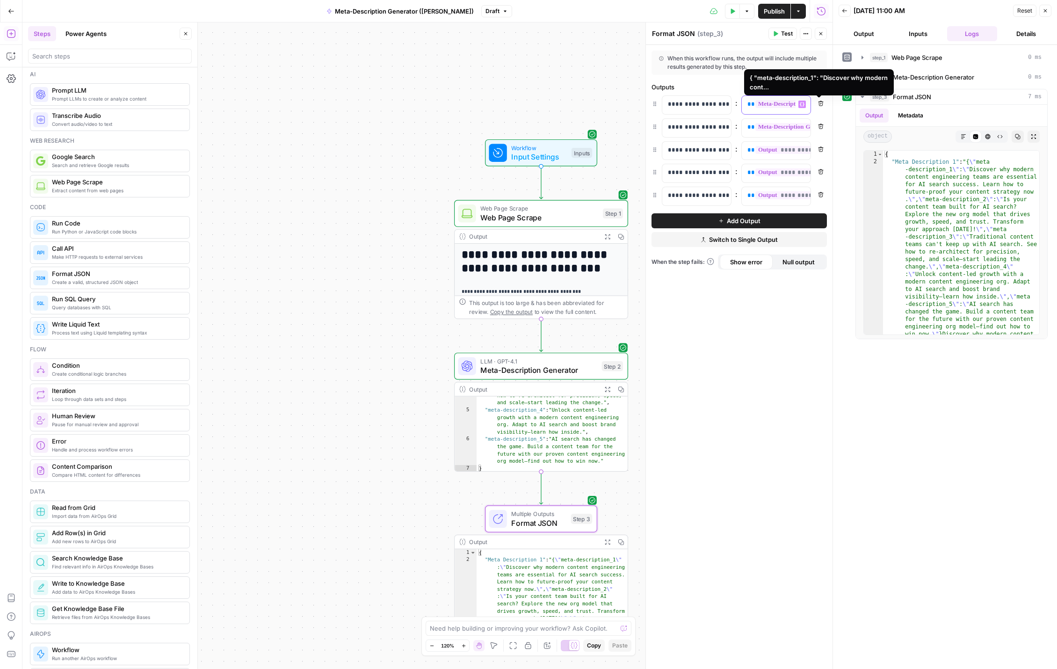
click at [791, 102] on span "**********" at bounding box center [820, 104] width 129 height 8
drag, startPoint x: 746, startPoint y: 103, endPoint x: 884, endPoint y: 112, distance: 138.3
click at [884, 112] on body "**********" at bounding box center [528, 334] width 1057 height 669
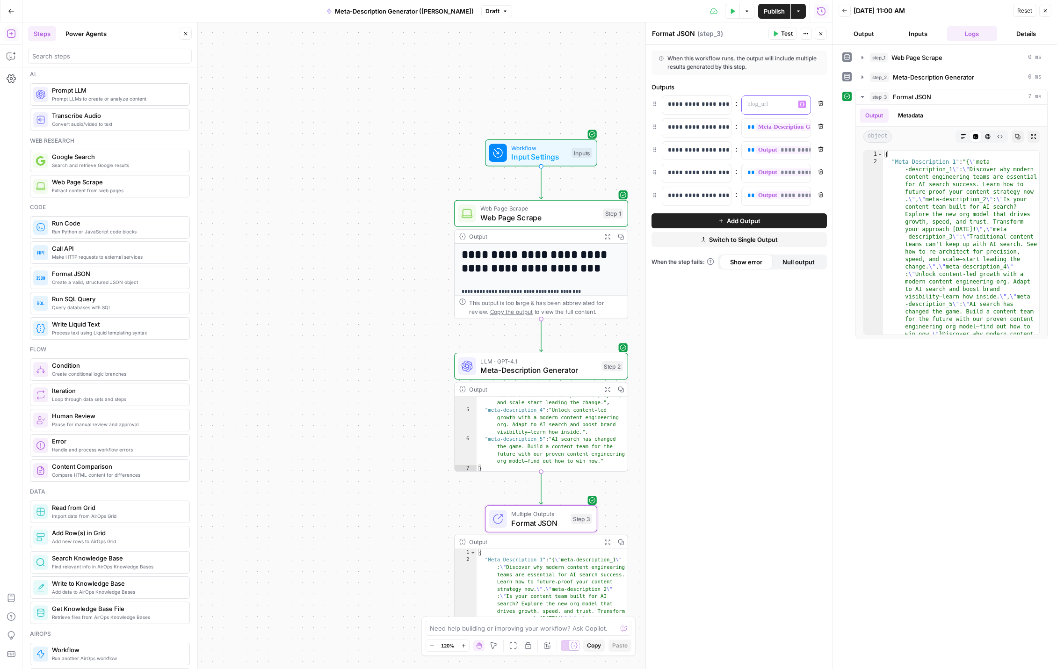
click at [804, 105] on icon "button" at bounding box center [802, 104] width 5 height 4
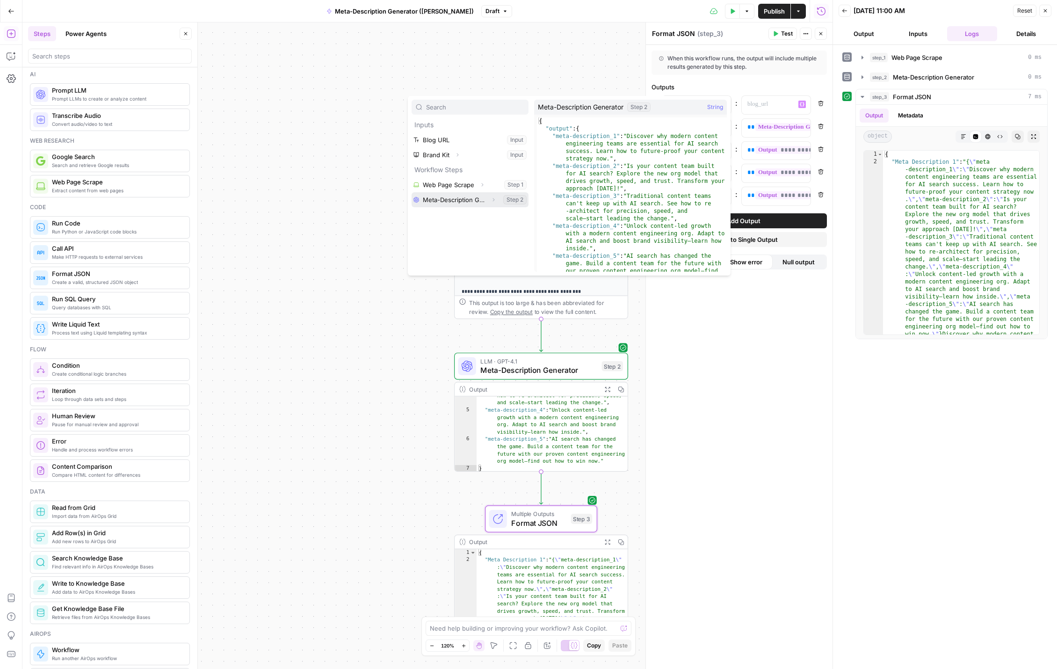
click at [492, 200] on icon "button" at bounding box center [494, 200] width 6 height 6
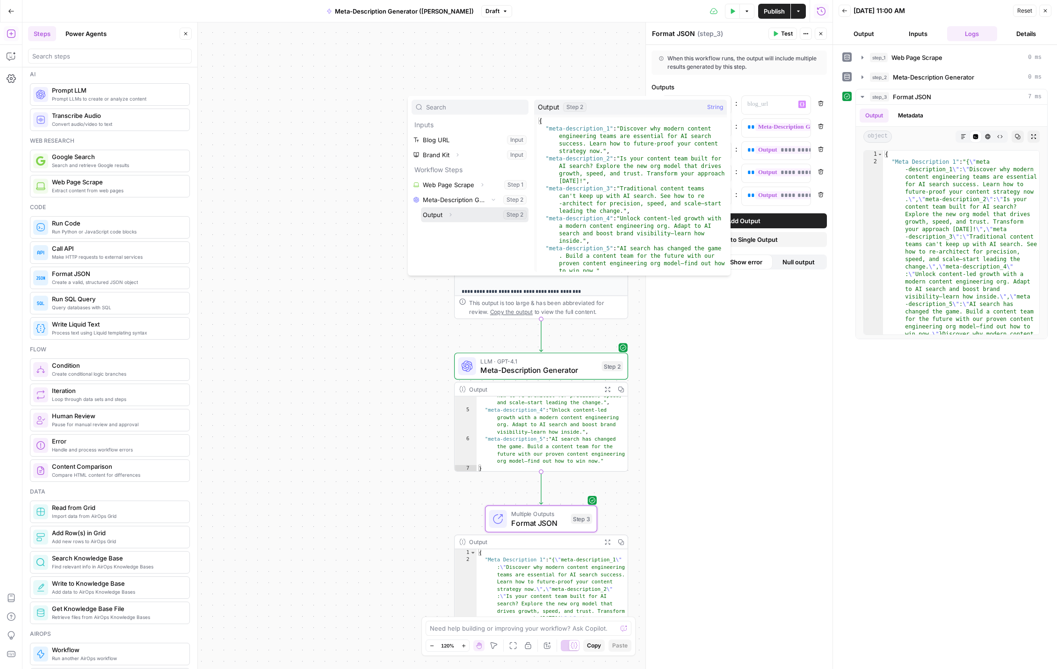
click at [453, 215] on icon "button" at bounding box center [451, 215] width 6 height 6
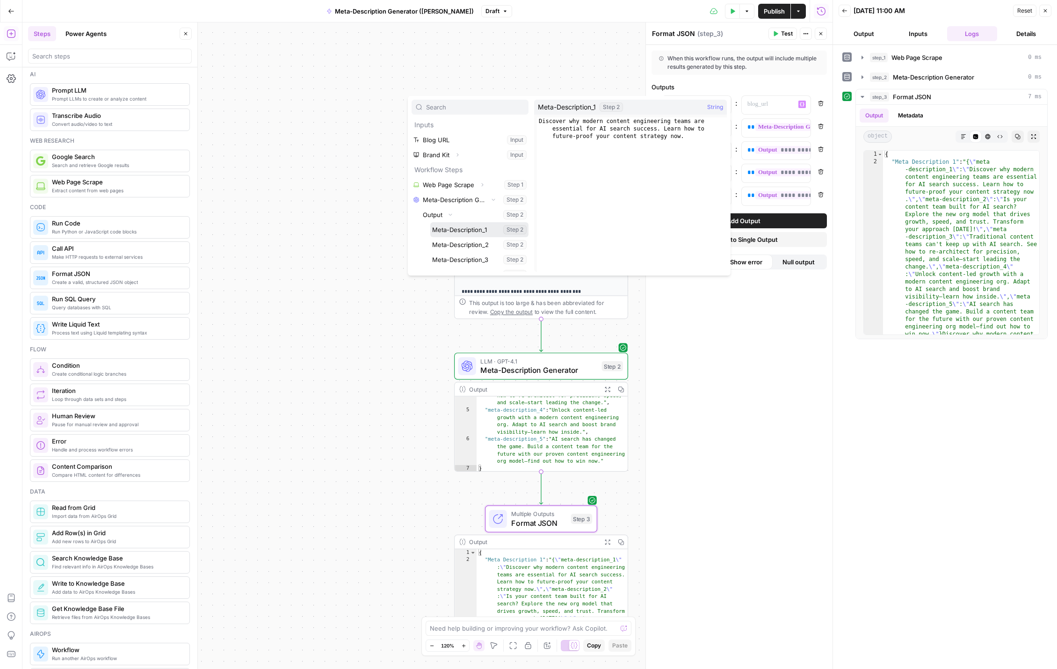
click at [483, 231] on button "Select variable Meta-Description_1" at bounding box center [479, 229] width 98 height 15
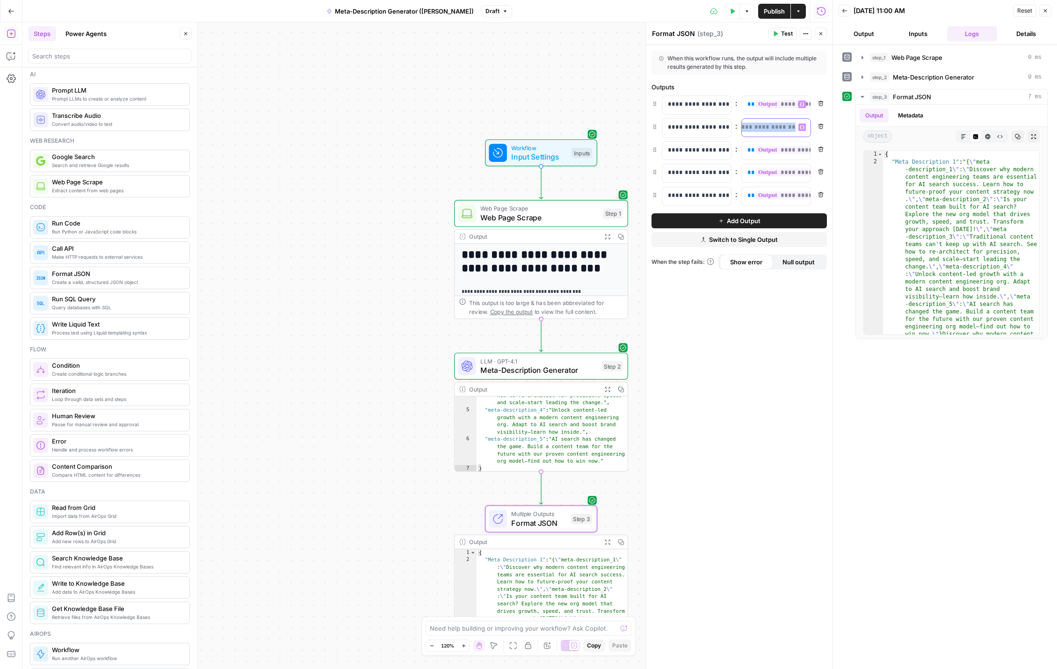
scroll to position [0, 242]
drag, startPoint x: 745, startPoint y: 128, endPoint x: 894, endPoint y: 142, distance: 149.9
click at [894, 142] on body "**********" at bounding box center [528, 334] width 1057 height 669
click at [803, 127] on icon "button" at bounding box center [802, 127] width 5 height 5
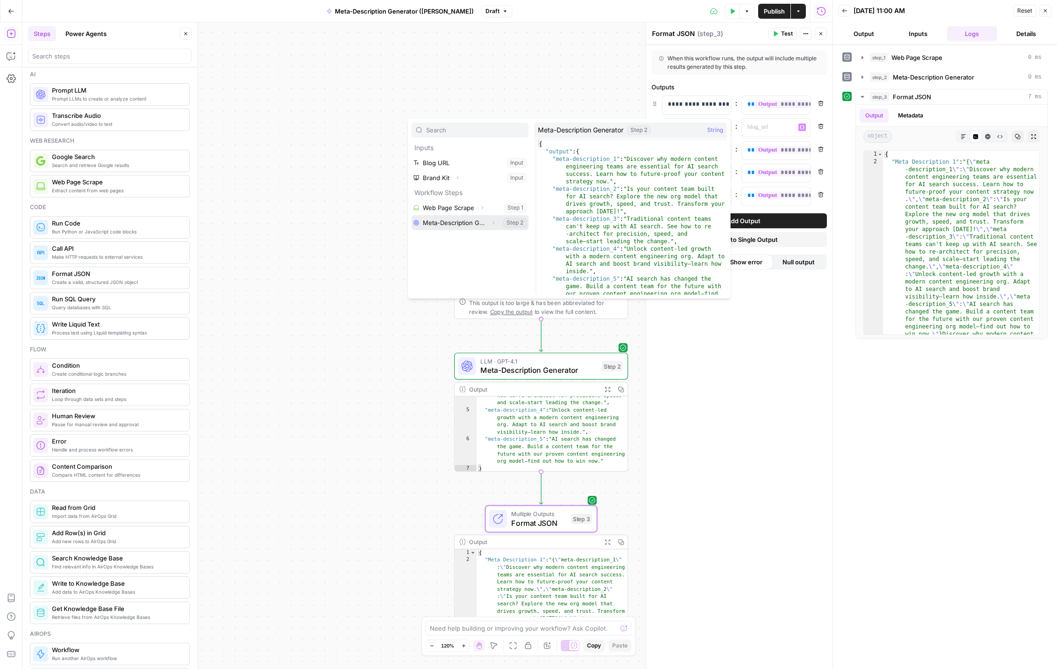
click at [493, 221] on icon "button" at bounding box center [494, 222] width 2 height 3
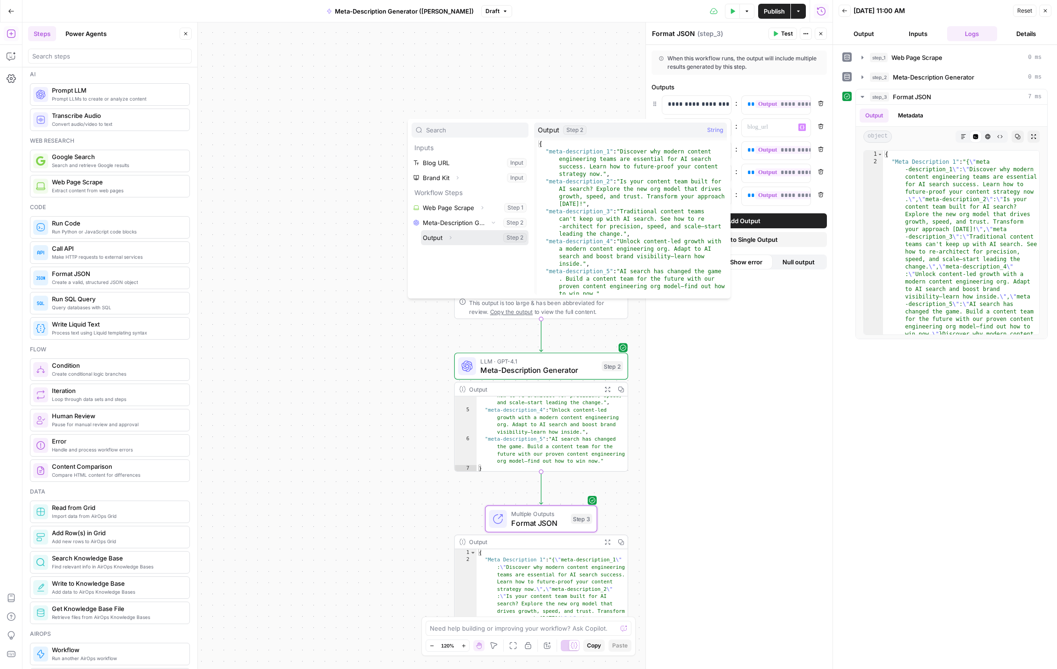
click at [450, 238] on icon "button" at bounding box center [451, 238] width 6 height 6
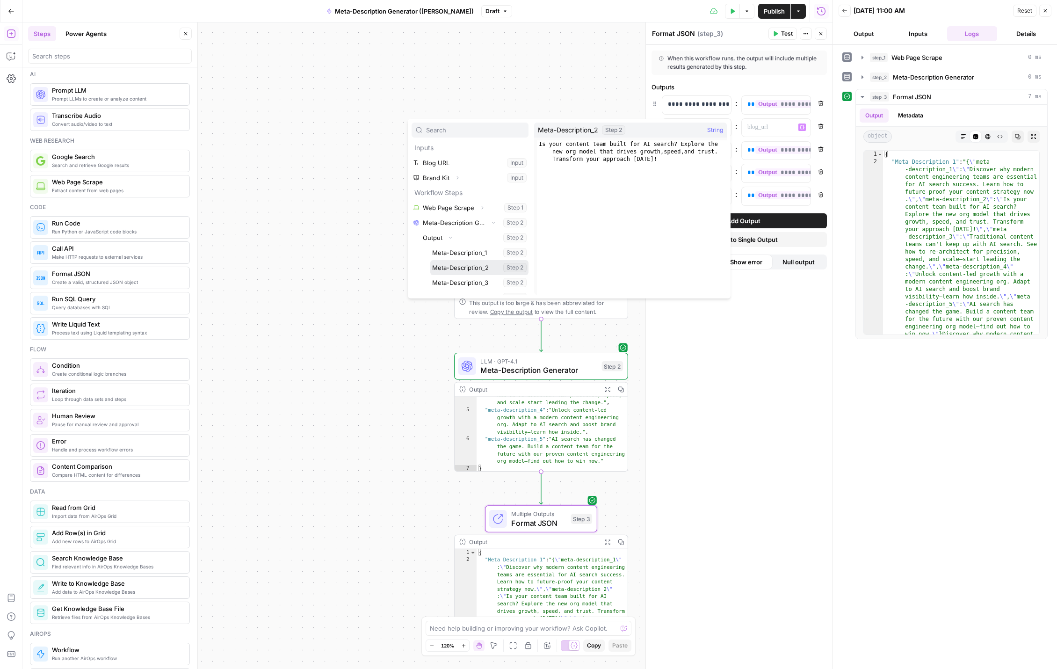
click at [484, 267] on button "Select variable Meta-Description_2" at bounding box center [479, 267] width 98 height 15
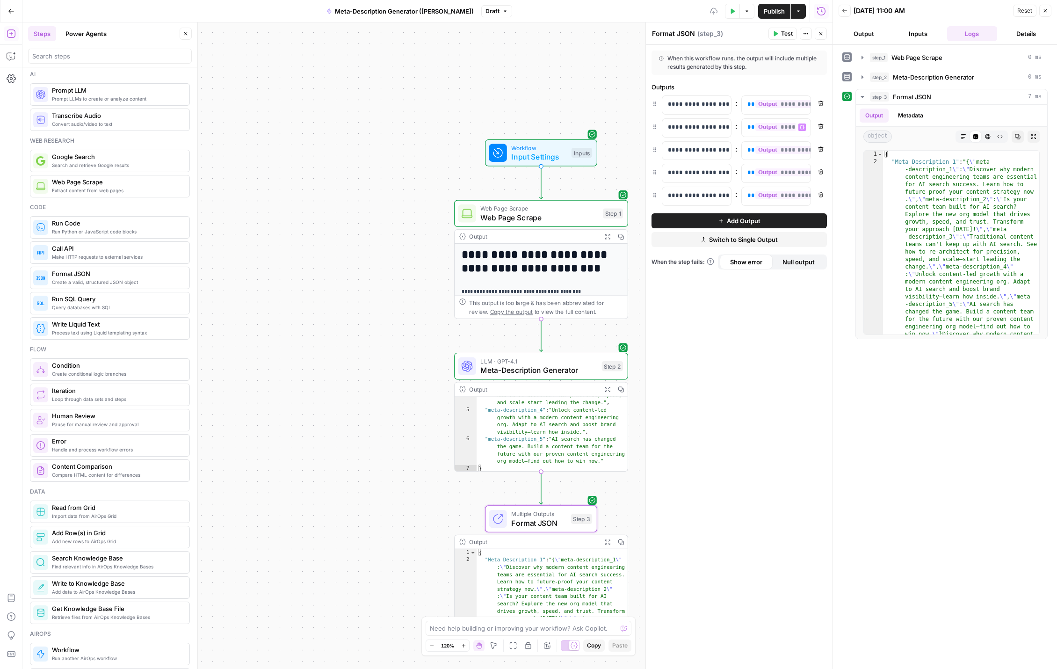
click at [762, 302] on div "**********" at bounding box center [739, 357] width 187 height 624
click at [780, 32] on button "Test" at bounding box center [783, 34] width 29 height 12
click at [781, 380] on div "**********" at bounding box center [739, 357] width 187 height 624
click at [1046, 10] on icon "button" at bounding box center [1046, 11] width 6 height 6
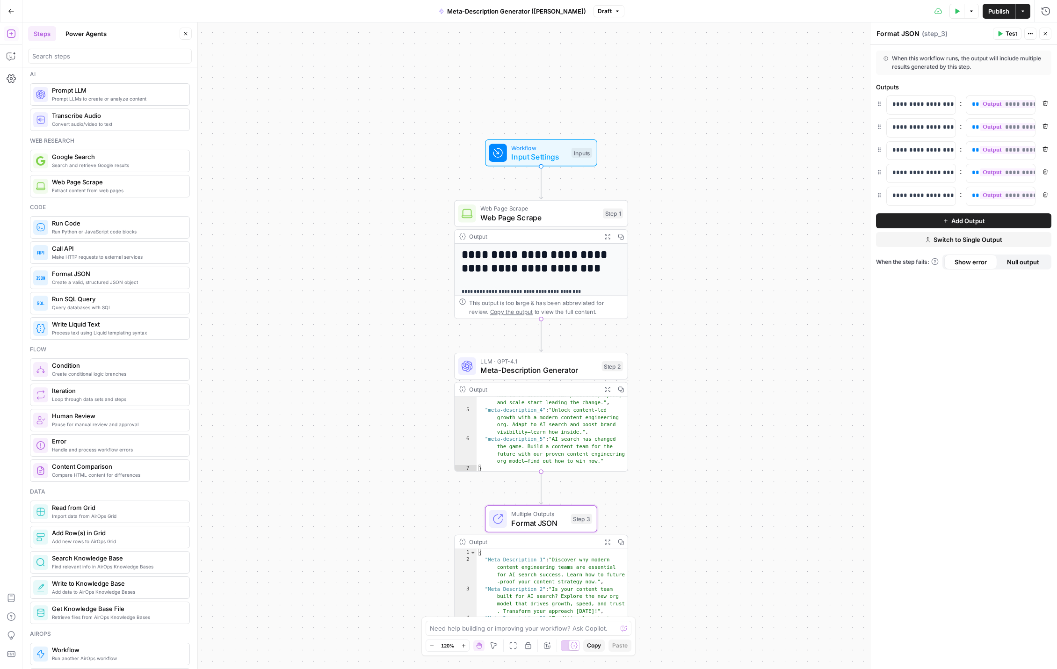
click at [998, 10] on span "Publish" at bounding box center [999, 11] width 21 height 9
